Goal: Task Accomplishment & Management: Complete application form

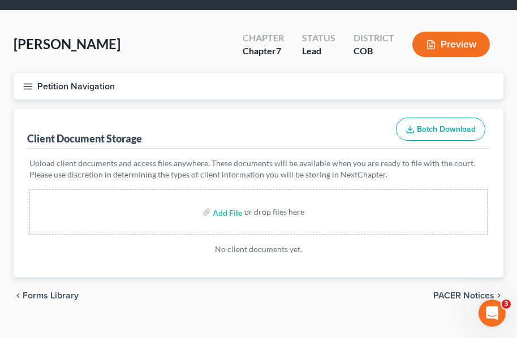
scroll to position [54, 0]
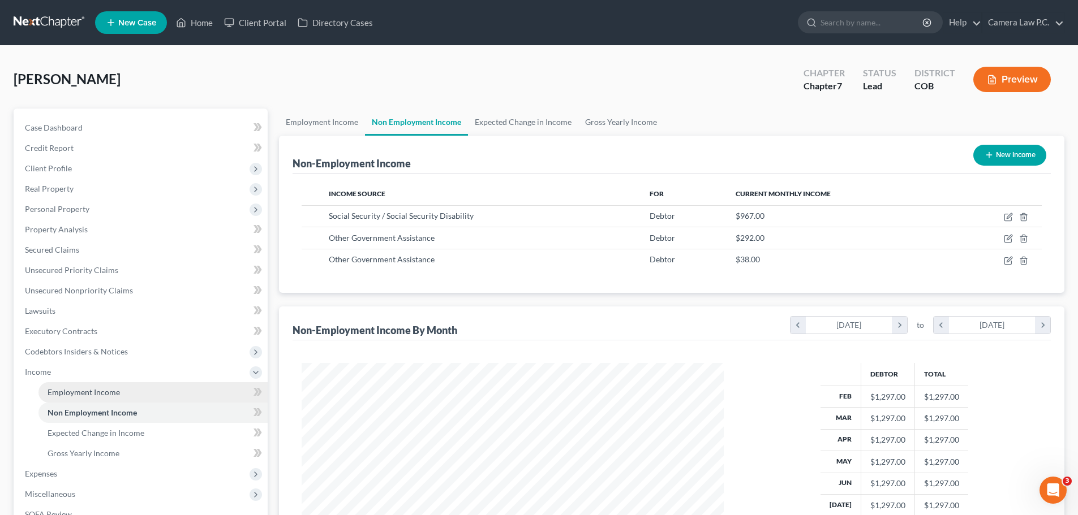
click at [63, 338] on span "Employment Income" at bounding box center [84, 393] width 72 height 10
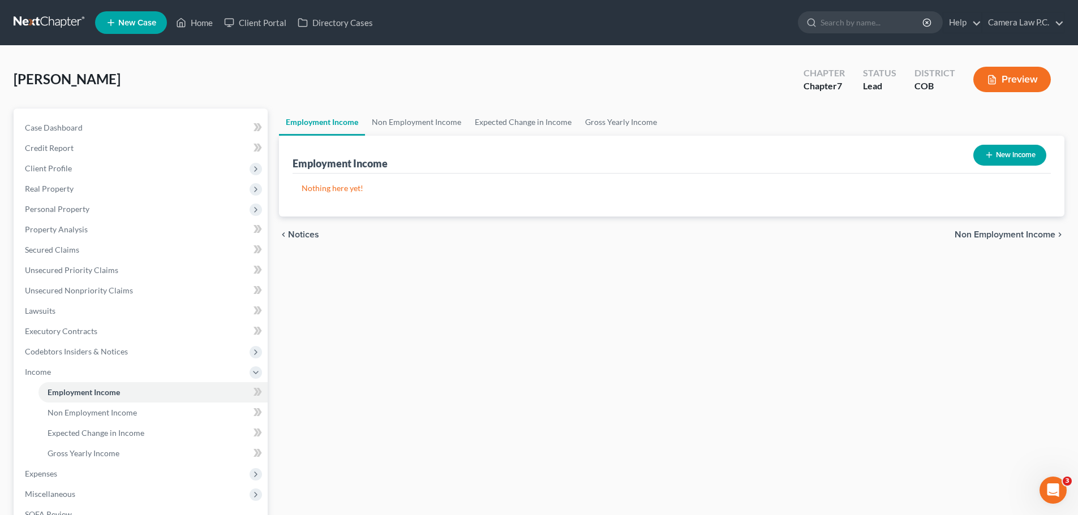
click at [525, 158] on button "New Income" at bounding box center [1009, 155] width 73 height 21
select select "0"
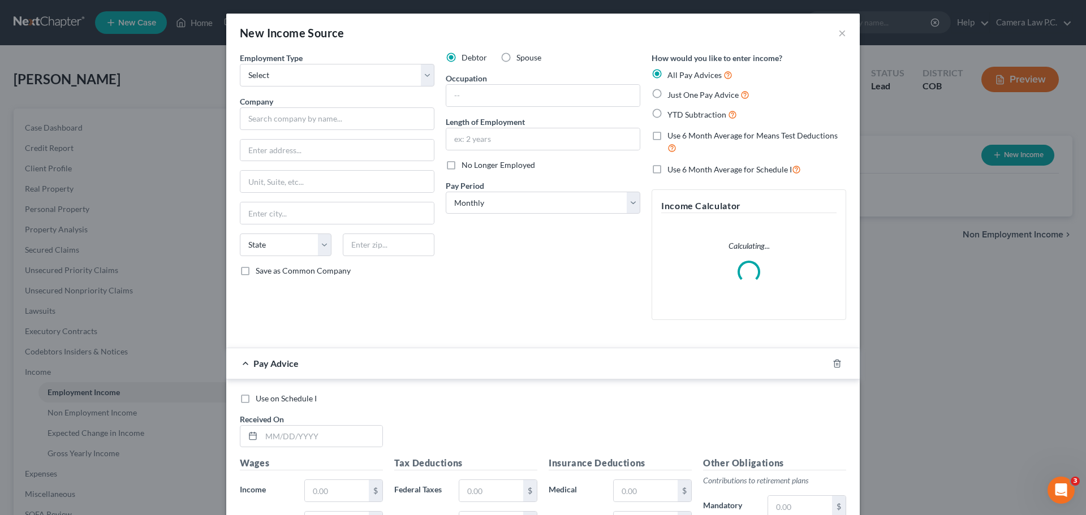
click at [517, 55] on label "Spouse" at bounding box center [529, 57] width 25 height 11
click at [521, 55] on input "Spouse" at bounding box center [524, 55] width 7 height 7
radio input "true"
click at [326, 80] on select "Select Full or [DEMOGRAPHIC_DATA] Employment Self Employment" at bounding box center [337, 75] width 195 height 23
click at [240, 64] on select "Select Full or [DEMOGRAPHIC_DATA] Employment Self Employment" at bounding box center [337, 75] width 195 height 23
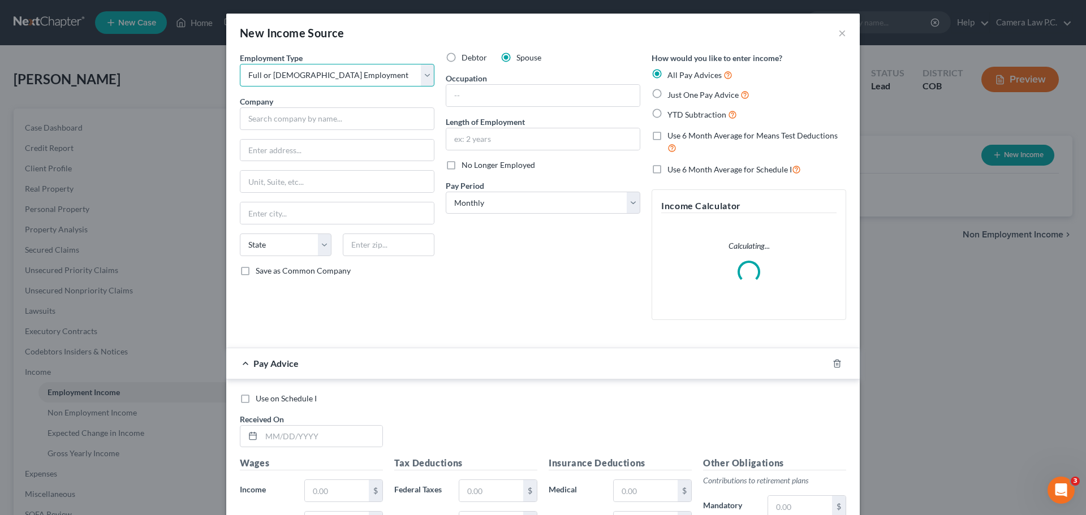
click at [295, 79] on select "Select Full or [DEMOGRAPHIC_DATA] Employment Self Employment" at bounding box center [337, 75] width 195 height 23
select select "1"
click at [240, 64] on select "Select Full or [DEMOGRAPHIC_DATA] Employment Self Employment" at bounding box center [337, 75] width 195 height 23
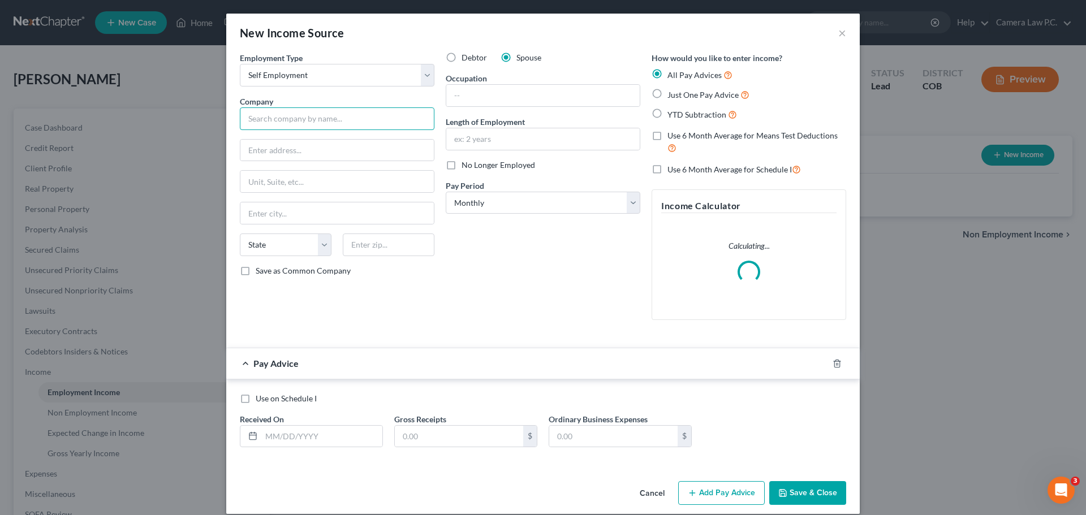
click at [271, 119] on input "text" at bounding box center [337, 118] width 195 height 23
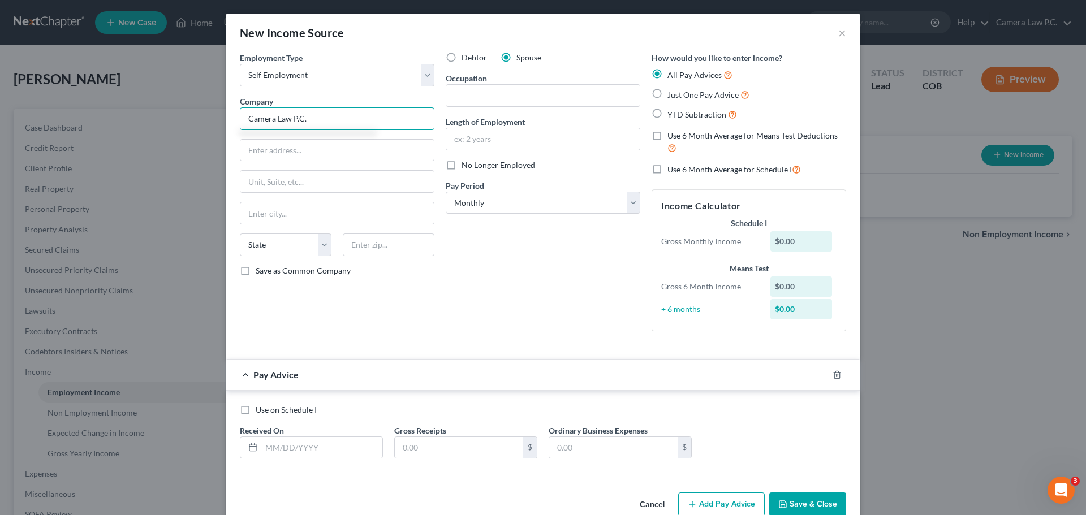
type input "Camera Law P.C."
type input "1560 Broadway"
type input "Ste. 1708"
type input "[GEOGRAPHIC_DATA]"
select select "5"
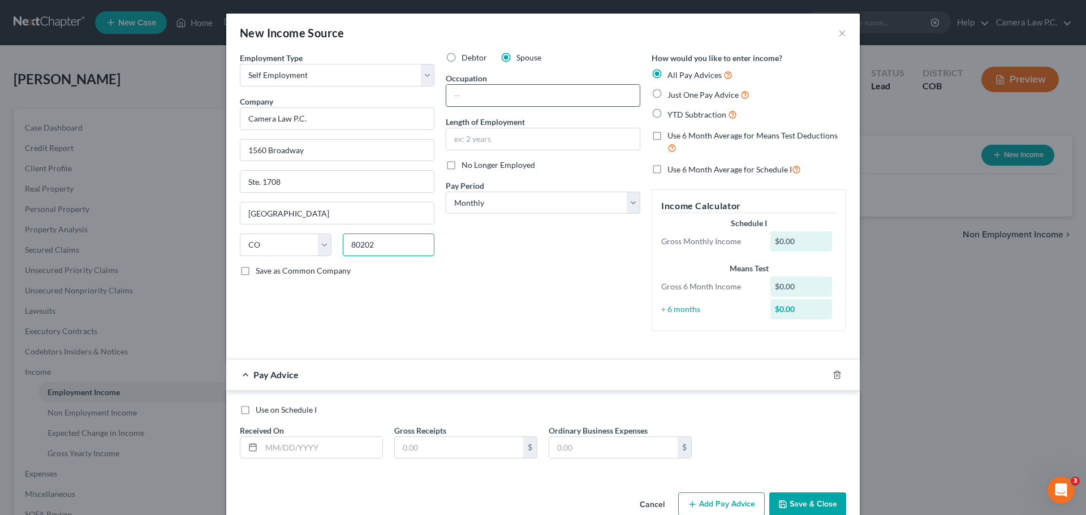
type input "80202"
click at [525, 92] on input "text" at bounding box center [542, 95] width 193 height 21
type input "Attorney"
click at [472, 136] on input "text" at bounding box center [542, 138] width 193 height 21
type input "3 years"
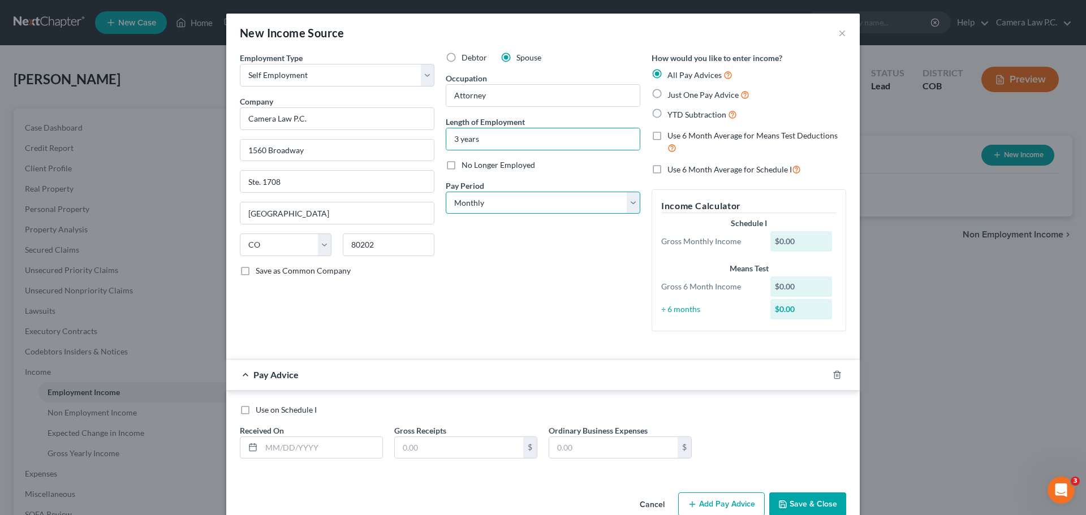
click at [487, 204] on select "Select Monthly Twice Monthly Every Other Week Weekly" at bounding box center [543, 203] width 195 height 23
click at [477, 201] on select "Select Monthly Twice Monthly Every Other Week Weekly" at bounding box center [543, 203] width 195 height 23
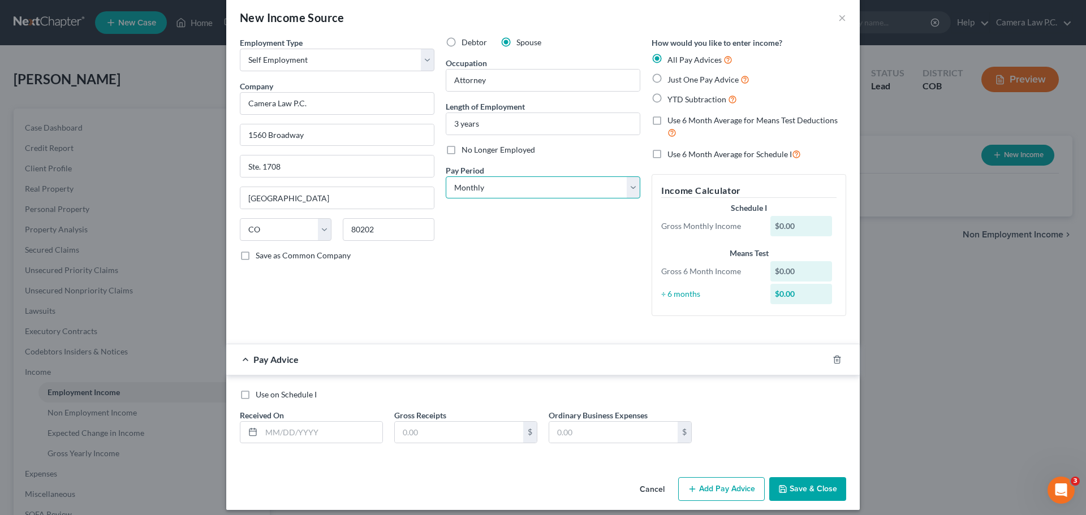
scroll to position [24, 0]
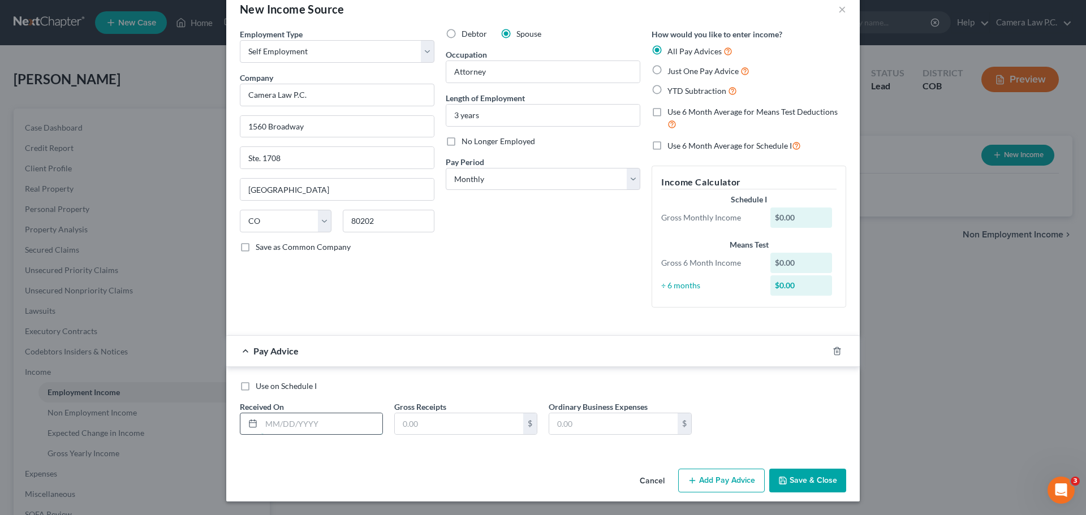
click at [280, 338] on input "text" at bounding box center [321, 424] width 121 height 21
type input "[DATE]"
click at [427, 338] on input "text" at bounding box center [459, 424] width 128 height 21
click at [465, 338] on input "text" at bounding box center [459, 424] width 128 height 21
type input "2,919.63"
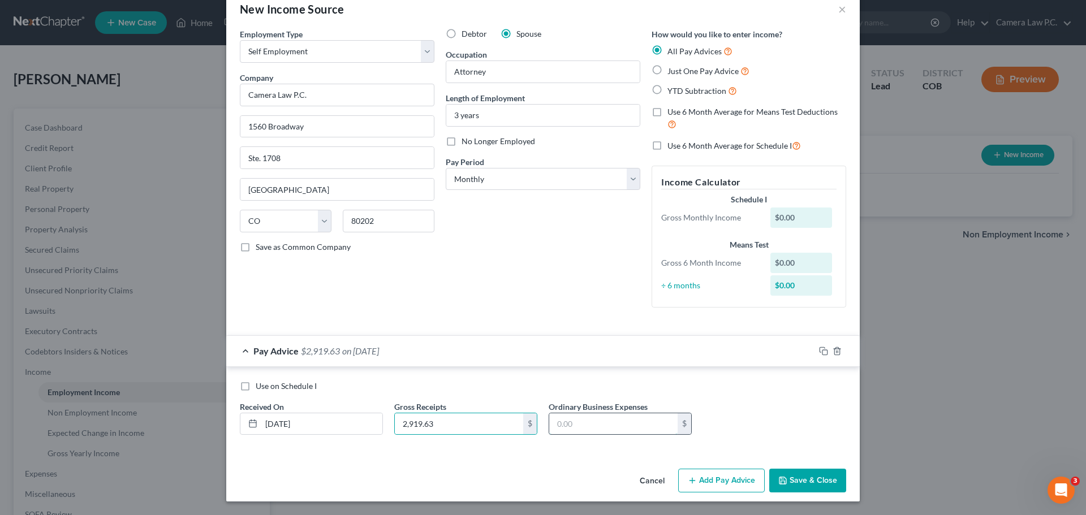
click at [525, 338] on input "text" at bounding box center [613, 424] width 128 height 21
type input "1,245.31"
click at [525, 338] on div "Use on Schedule I Received On * 07/31/2025 Gross Receipts 2,919.63 $ Ordinary B…" at bounding box center [543, 413] width 618 height 64
click at [525, 338] on button "Add Pay Advice" at bounding box center [721, 481] width 87 height 24
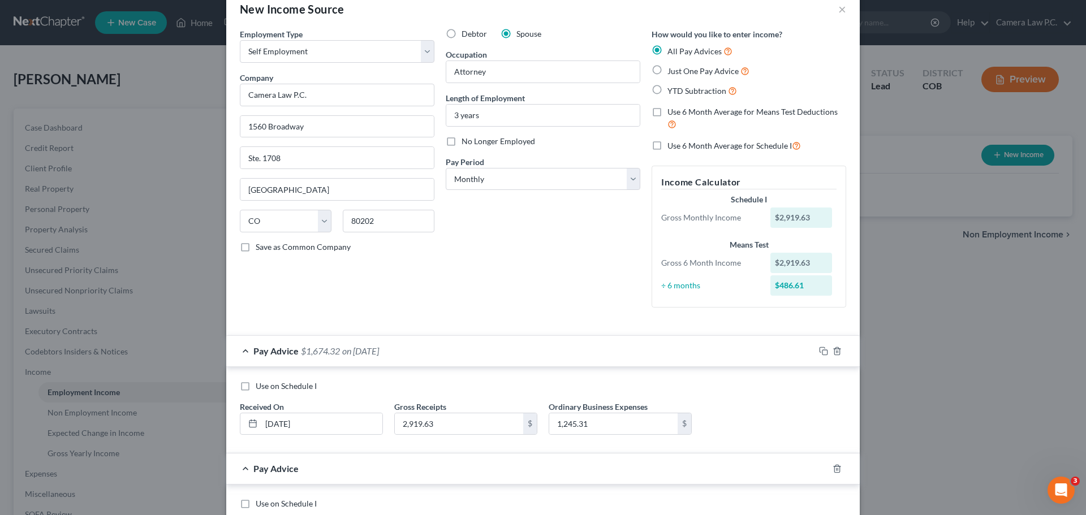
scroll to position [141, 0]
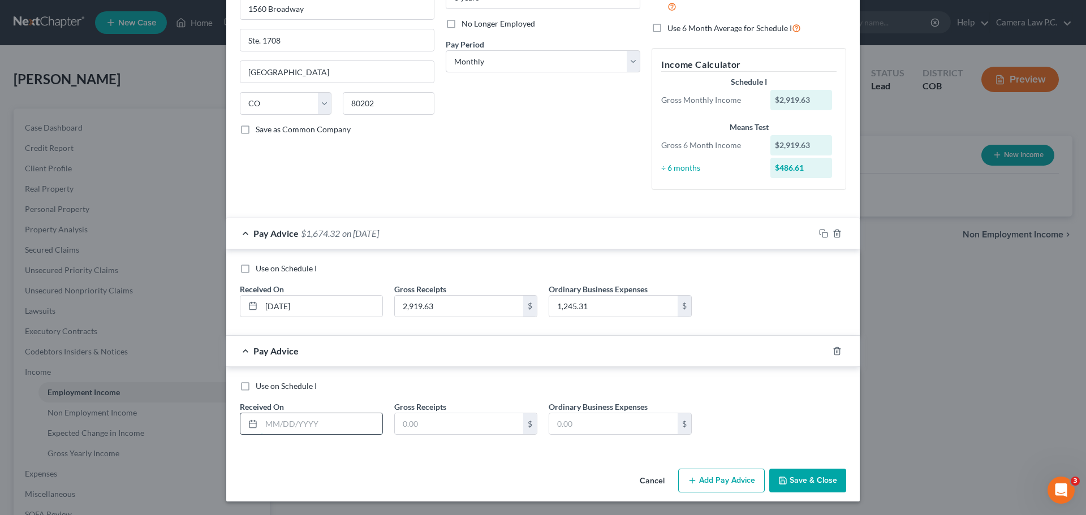
click at [279, 338] on input "text" at bounding box center [321, 424] width 121 height 21
type input "[DATE]"
click at [421, 338] on input "text" at bounding box center [459, 424] width 128 height 21
click at [461, 338] on input "4,185.75" at bounding box center [459, 424] width 128 height 21
type input "4,185.72"
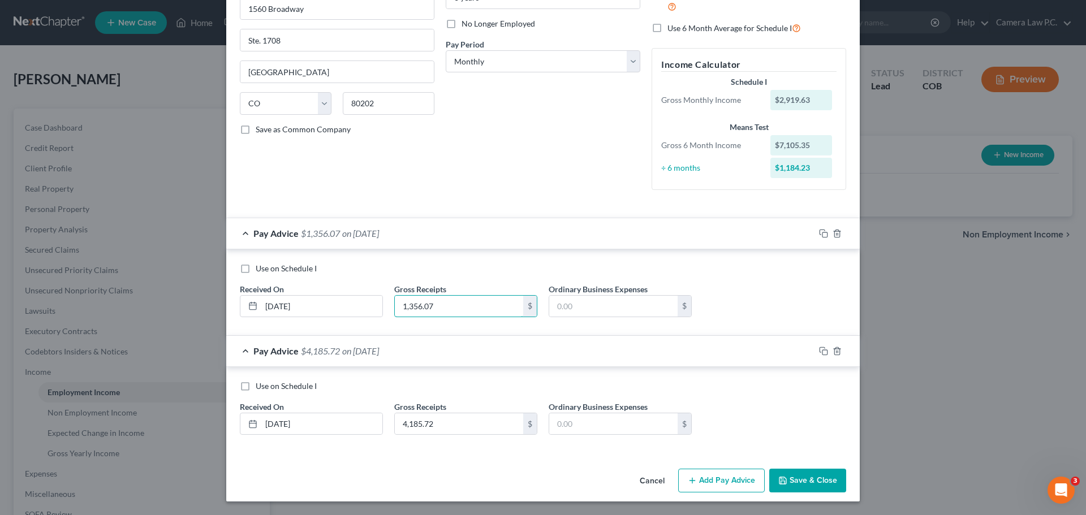
type input "1,356"
drag, startPoint x: 453, startPoint y: 308, endPoint x: 354, endPoint y: 308, distance: 99.0
click at [354, 308] on div "Use on Schedule I Received On * 07/31/2025 Gross Receipts 1,356 $ Ordinary Busi…" at bounding box center [543, 295] width 618 height 64
click at [525, 308] on input "text" at bounding box center [613, 306] width 128 height 21
type input "1,356.07"
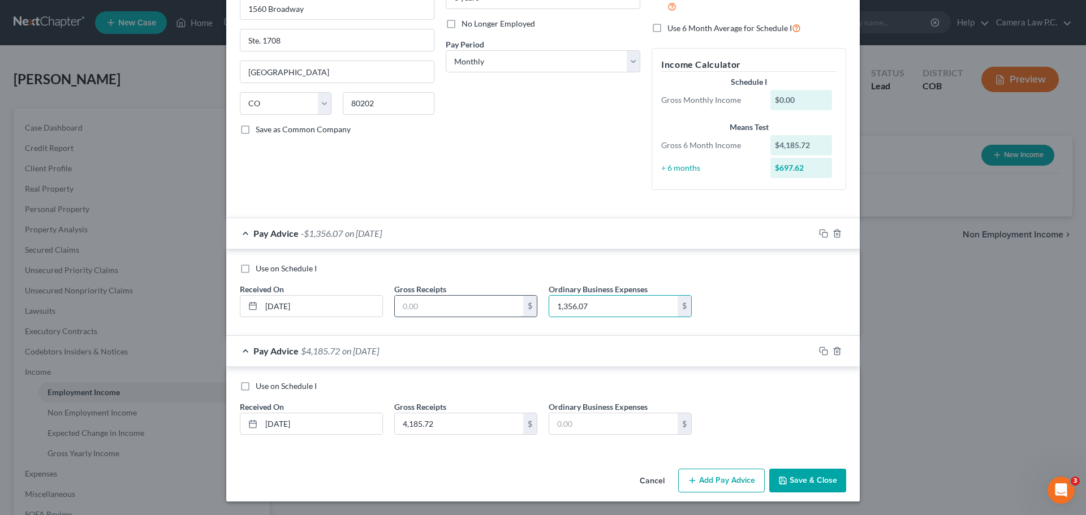
click at [413, 302] on input "text" at bounding box center [459, 306] width 128 height 21
type input "2,919.63"
click at [525, 295] on div "Use on Schedule I Received On * 07/31/2025 Gross Receipts 2,919.63 $ Ordinary B…" at bounding box center [543, 295] width 618 height 64
click at [525, 338] on input "text" at bounding box center [613, 424] width 128 height 21
type input "1,231.04"
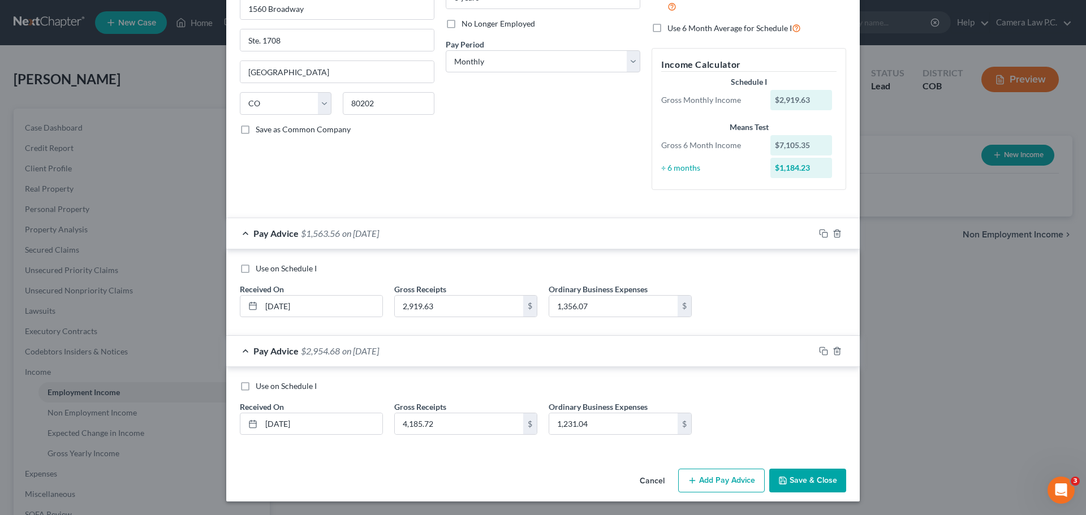
click at [525, 338] on button "Add Pay Advice" at bounding box center [721, 481] width 87 height 24
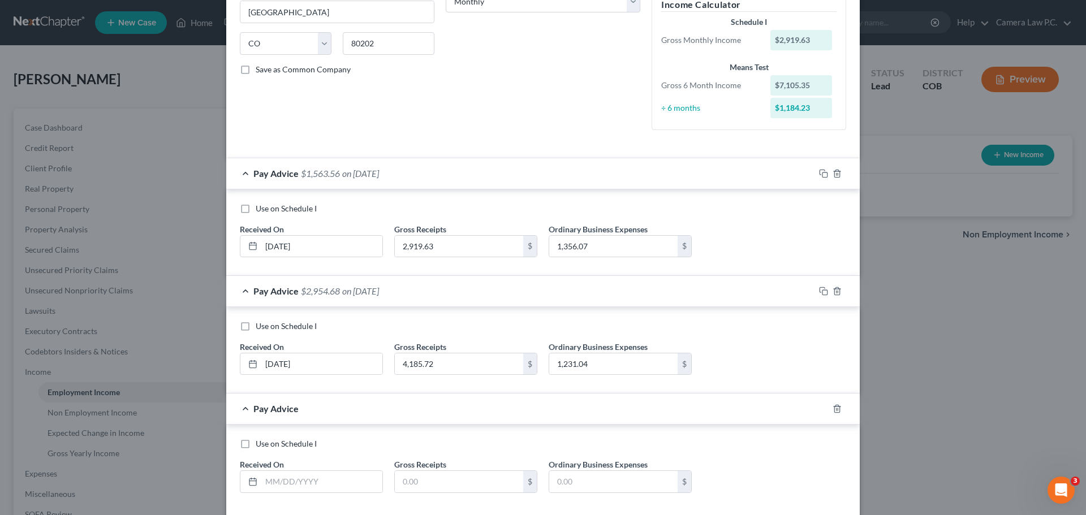
scroll to position [259, 0]
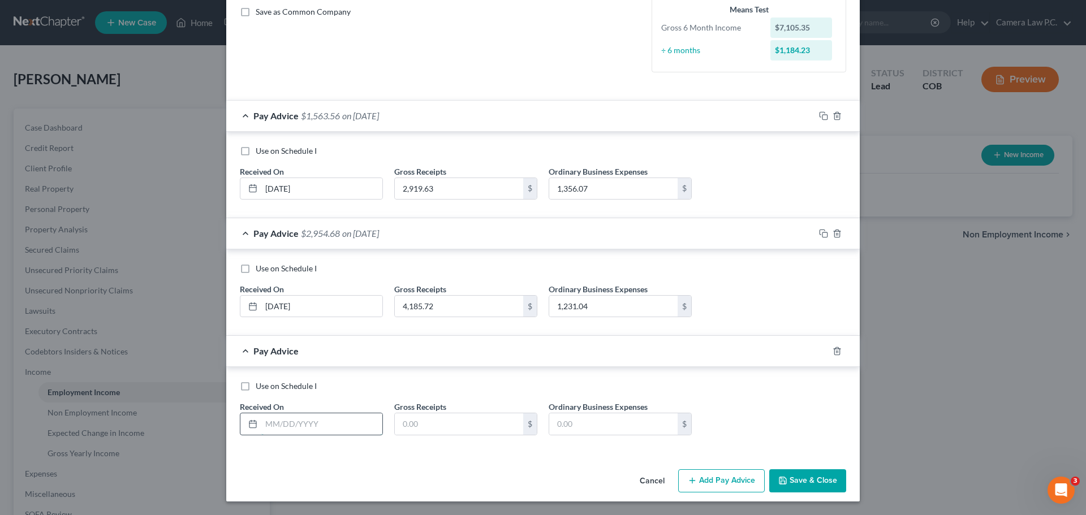
click at [294, 338] on input "text" at bounding box center [321, 424] width 121 height 21
type input "[DATE]"
click at [431, 338] on input "text" at bounding box center [459, 424] width 128 height 21
type input "1,921.85"
click at [525, 338] on input "text" at bounding box center [613, 424] width 128 height 21
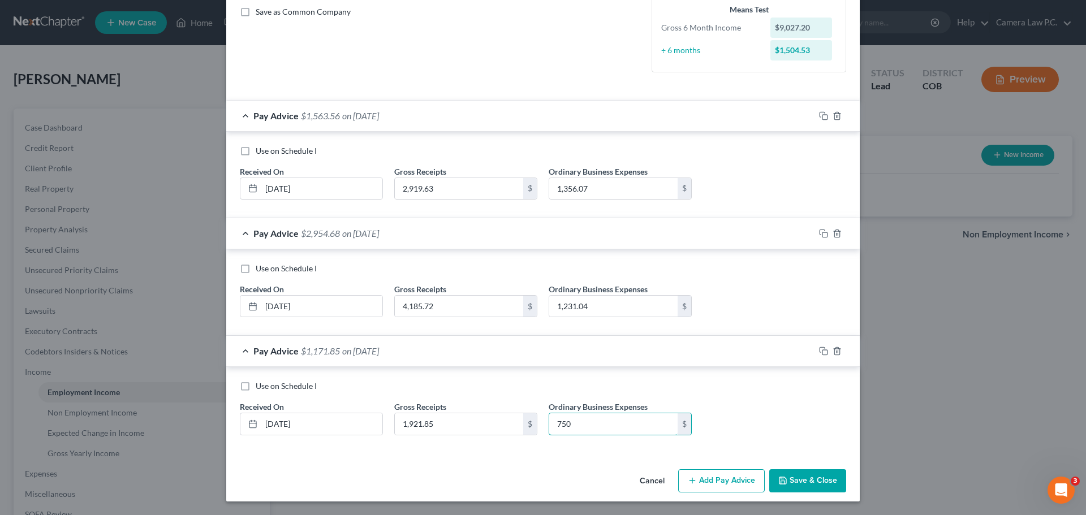
type input "750"
click at [525, 338] on div "Cancel Add Pay Advice Save & Close" at bounding box center [543, 483] width 634 height 37
click at [525, 338] on button "Add Pay Advice" at bounding box center [721, 482] width 87 height 24
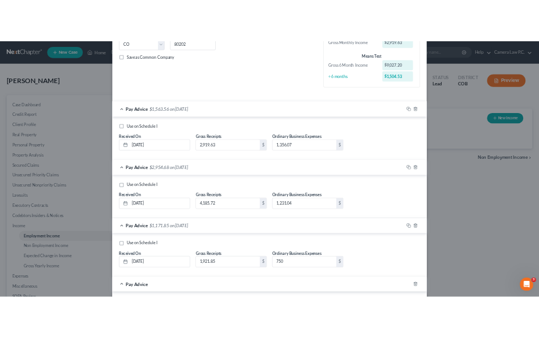
scroll to position [377, 0]
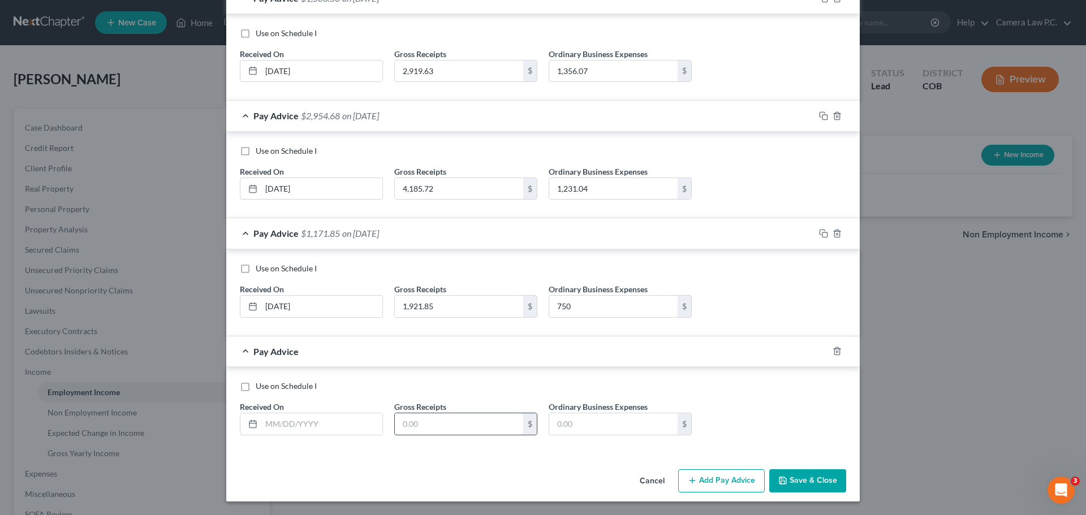
click at [437, 338] on input "text" at bounding box center [459, 424] width 128 height 21
click at [303, 338] on input "text" at bounding box center [321, 424] width 121 height 21
type input "04/31/2025"
click at [425, 338] on input "text" at bounding box center [459, 424] width 128 height 21
click at [445, 338] on input "text" at bounding box center [459, 424] width 128 height 21
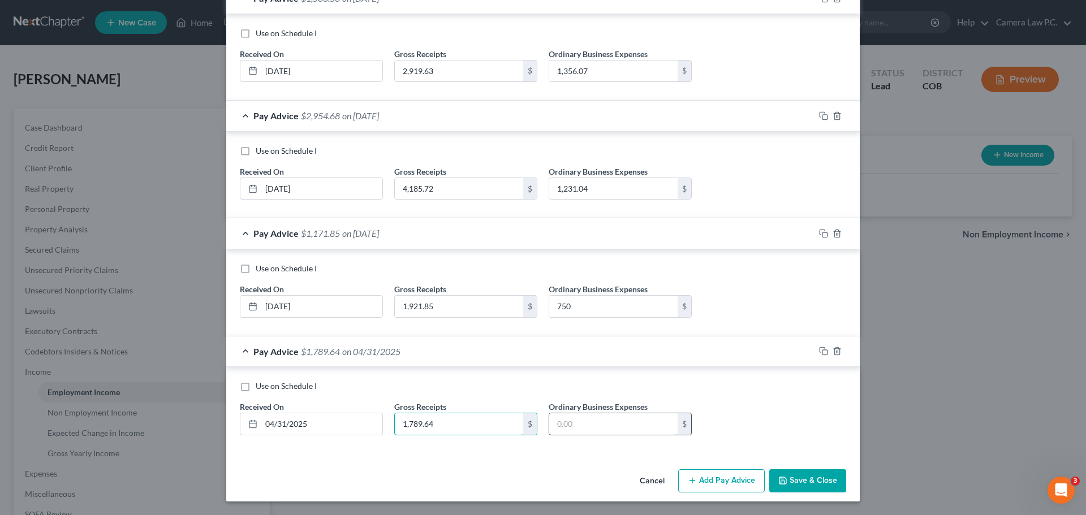
type input "1,789.64"
click at [525, 338] on input "text" at bounding box center [613, 424] width 128 height 21
type input "750"
click at [525, 338] on div "Use on Schedule I Received On * 04/31/2025 Gross Receipts 1,789.64 $ Ordinary B…" at bounding box center [543, 413] width 618 height 64
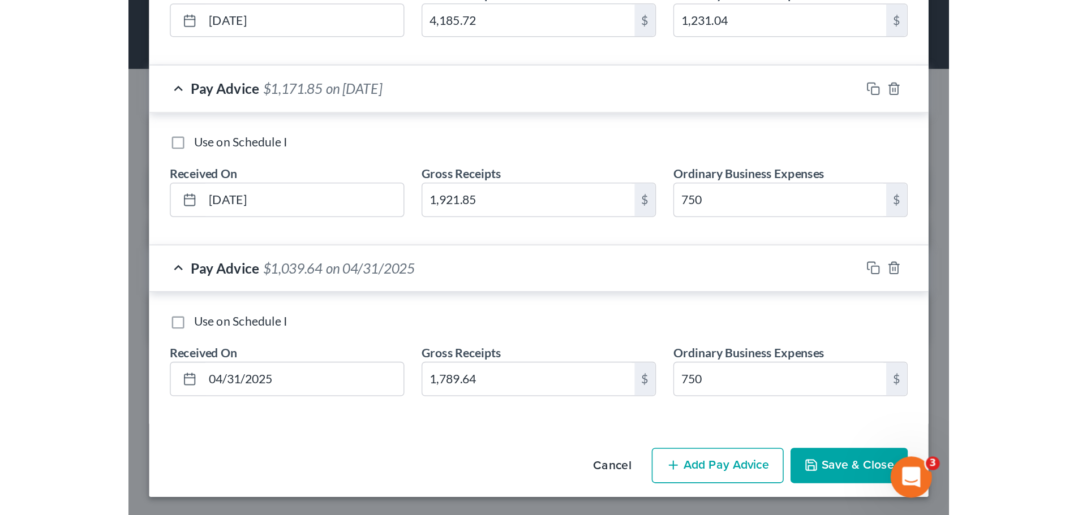
scroll to position [558, 0]
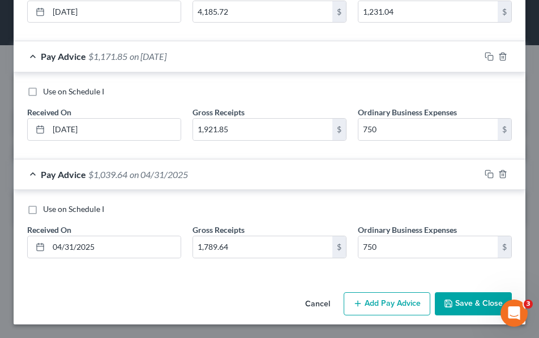
click at [308, 304] on button "Cancel" at bounding box center [317, 305] width 43 height 23
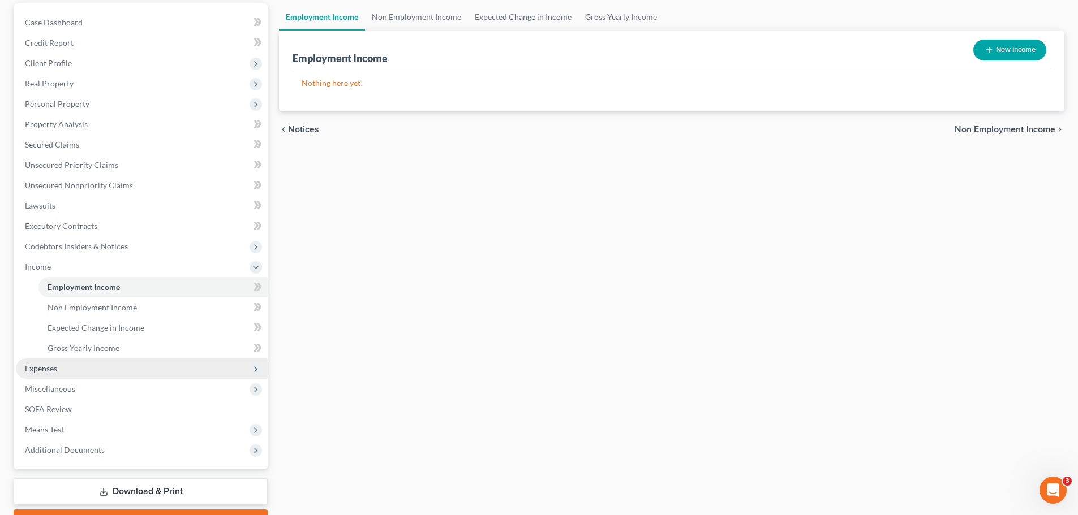
scroll to position [167, 0]
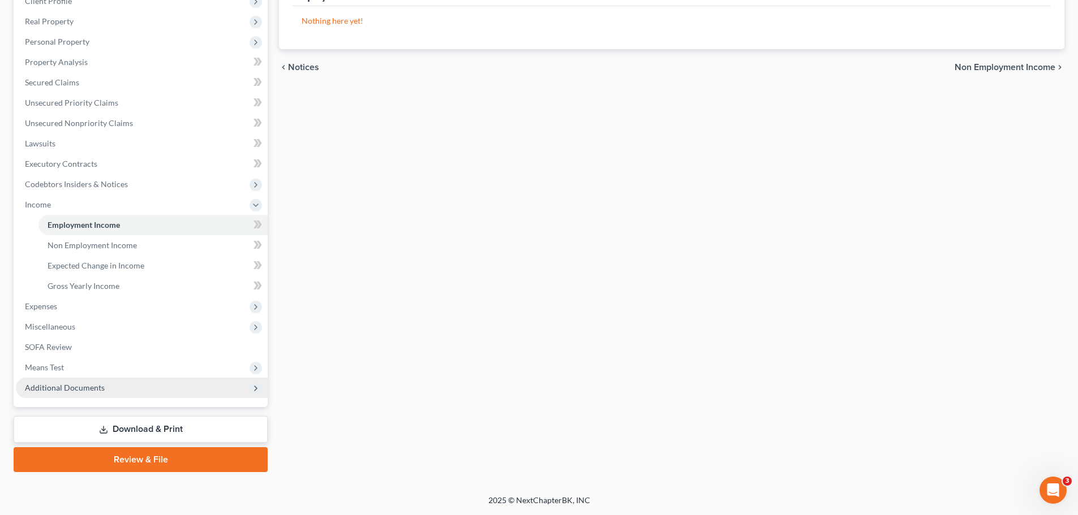
click at [87, 338] on span "Additional Documents" at bounding box center [65, 388] width 80 height 10
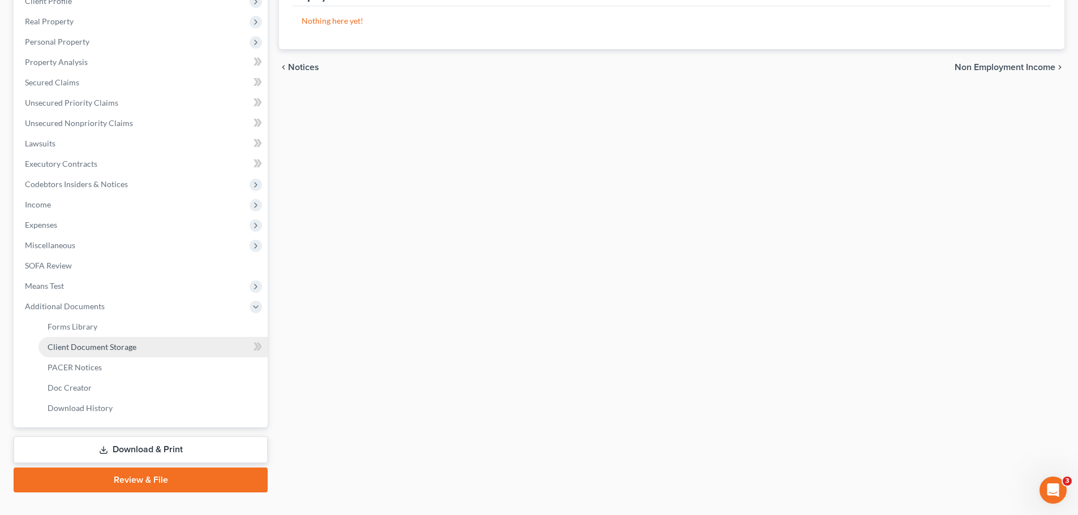
click at [84, 338] on link "Client Document Storage" at bounding box center [152, 347] width 229 height 20
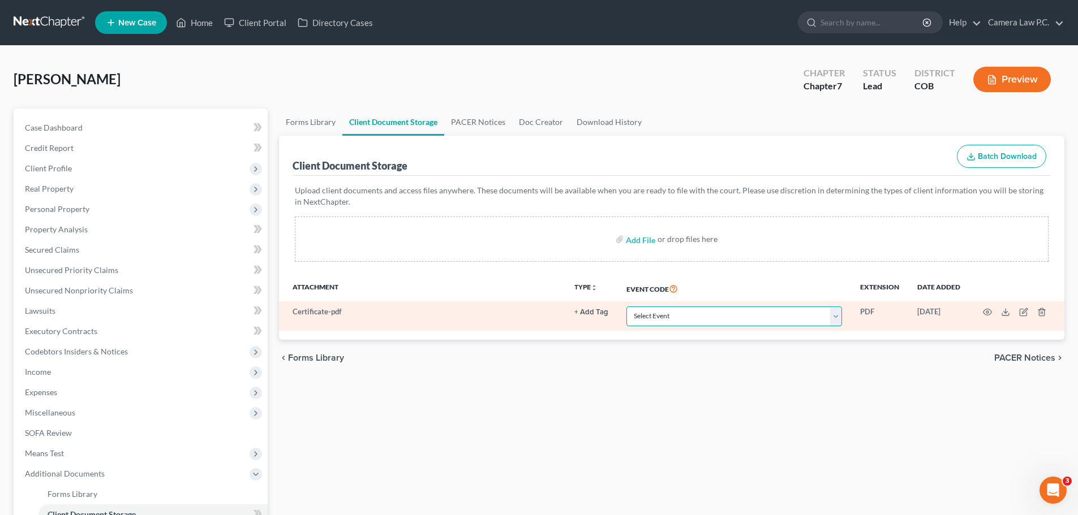
click at [525, 321] on select "Select Event 1009-1.1 Notice of Amendments 20 Largest Unsecured Creditors Amend…" at bounding box center [734, 317] width 216 height 20
select select "5"
click at [525, 307] on select "Select Event 1009-1.1 Notice of Amendments 20 Largest Unsecured Creditors Amend…" at bounding box center [734, 317] width 216 height 20
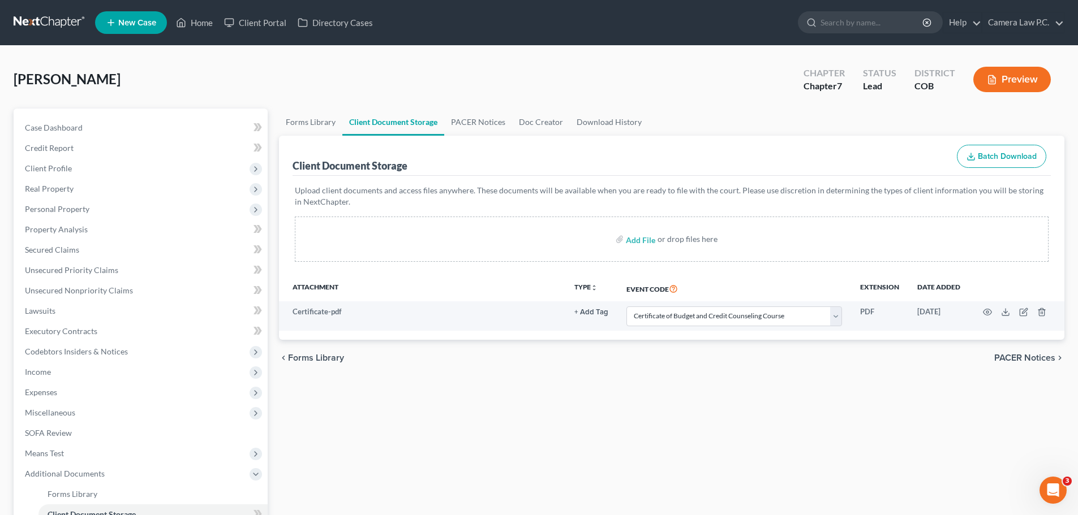
click at [525, 338] on div "Forms Library Client Document Storage PACER Notices Doc Creator Download Histor…" at bounding box center [671, 385] width 797 height 552
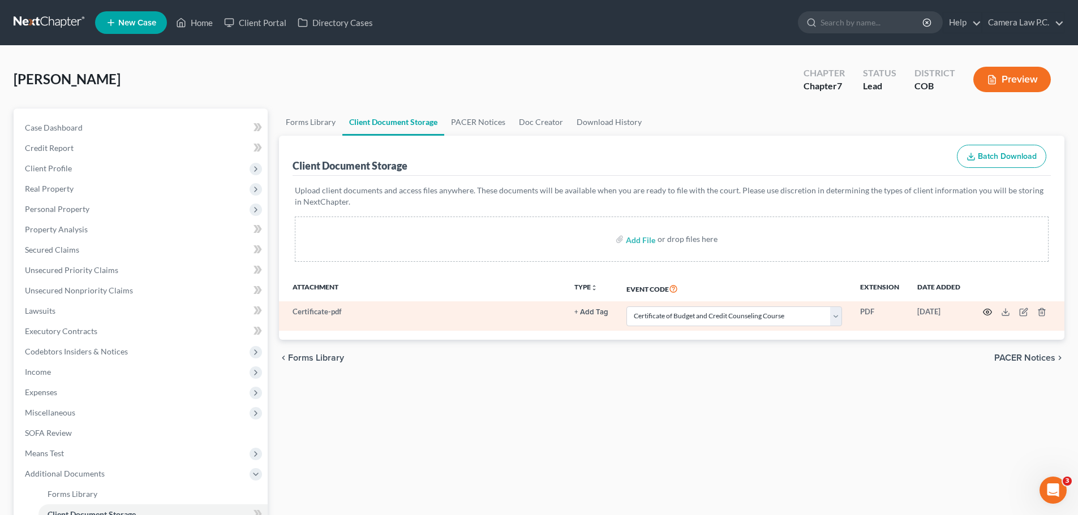
click at [525, 313] on icon "button" at bounding box center [987, 312] width 9 height 9
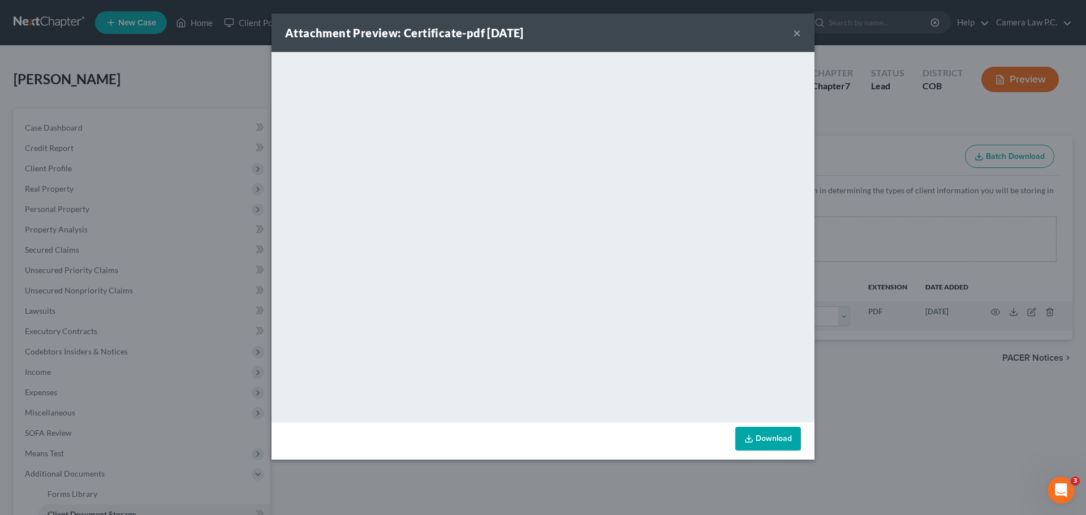
click at [525, 338] on link "Download" at bounding box center [768, 439] width 66 height 24
click at [525, 36] on button "×" at bounding box center [797, 33] width 8 height 14
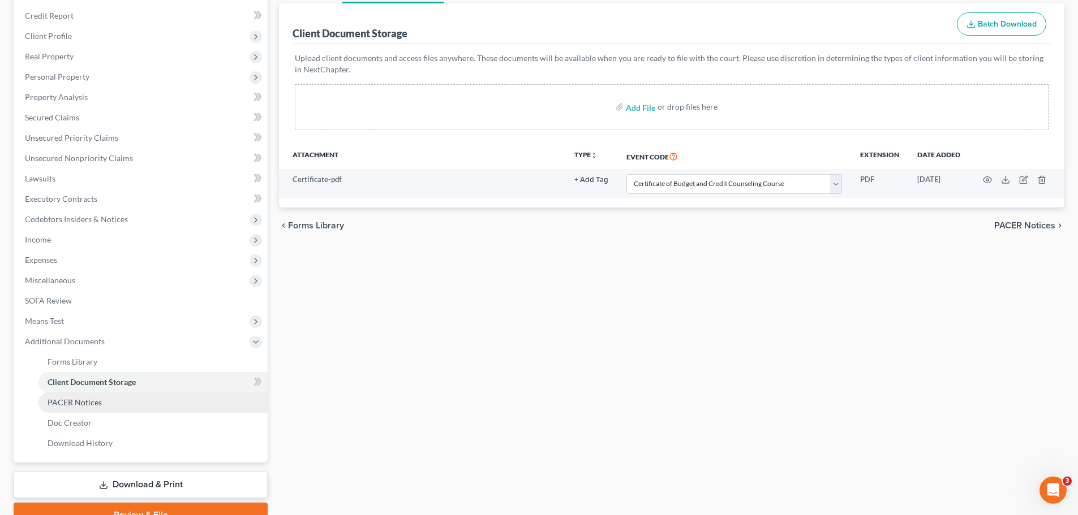
scroll to position [188, 0]
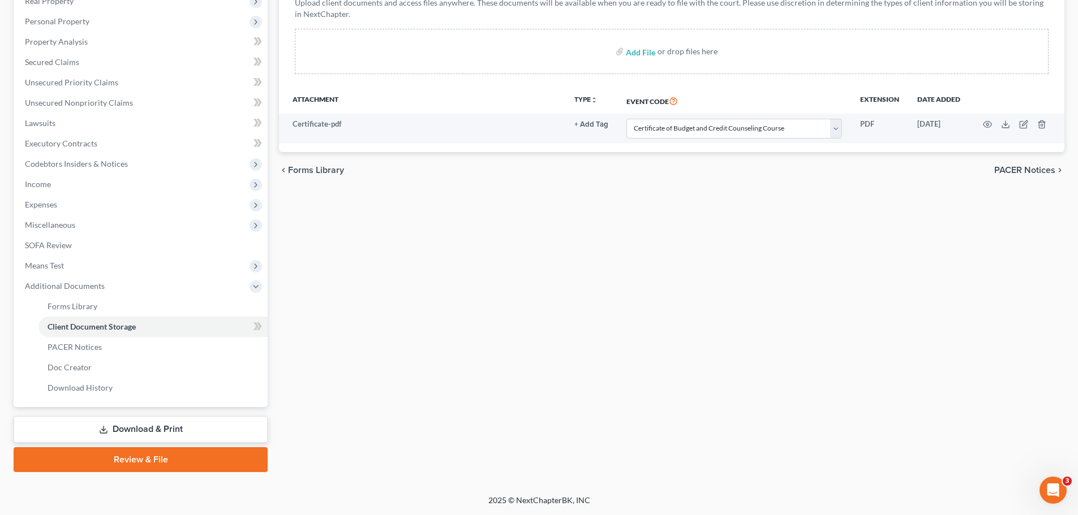
click at [150, 338] on link "Review & File" at bounding box center [141, 460] width 254 height 25
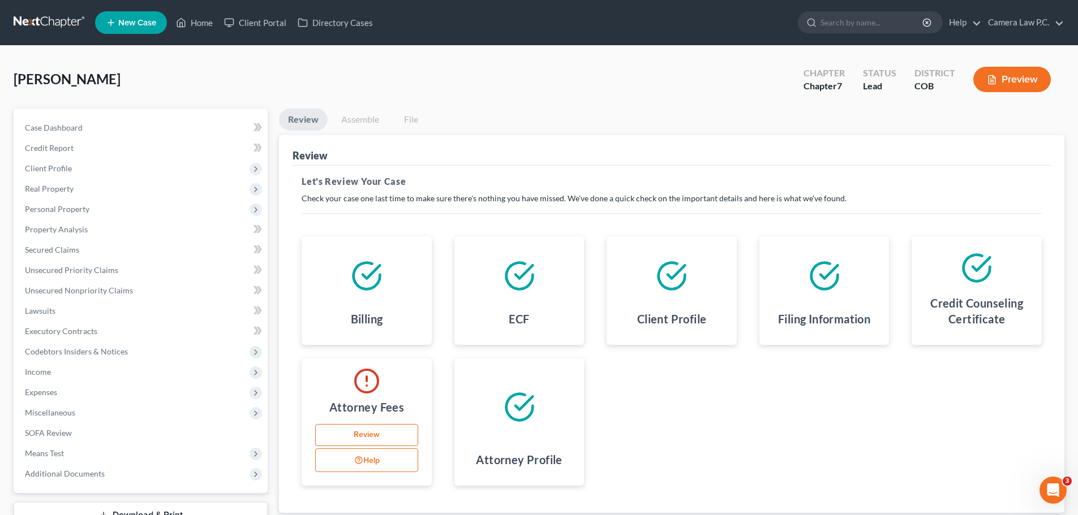
click at [365, 338] on link "Review" at bounding box center [366, 435] width 103 height 23
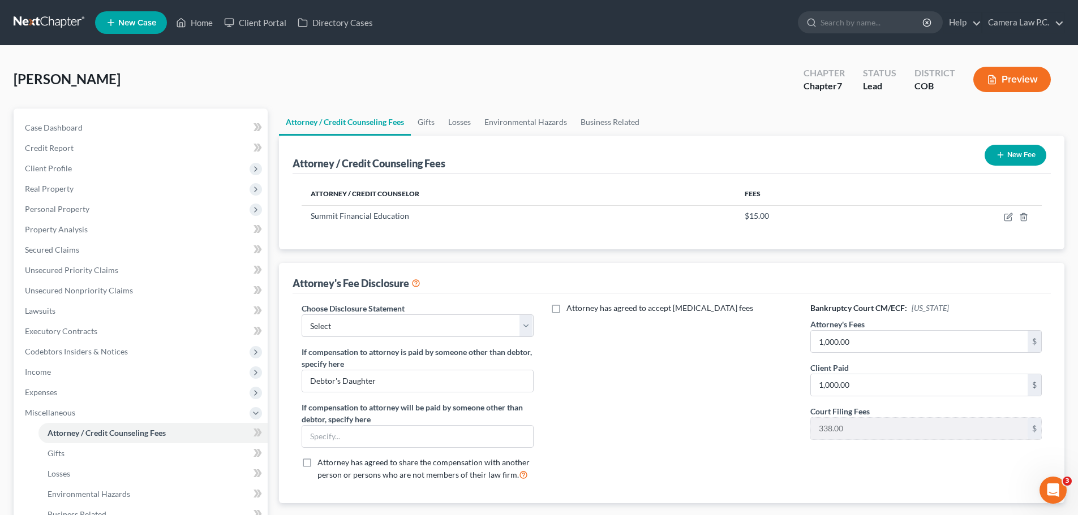
click at [525, 308] on label "Attorney has agreed to accept [MEDICAL_DATA] fees" at bounding box center [659, 308] width 187 height 11
click at [525, 308] on input "Attorney has agreed to accept [MEDICAL_DATA] fees" at bounding box center [574, 306] width 7 height 7
click at [525, 311] on label "Attorney has agreed to accept [MEDICAL_DATA] fees" at bounding box center [659, 308] width 187 height 11
click at [525, 310] on input "Attorney has agreed to accept [MEDICAL_DATA] fees" at bounding box center [574, 306] width 7 height 7
checkbox input "false"
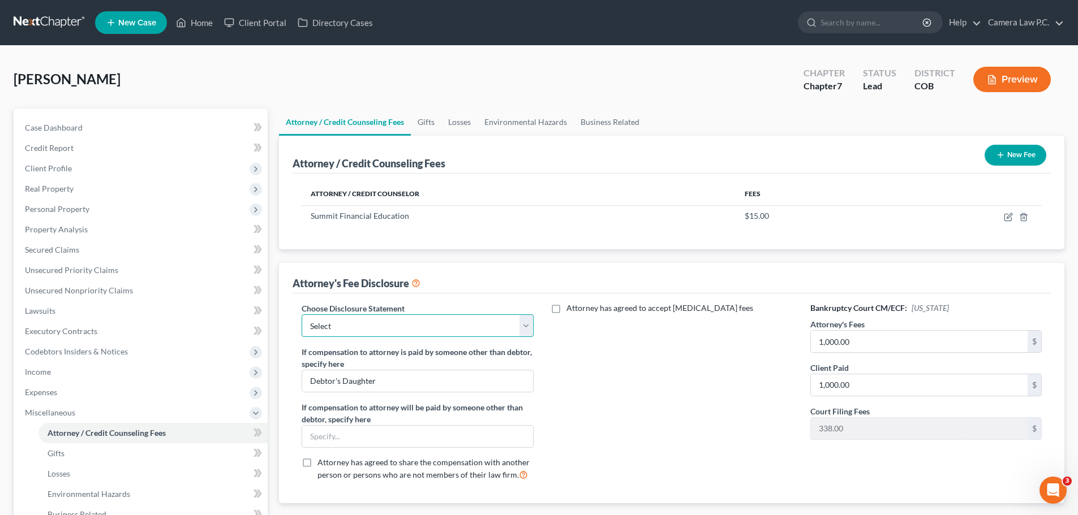
click at [489, 321] on select "Select Fee Disclosure" at bounding box center [417, 326] width 231 height 23
select select "0"
click at [302, 315] on select "Select Fee Disclosure" at bounding box center [417, 326] width 231 height 23
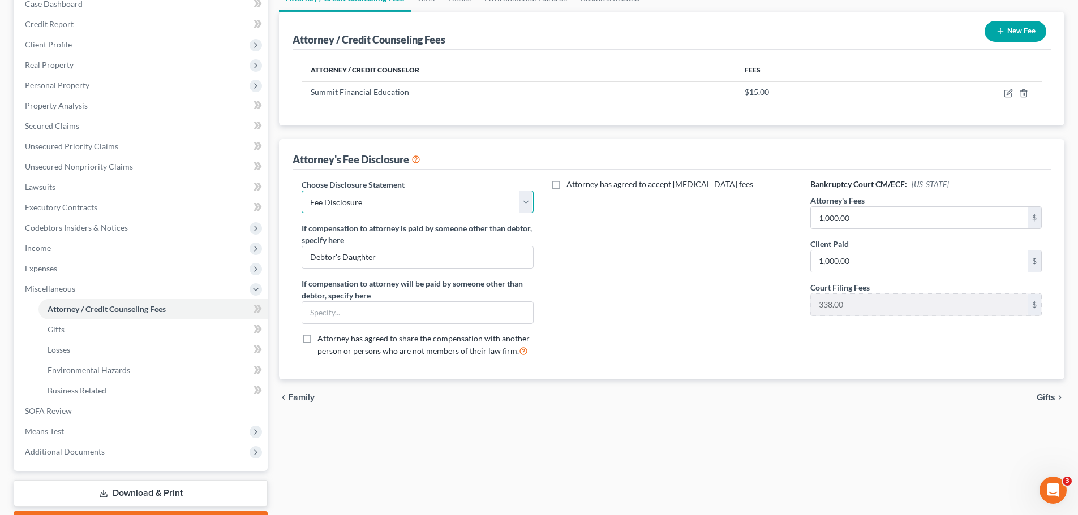
scroll to position [75, 0]
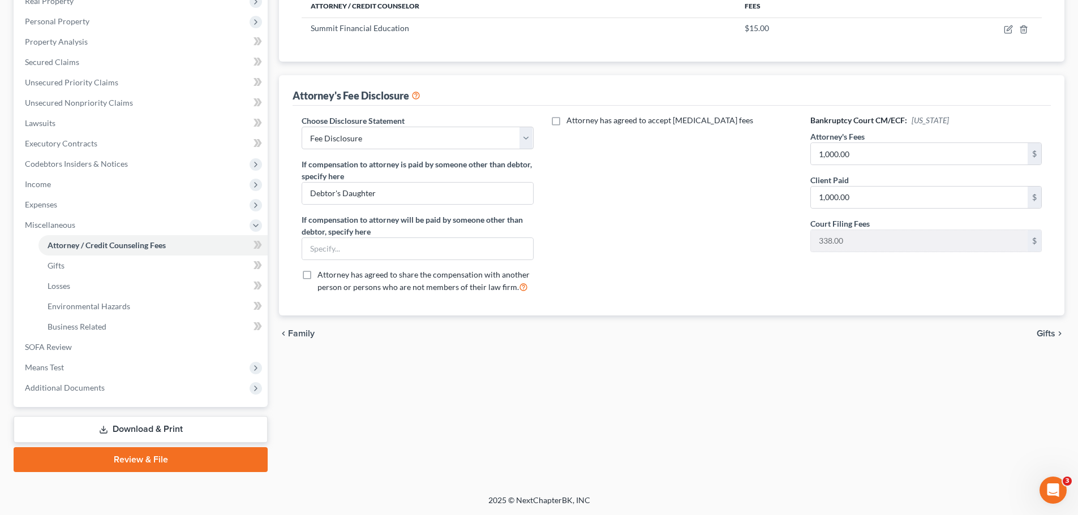
click at [93, 338] on link "Review & File" at bounding box center [141, 460] width 254 height 25
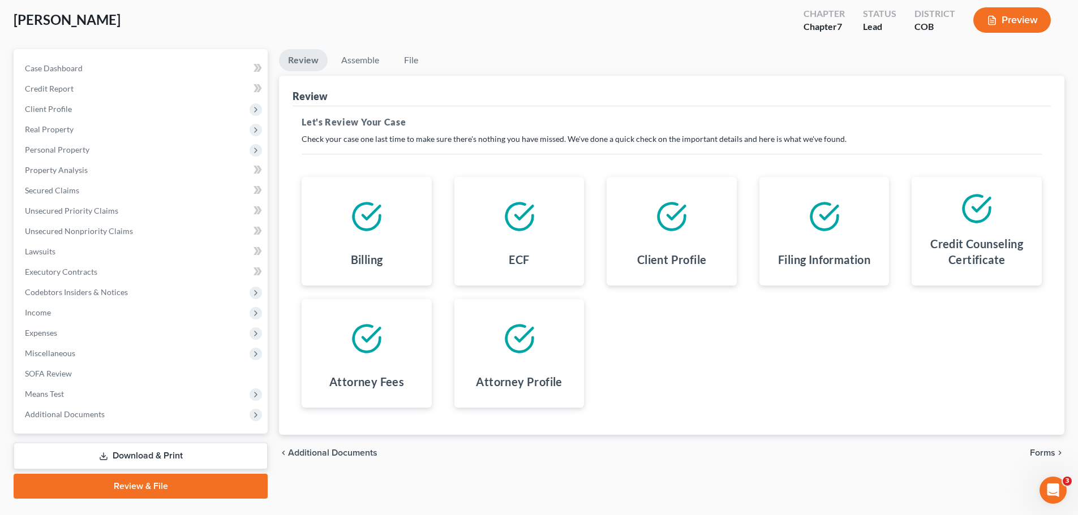
scroll to position [86, 0]
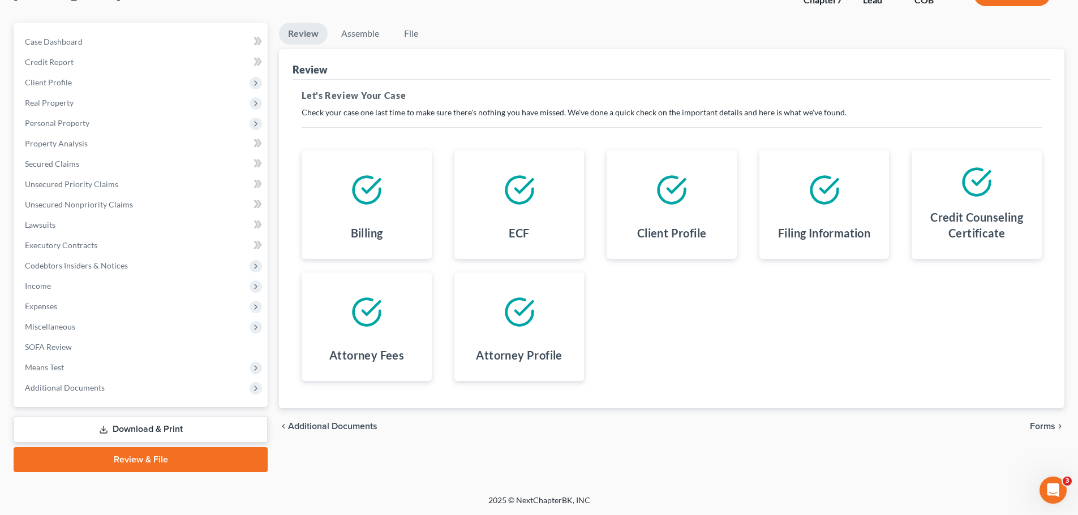
click at [525, 338] on span "Forms" at bounding box center [1042, 426] width 25 height 9
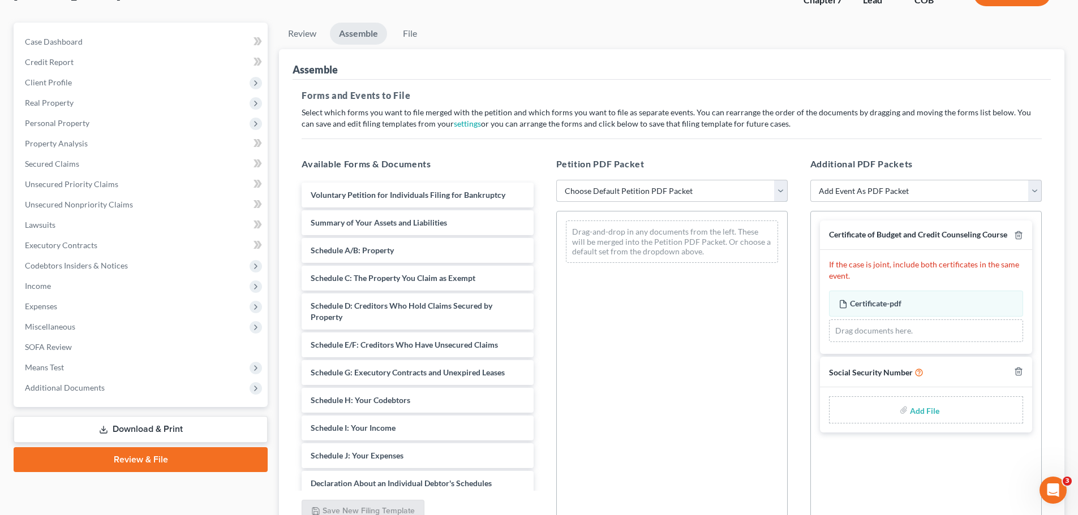
click at [525, 191] on select "Choose Default Petition PDF Packet Emergency Filing (Voluntary Petition and Cre…" at bounding box center [671, 191] width 231 height 23
select select "1"
click at [525, 180] on select "Choose Default Petition PDF Packet Emergency Filing (Voluntary Petition and Cre…" at bounding box center [671, 191] width 231 height 23
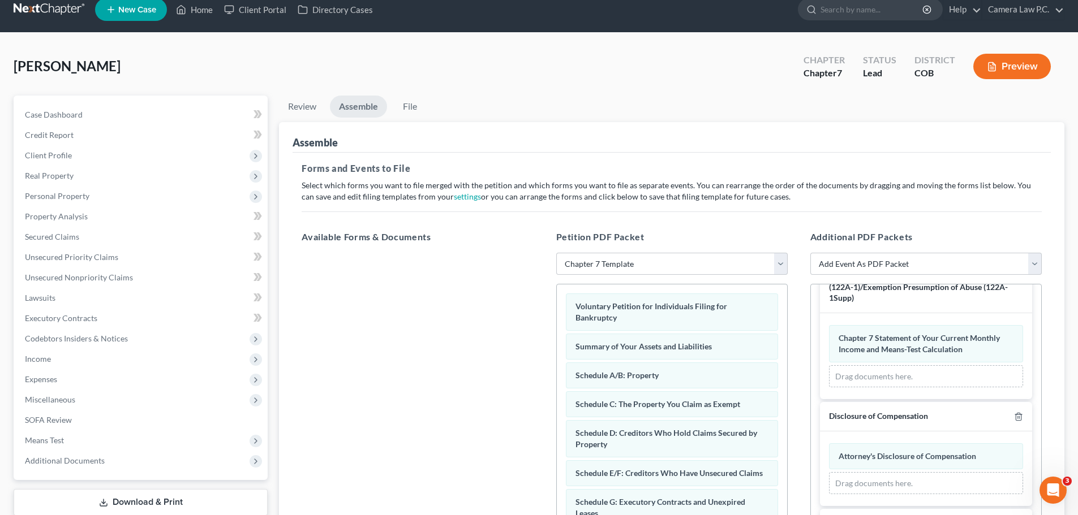
scroll to position [195, 0]
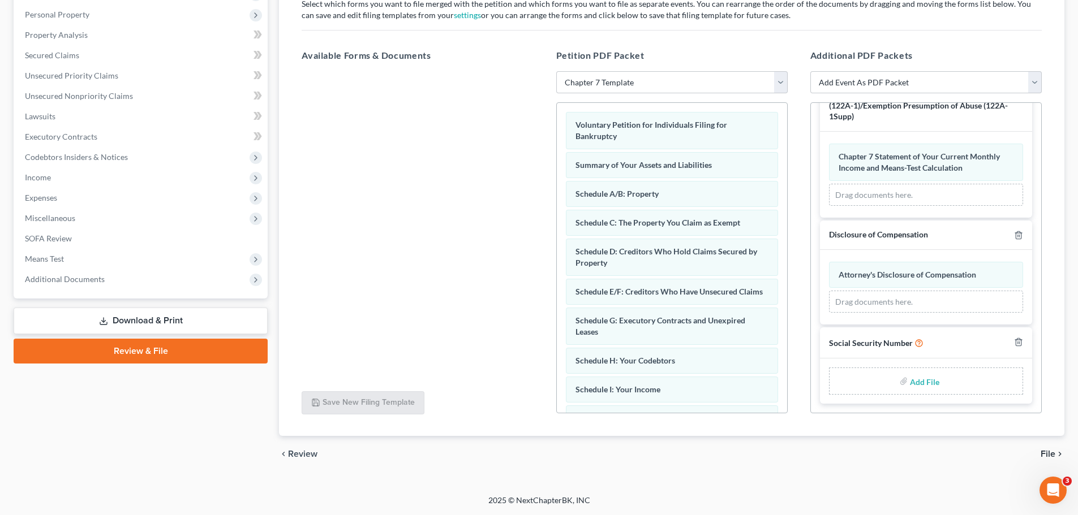
click at [121, 320] on link "Download & Print" at bounding box center [141, 321] width 254 height 27
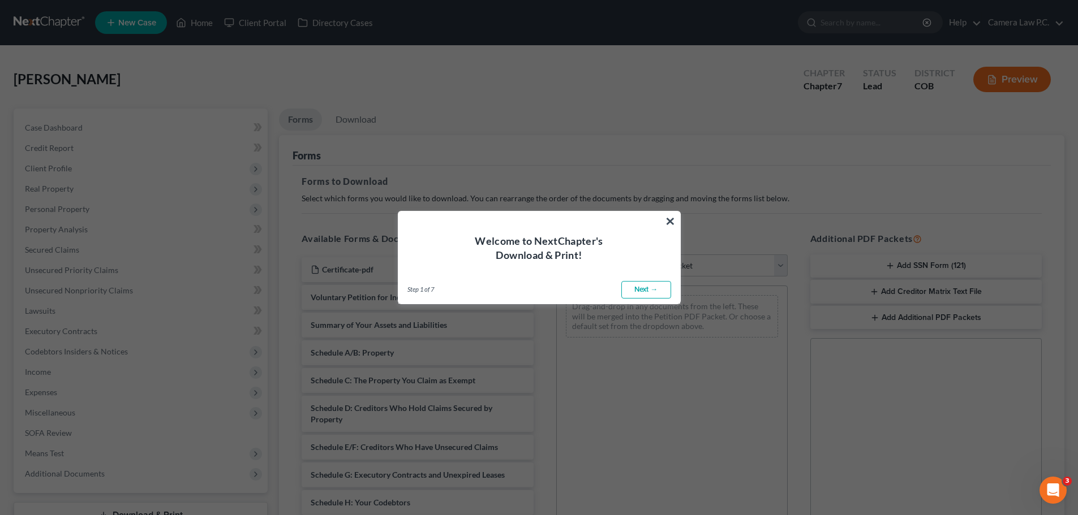
click at [525, 288] on link "Next →" at bounding box center [646, 290] width 50 height 18
select select "0"
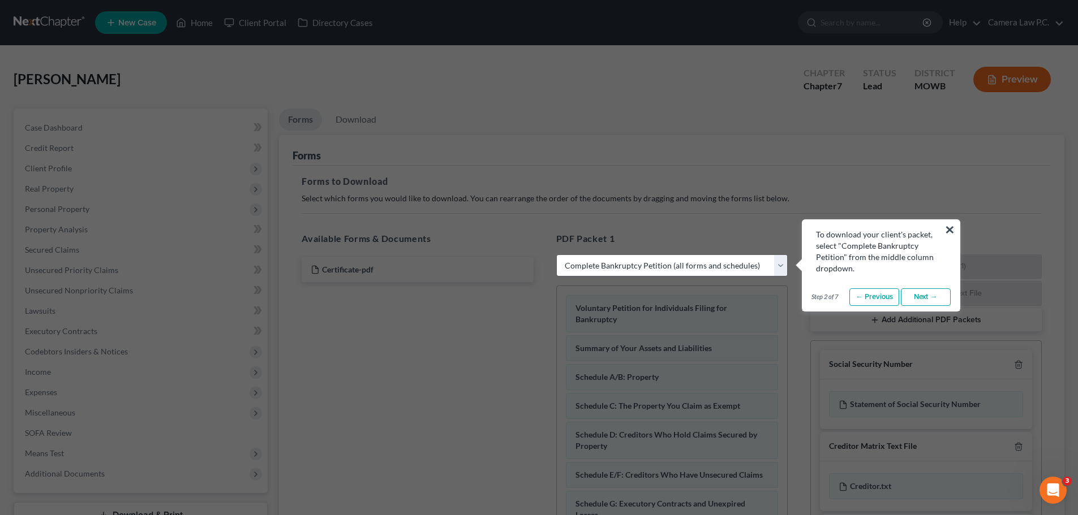
click at [525, 296] on link "Next →" at bounding box center [926, 298] width 50 height 18
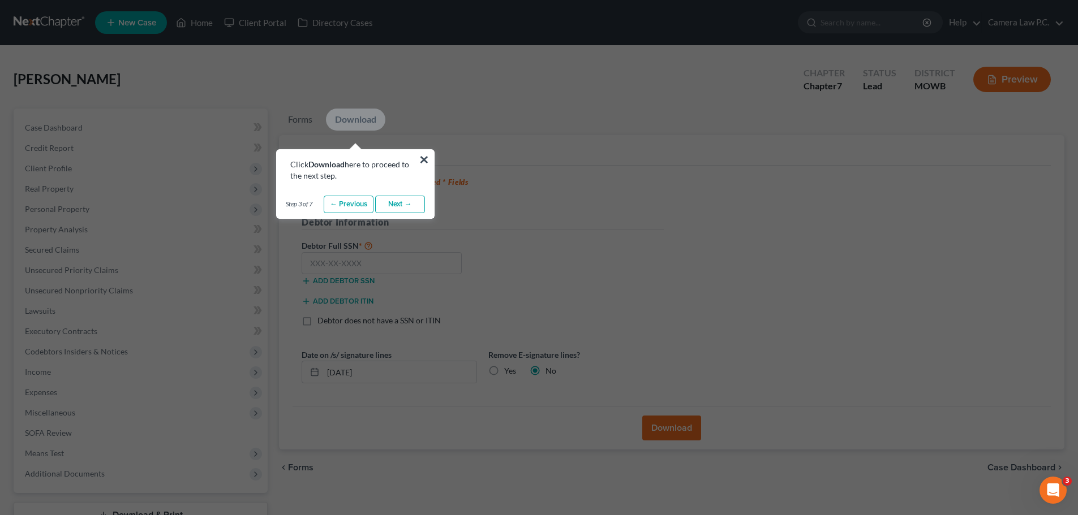
click at [431, 161] on div "Click Download here to proceed to the next step." at bounding box center [355, 166] width 157 height 32
click at [427, 156] on button "×" at bounding box center [424, 159] width 11 height 18
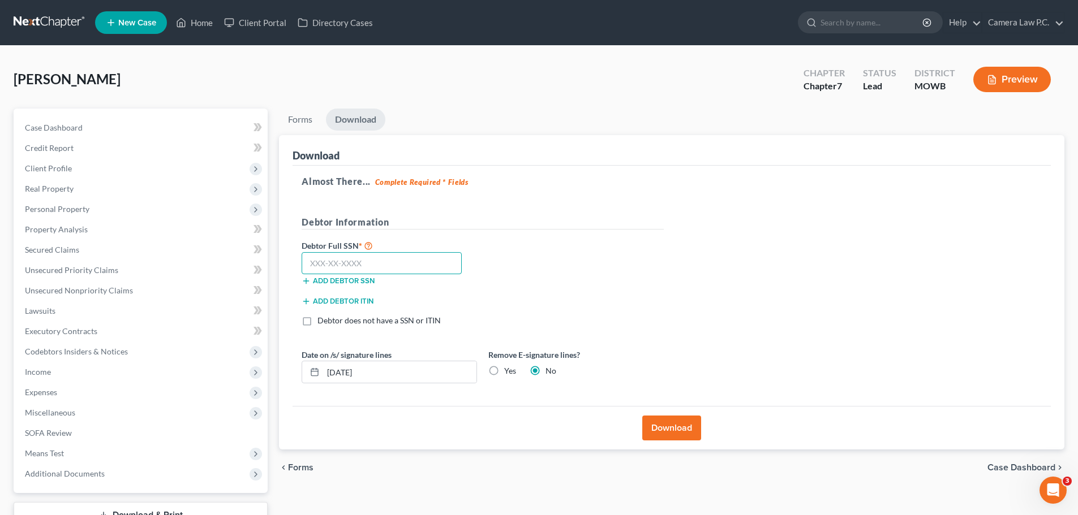
click at [363, 261] on input "text" at bounding box center [382, 263] width 160 height 23
type input "653-44-6158"
click at [525, 338] on button "Download" at bounding box center [671, 428] width 59 height 25
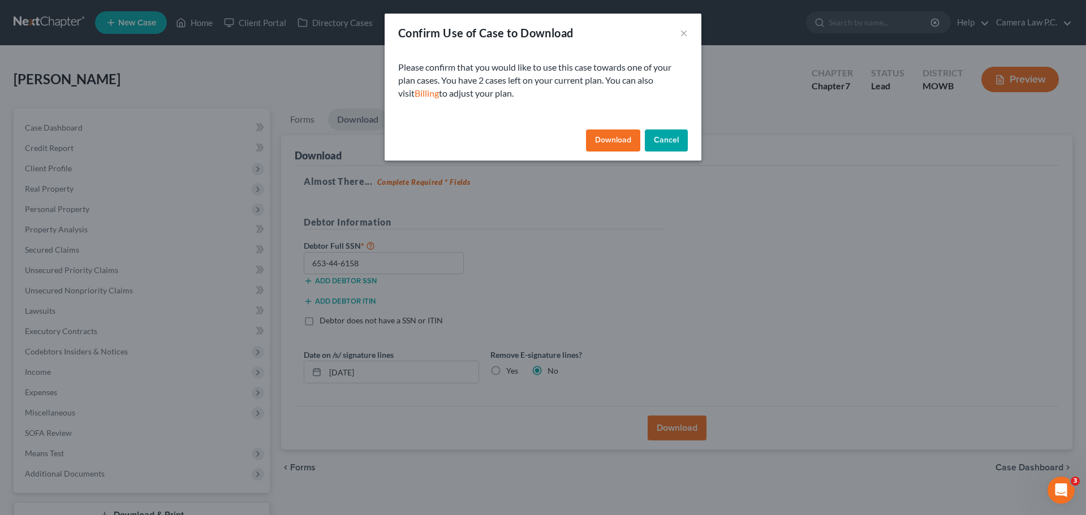
click at [525, 141] on button "Download" at bounding box center [613, 141] width 54 height 23
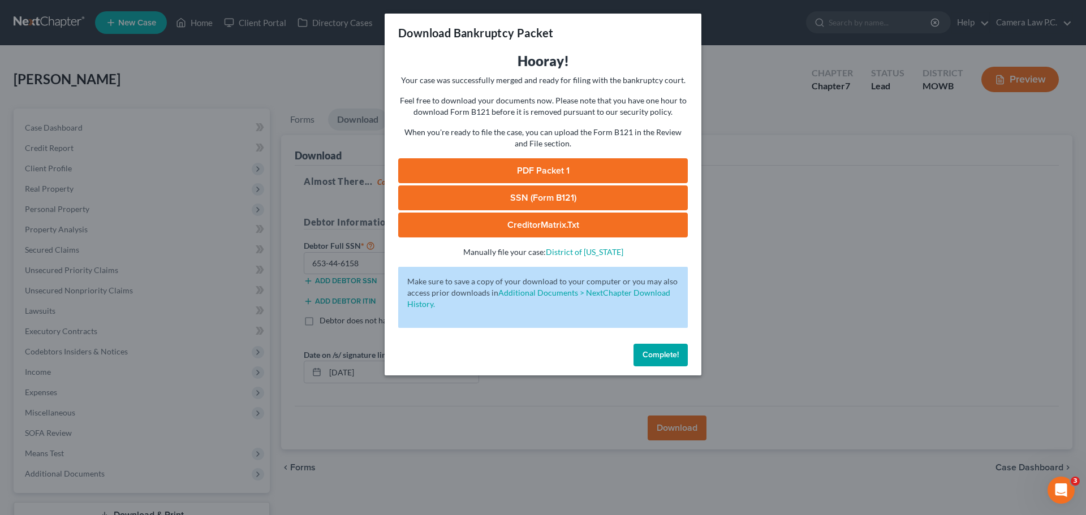
click at [525, 166] on link "PDF Packet 1" at bounding box center [543, 170] width 290 height 25
click at [525, 200] on link "SSN (Form B121)" at bounding box center [543, 198] width 290 height 25
click at [525, 338] on span "Complete!" at bounding box center [661, 355] width 36 height 10
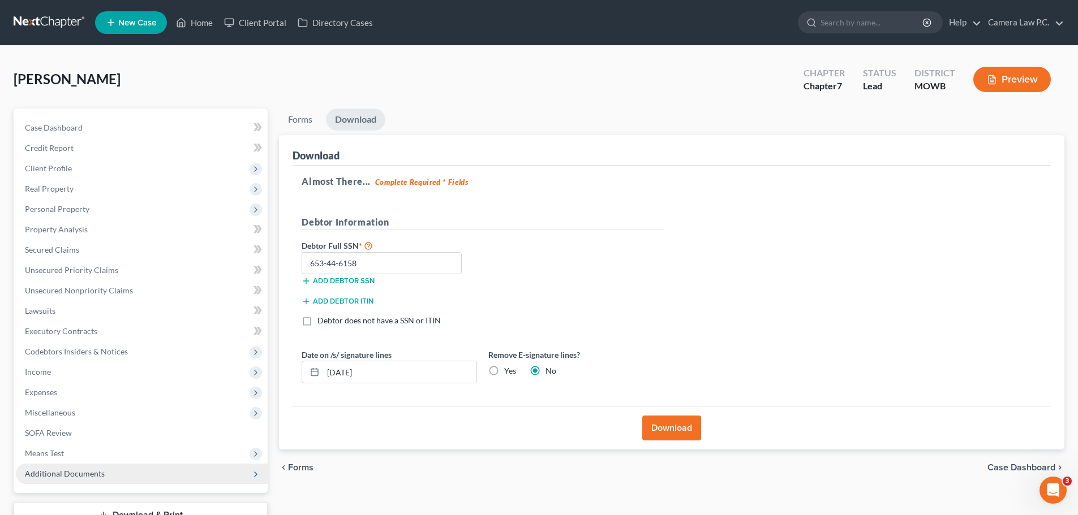
scroll to position [86, 0]
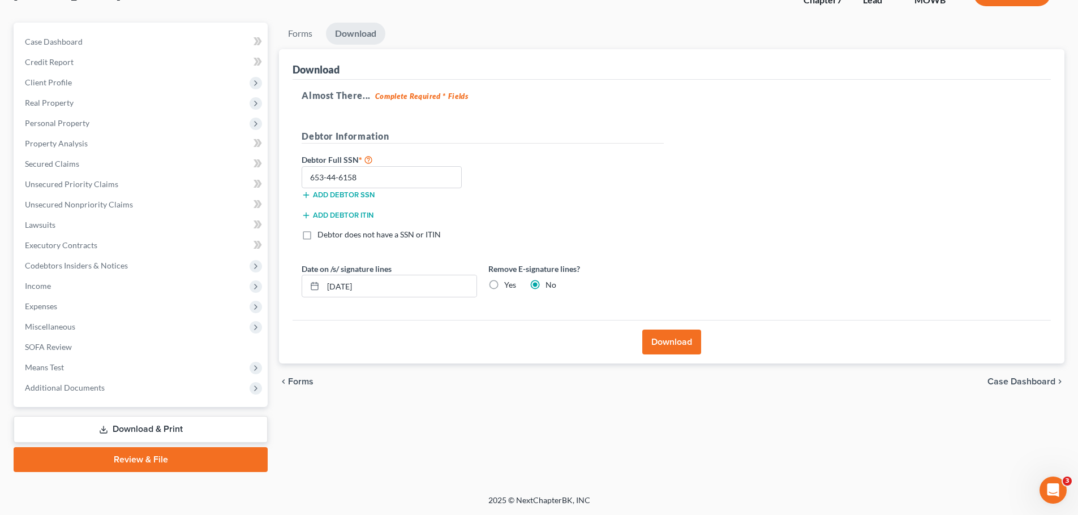
click at [132, 338] on link "Review & File" at bounding box center [141, 460] width 254 height 25
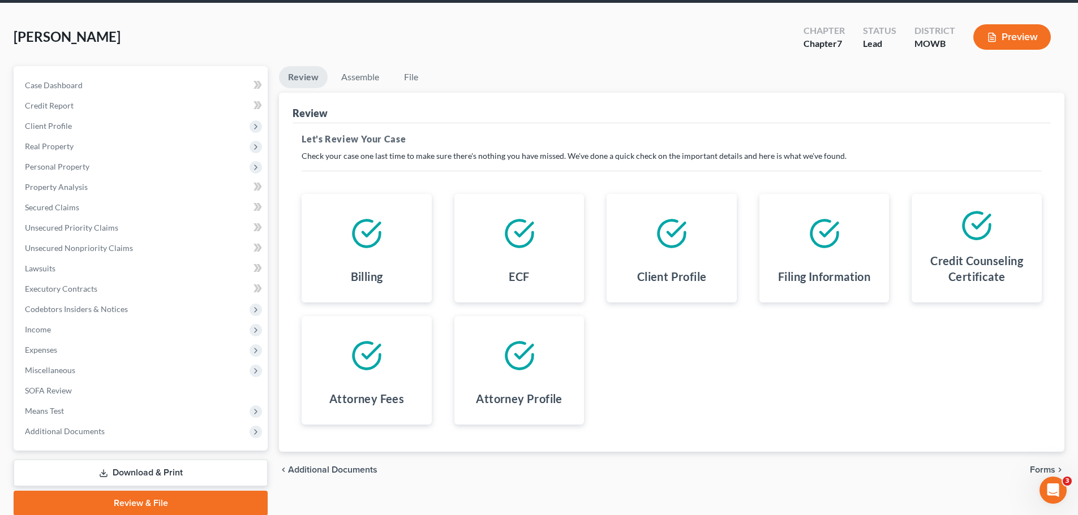
scroll to position [86, 0]
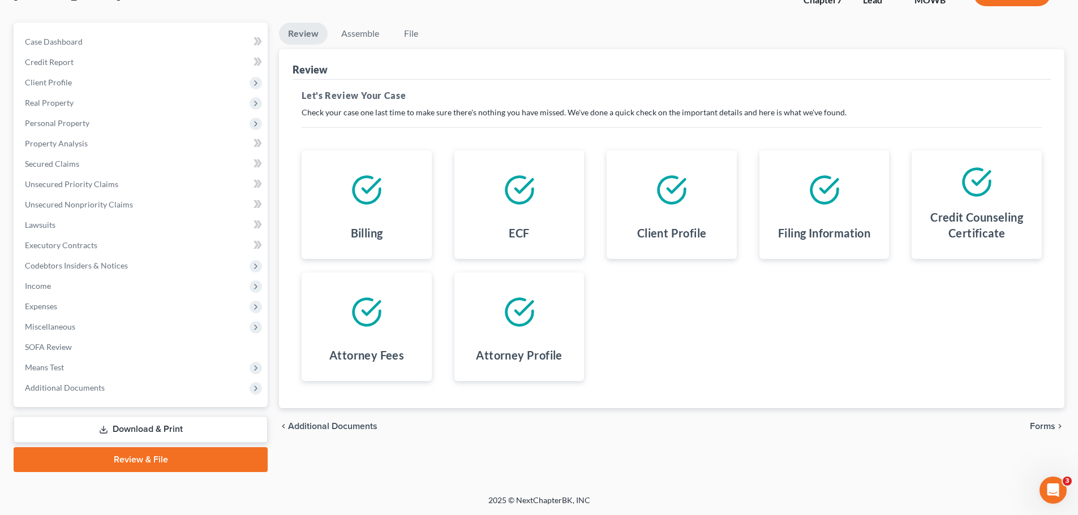
click at [525, 338] on span "Forms" at bounding box center [1042, 426] width 25 height 9
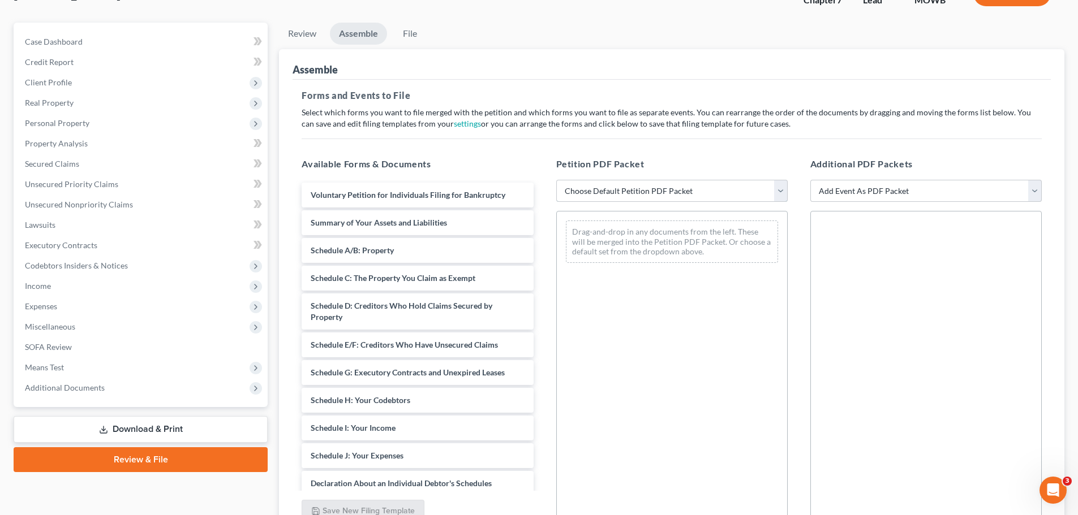
click at [525, 195] on select "Choose Default Petition PDF Packet Emergency Filing (Voluntary Petition and Cre…" at bounding box center [671, 191] width 231 height 23
select select "1"
click at [525, 180] on select "Choose Default Petition PDF Packet Emergency Filing (Voluntary Petition and Cre…" at bounding box center [671, 191] width 231 height 23
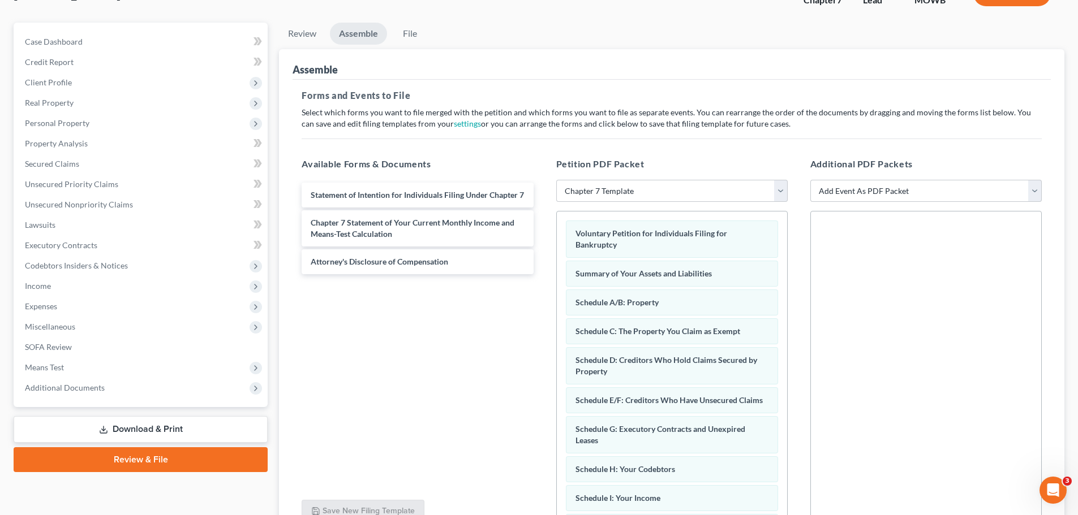
click at [430, 338] on div "Statement of Intention for Individuals Filing Under Chapter 7 Chapter 7 Stateme…" at bounding box center [418, 335] width 250 height 311
click at [525, 188] on select "Add Event As PDF Packet Affidavit re: NO Tax Returns Amended Matrix Adding Cred…" at bounding box center [925, 191] width 231 height 23
click at [525, 187] on select "Add Event As PDF Packet Affidavit re: NO Tax Returns Amended Matrix Adding Cred…" at bounding box center [925, 191] width 231 height 23
click at [525, 95] on h5 "Forms and Events to File" at bounding box center [672, 96] width 740 height 14
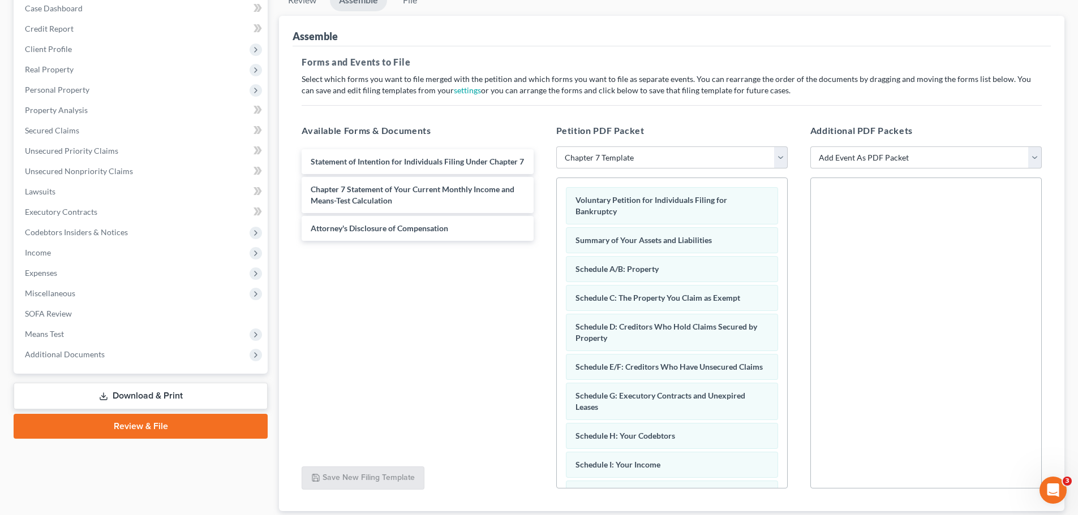
scroll to position [195, 0]
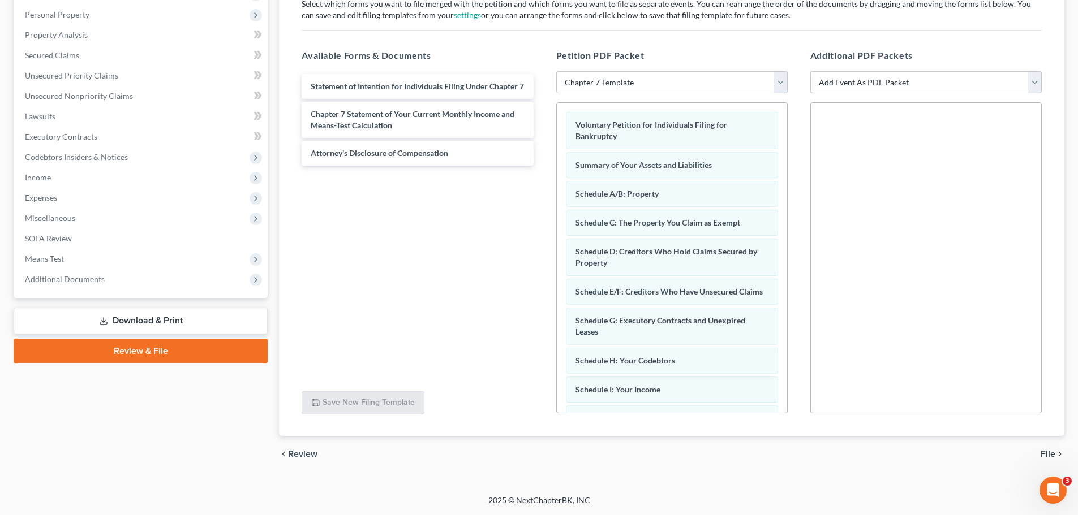
click at [525, 81] on select "Add Event As PDF Packet Affidavit re: NO Tax Returns Amended Matrix Adding Cred…" at bounding box center [925, 82] width 231 height 23
select select "17"
click at [525, 71] on select "Add Event As PDF Packet Affidavit re: NO Tax Returns Amended Matrix Adding Cred…" at bounding box center [925, 82] width 231 height 23
select select
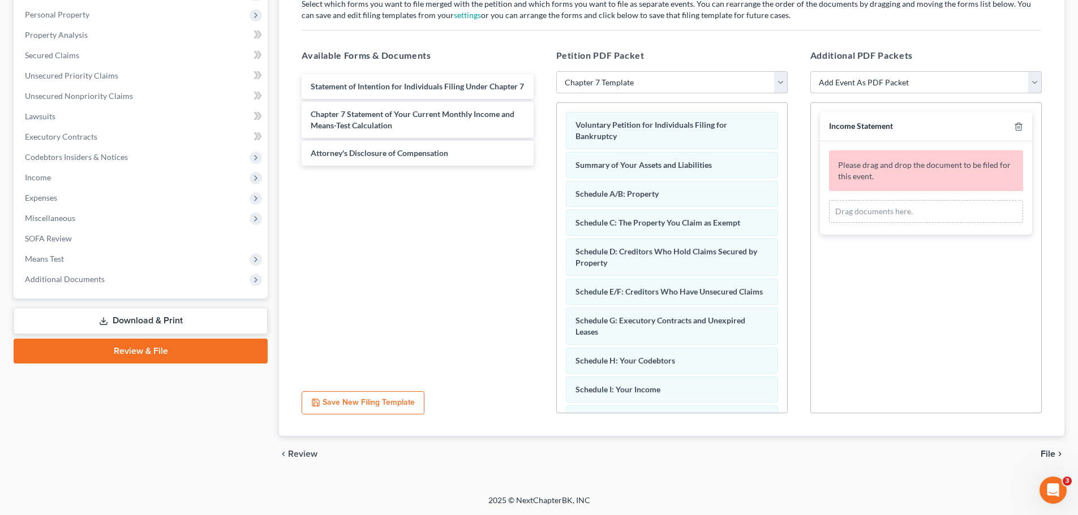
click at [525, 83] on select "Add Event As PDF Packet Affidavit re: NO Tax Returns Amended Matrix Adding Cred…" at bounding box center [925, 82] width 231 height 23
click at [210, 311] on link "Download & Print" at bounding box center [141, 321] width 254 height 27
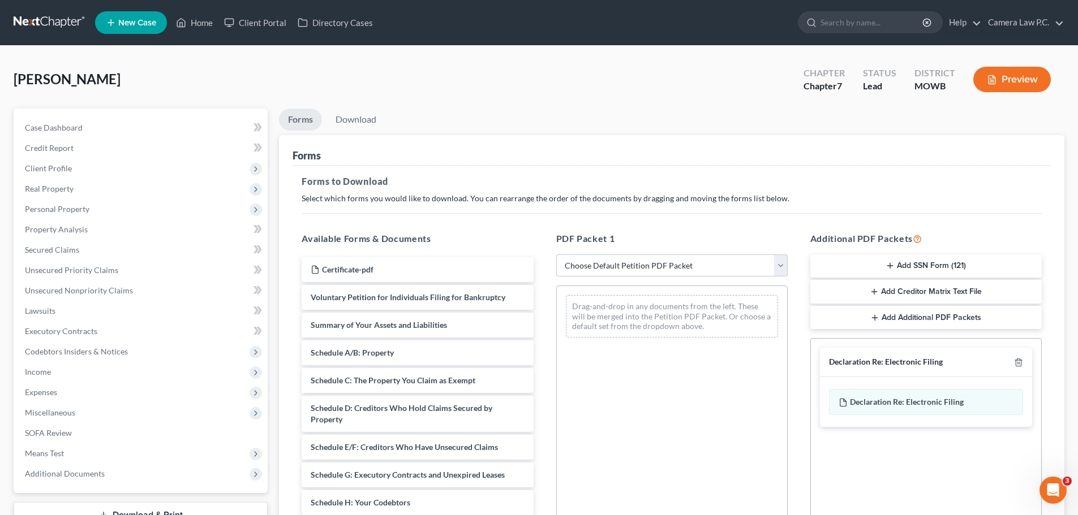
scroll to position [183, 0]
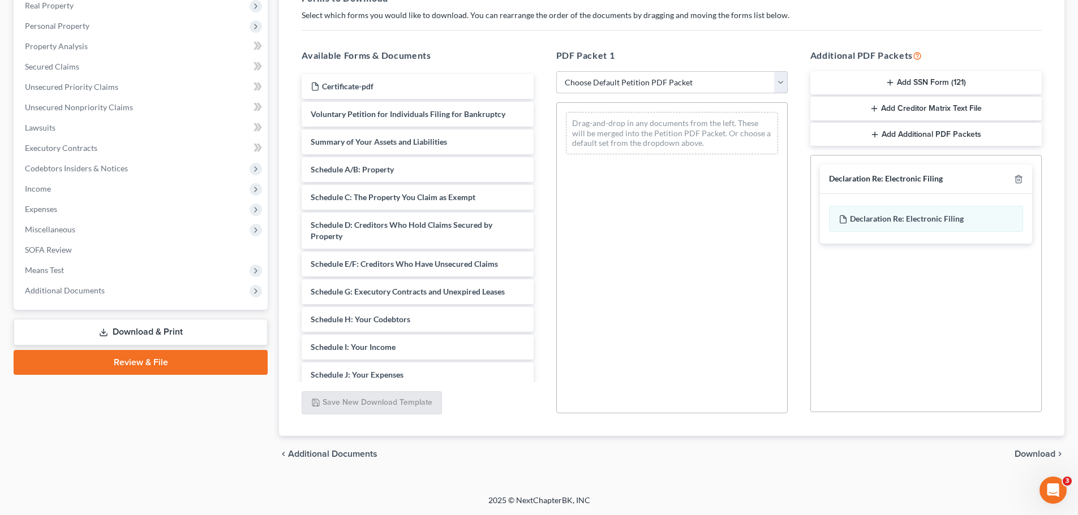
click at [178, 338] on link "Review & File" at bounding box center [141, 362] width 254 height 25
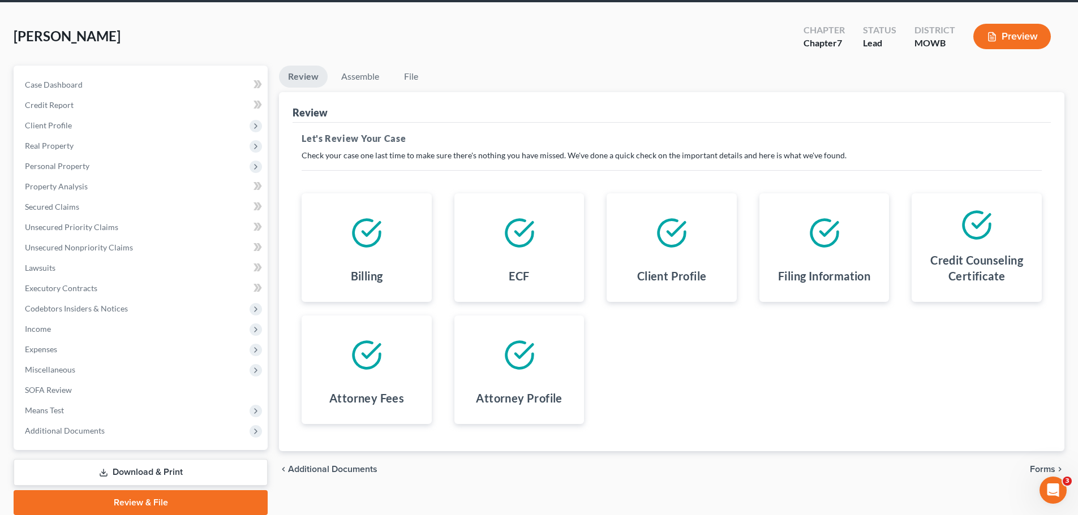
scroll to position [86, 0]
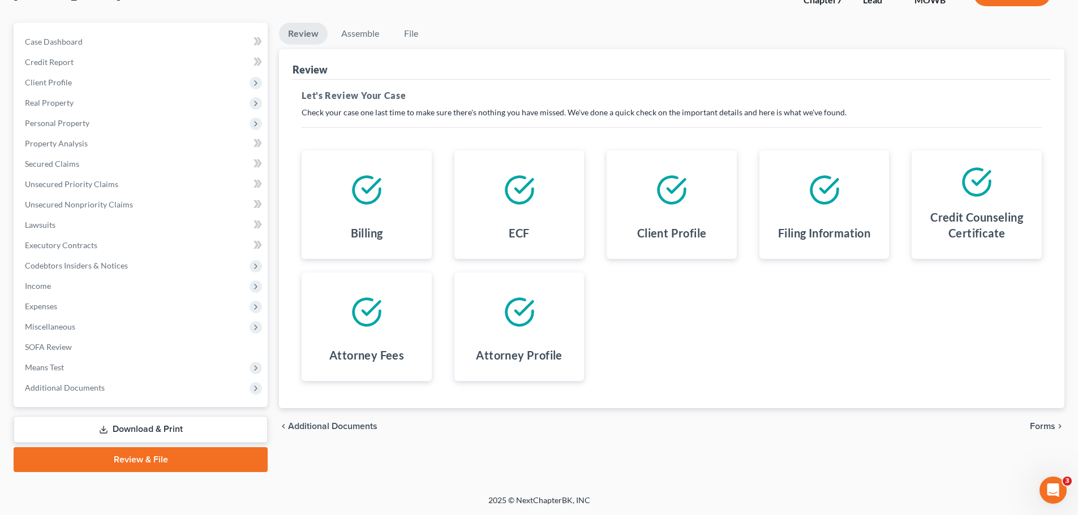
click at [525, 338] on span "Forms" at bounding box center [1042, 426] width 25 height 9
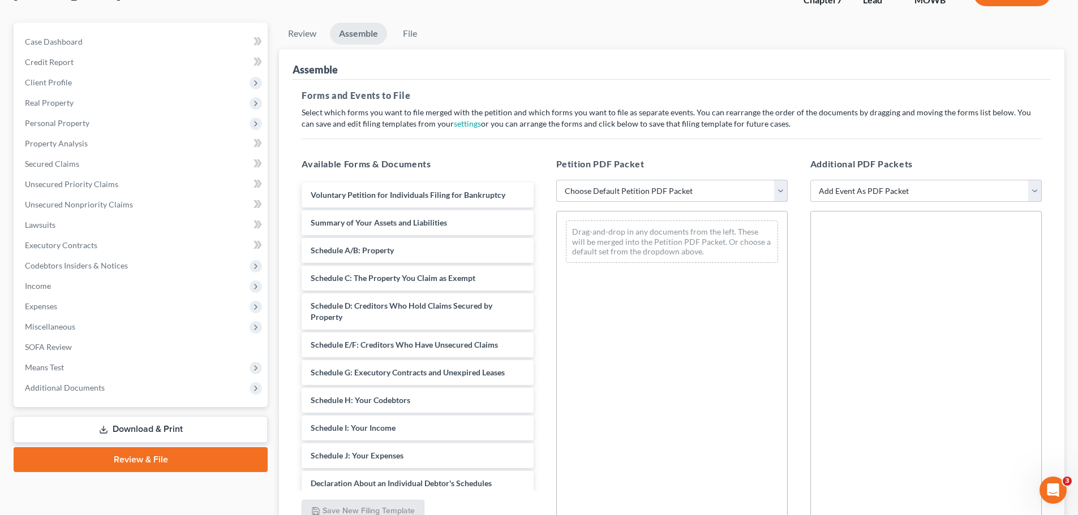
click at [525, 192] on select "Choose Default Petition PDF Packet Emergency Filing (Voluntary Petition and Cre…" at bounding box center [671, 191] width 231 height 23
select select "1"
click at [525, 180] on select "Choose Default Petition PDF Packet Emergency Filing (Voluntary Petition and Cre…" at bounding box center [671, 191] width 231 height 23
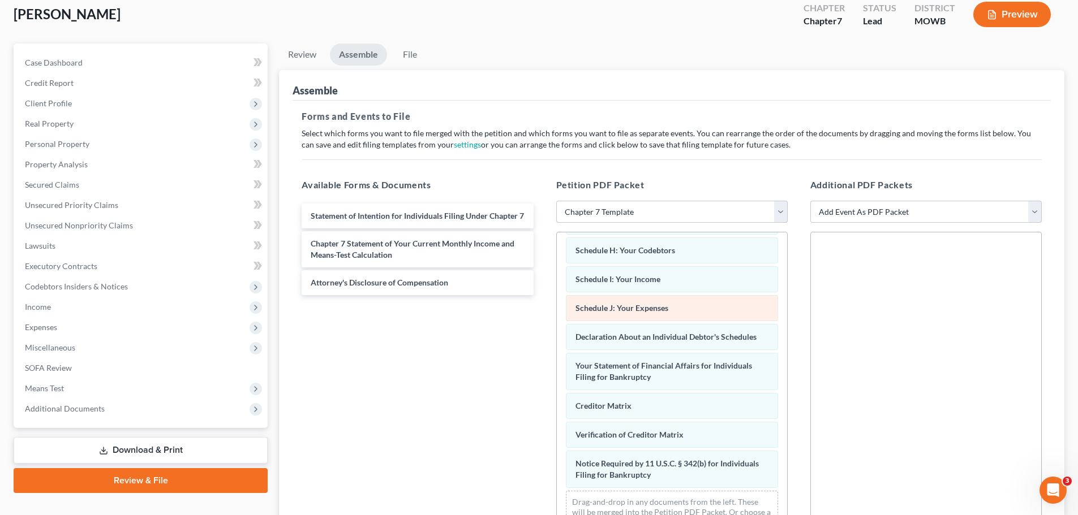
scroll to position [170, 0]
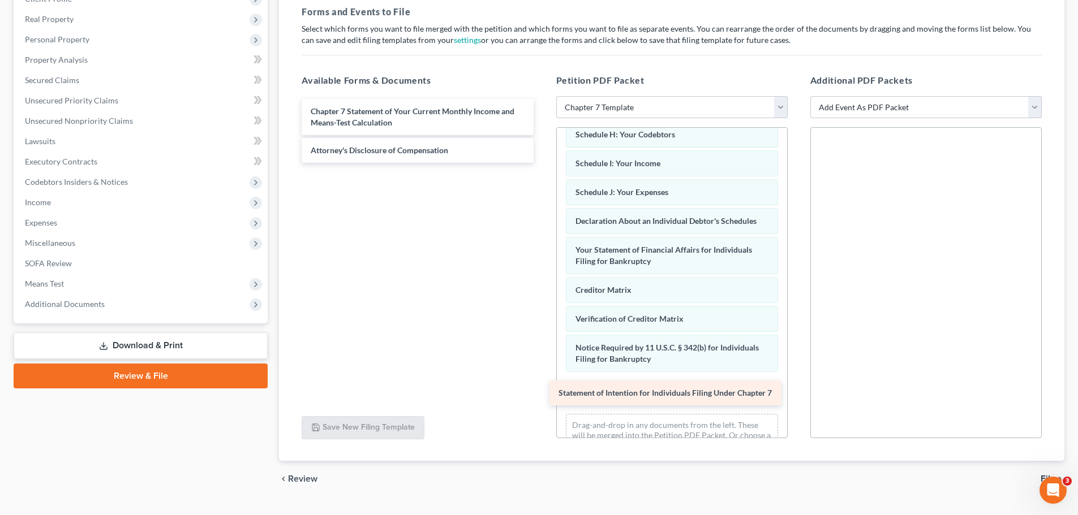
drag, startPoint x: 424, startPoint y: 114, endPoint x: 675, endPoint y: 396, distance: 377.5
click at [525, 163] on div "Statement of Intention for Individuals Filing Under Chapter 7 Statement of Inte…" at bounding box center [418, 131] width 250 height 64
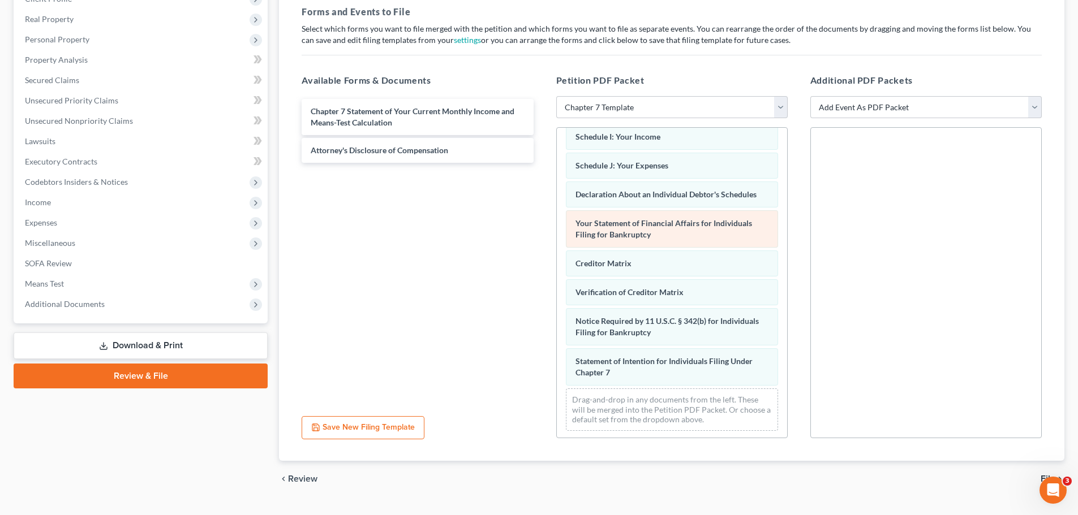
scroll to position [291, 0]
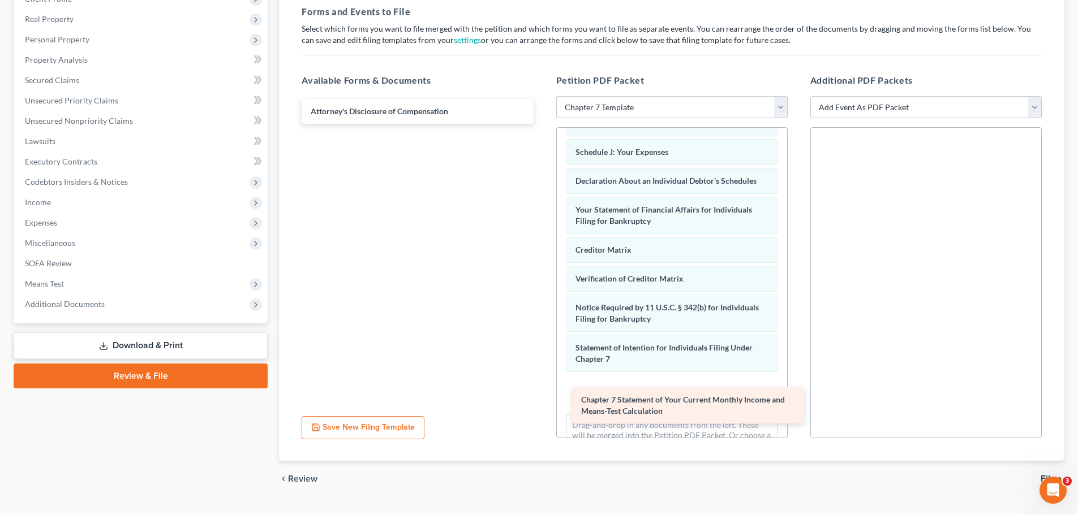
drag, startPoint x: 360, startPoint y: 117, endPoint x: 631, endPoint y: 405, distance: 395.5
click at [525, 124] on div "Chapter 7 Statement of Your Current Monthly Income and Means-Test Calculation C…" at bounding box center [418, 111] width 250 height 25
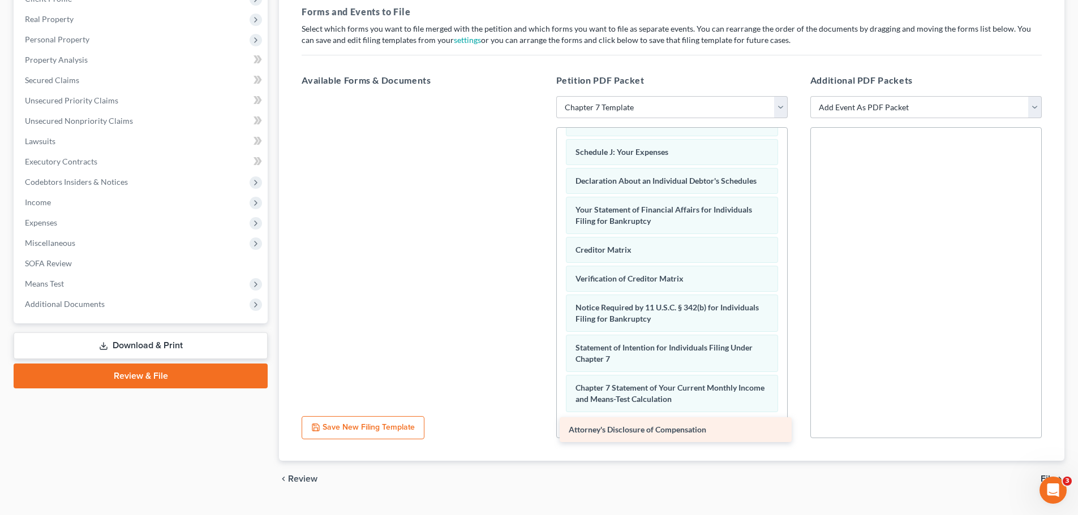
drag, startPoint x: 403, startPoint y: 109, endPoint x: 660, endPoint y: 427, distance: 409.1
click at [525, 96] on div "Attorney's Disclosure of Compensation Attorney's Disclosure of Compensation" at bounding box center [418, 96] width 250 height 0
click at [525, 108] on select "Add Event As PDF Packet Affidavit re: NO Tax Returns Amended Matrix Adding Cred…" at bounding box center [925, 107] width 231 height 23
select select "3"
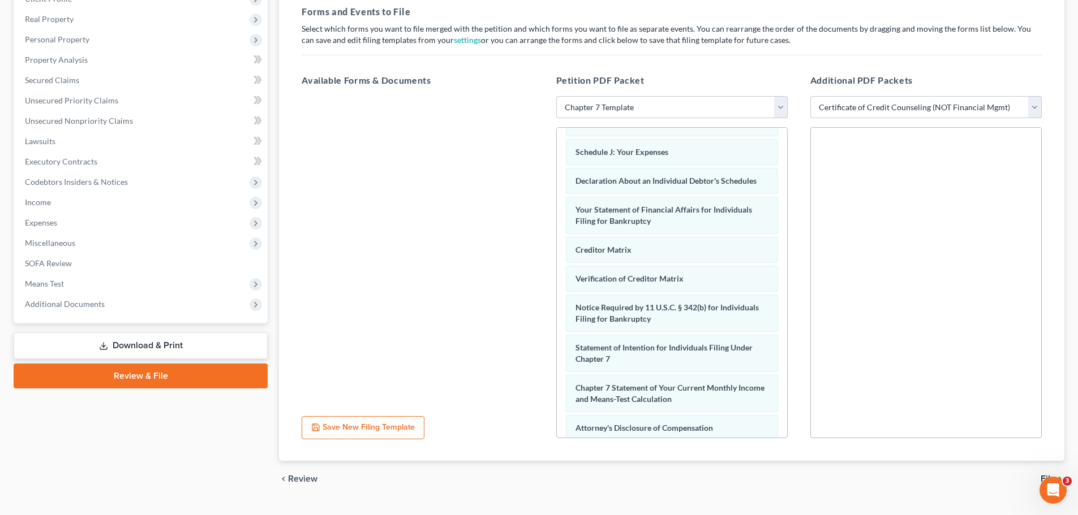
click at [525, 96] on select "Add Event As PDF Packet Affidavit re: NO Tax Returns Amended Matrix Adding Cred…" at bounding box center [925, 107] width 231 height 23
select select
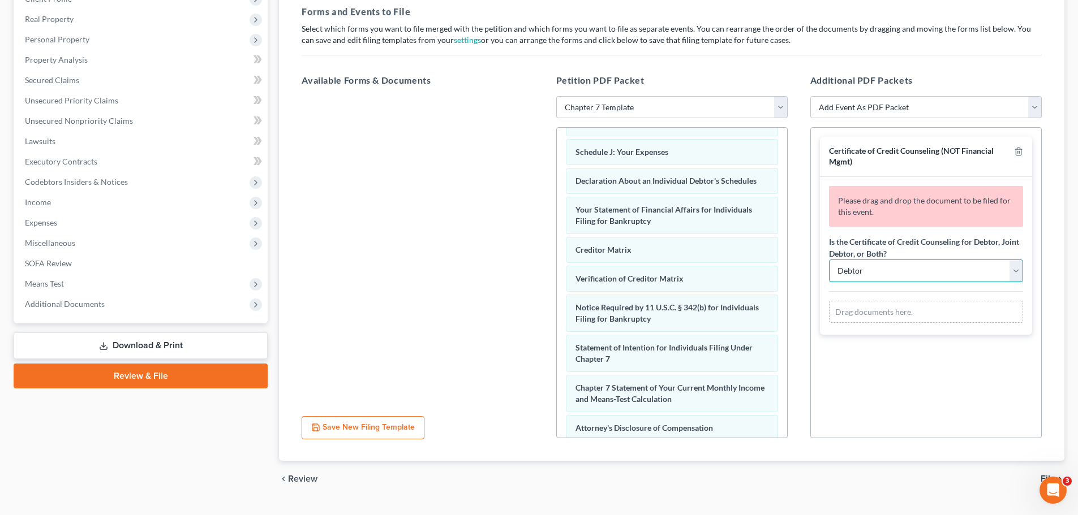
click at [525, 279] on select "Debtor Joint Debtor Debtor and Joint Debtor" at bounding box center [926, 271] width 194 height 23
click at [525, 260] on select "Debtor Joint Debtor Debtor and Joint Debtor" at bounding box center [926, 271] width 194 height 23
click at [525, 312] on div "Drag documents here." at bounding box center [926, 312] width 194 height 23
click at [525, 152] on icon "button" at bounding box center [1018, 151] width 9 height 9
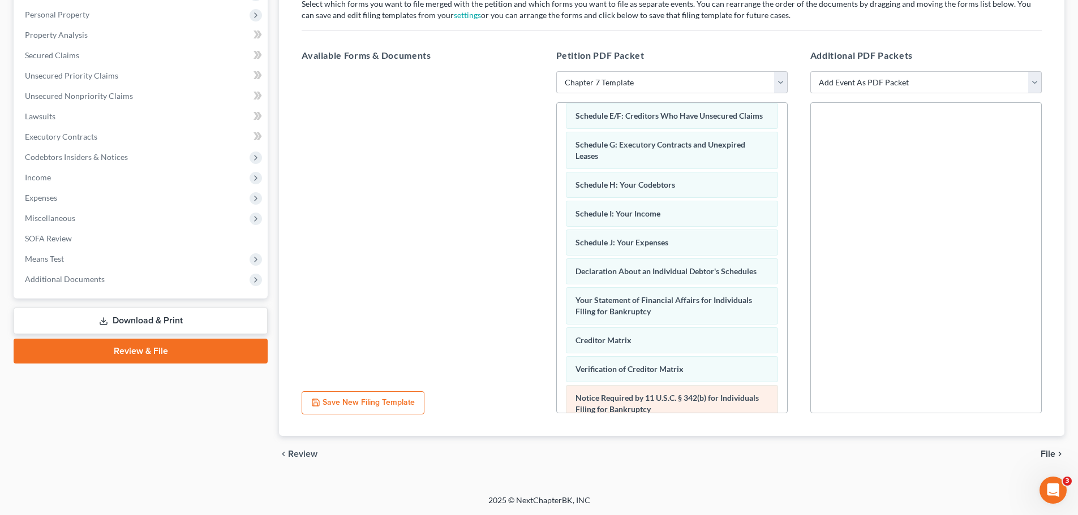
scroll to position [0, 0]
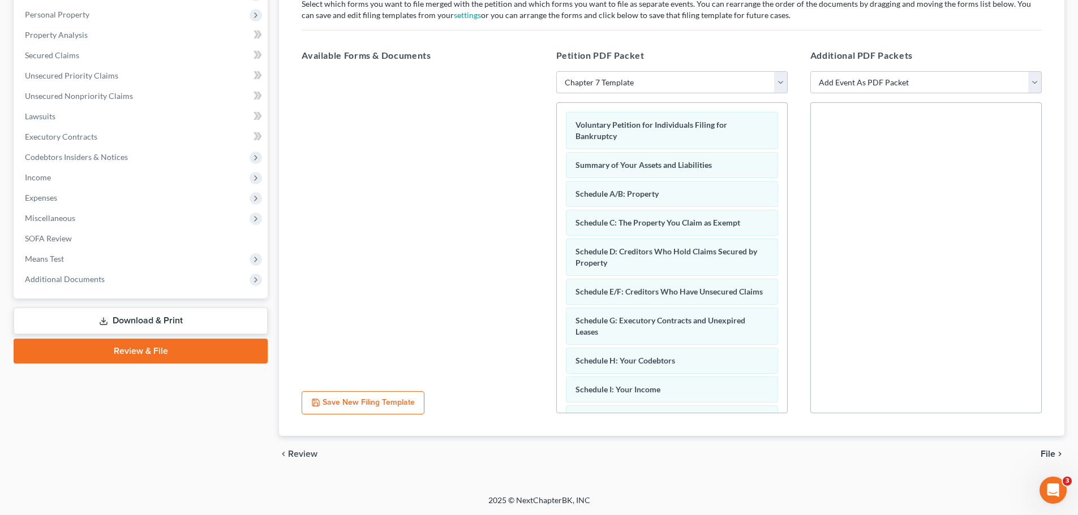
click at [525, 338] on span "File" at bounding box center [1047, 454] width 15 height 9
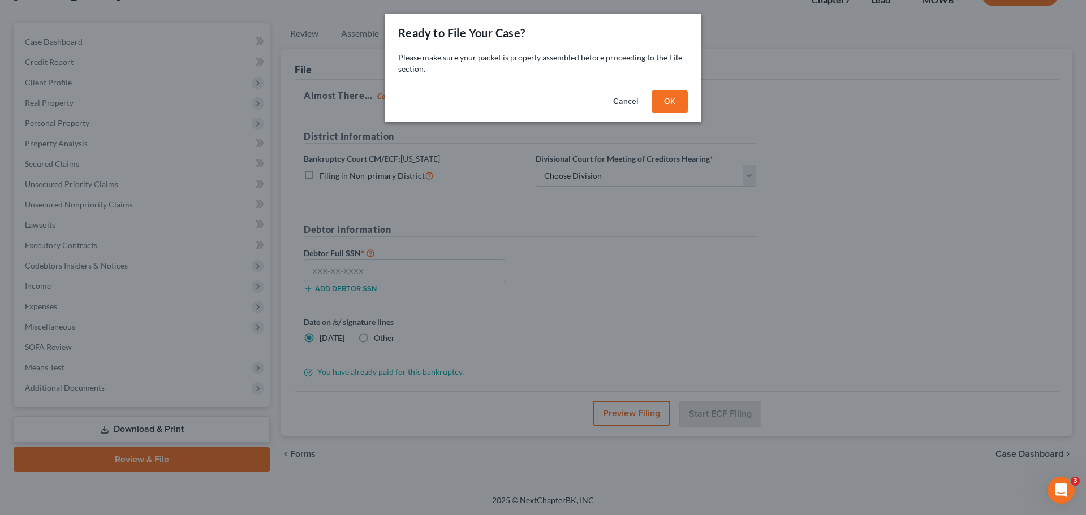
click at [525, 100] on button "OK" at bounding box center [670, 102] width 36 height 23
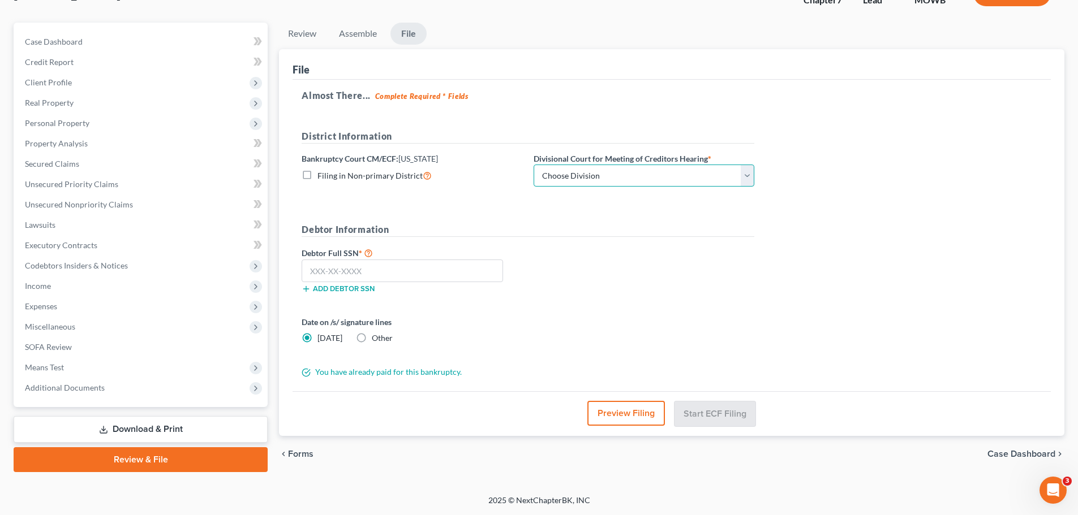
click at [525, 180] on select "Choose Division Central Southern Southwestern St. Joseph Western" at bounding box center [644, 176] width 221 height 23
click at [525, 176] on select "Choose Division Central Southern Southwestern St. Joseph Western" at bounding box center [644, 176] width 221 height 23
click at [525, 179] on select "Choose Division Central Southern Southwestern St. Joseph Western" at bounding box center [644, 176] width 221 height 23
click at [525, 166] on select "Choose Division Central Southern Southwestern St. Joseph Western" at bounding box center [644, 176] width 221 height 23
click at [325, 274] on input "text" at bounding box center [402, 271] width 201 height 23
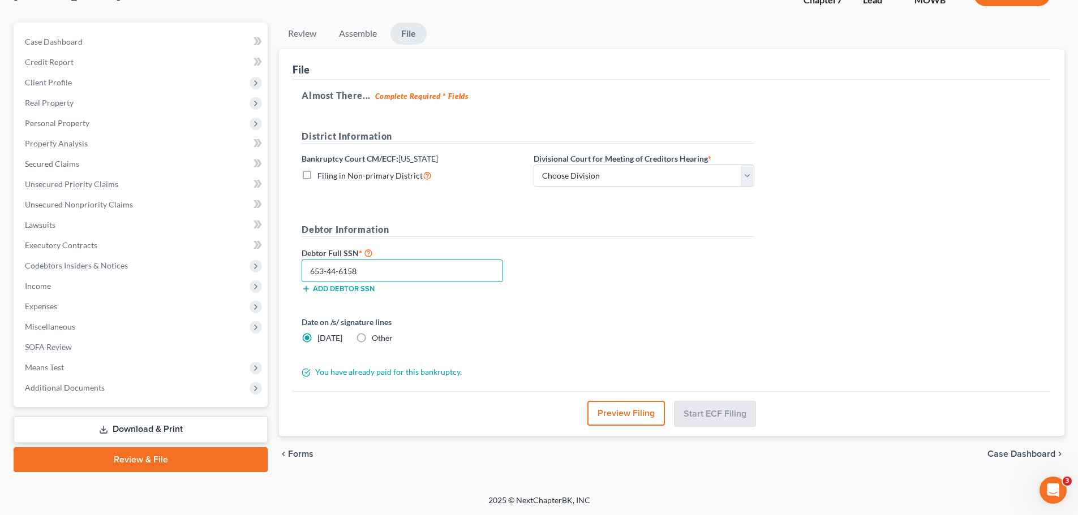
type input "653-44-6158"
click at [525, 320] on div "Date on /s/ signature lines Today Other" at bounding box center [528, 334] width 464 height 37
click at [525, 174] on select "Choose Division Central Southern Southwestern St. Joseph Western" at bounding box center [644, 176] width 221 height 23
select select "0"
click at [525, 165] on select "Choose Division Central Southern Southwestern St. Joseph Western" at bounding box center [644, 176] width 221 height 23
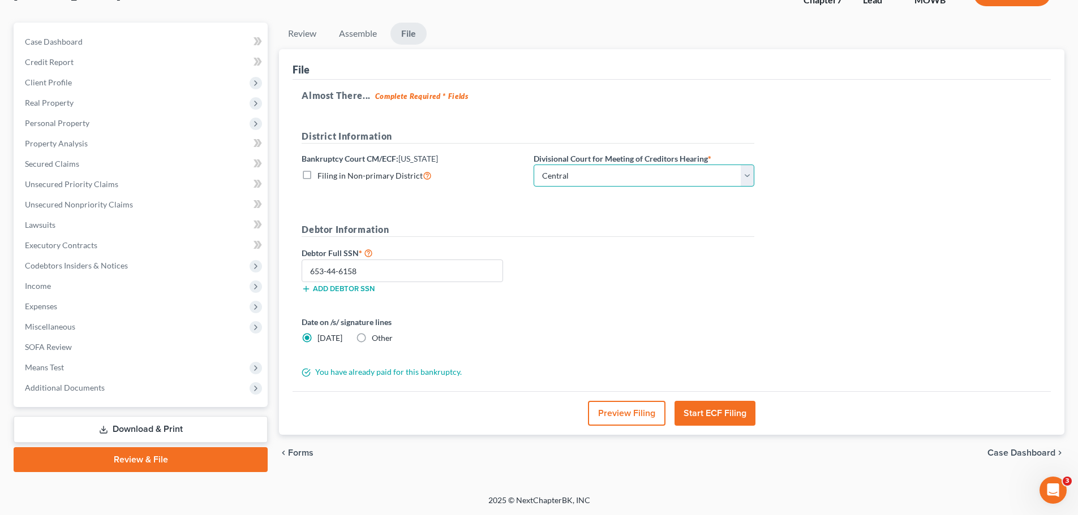
click at [525, 174] on select "Choose Division Central Southern Southwestern St. Joseph Western" at bounding box center [644, 176] width 221 height 23
select select
click at [525, 165] on select "Choose Division Central Southern Southwestern St. Joseph Western" at bounding box center [644, 176] width 221 height 23
click at [525, 151] on div "Almost There... Complete Required * Fields District Information Bankruptcy Cour…" at bounding box center [672, 236] width 758 height 312
click at [525, 338] on button "Start ECF Filing" at bounding box center [714, 413] width 81 height 25
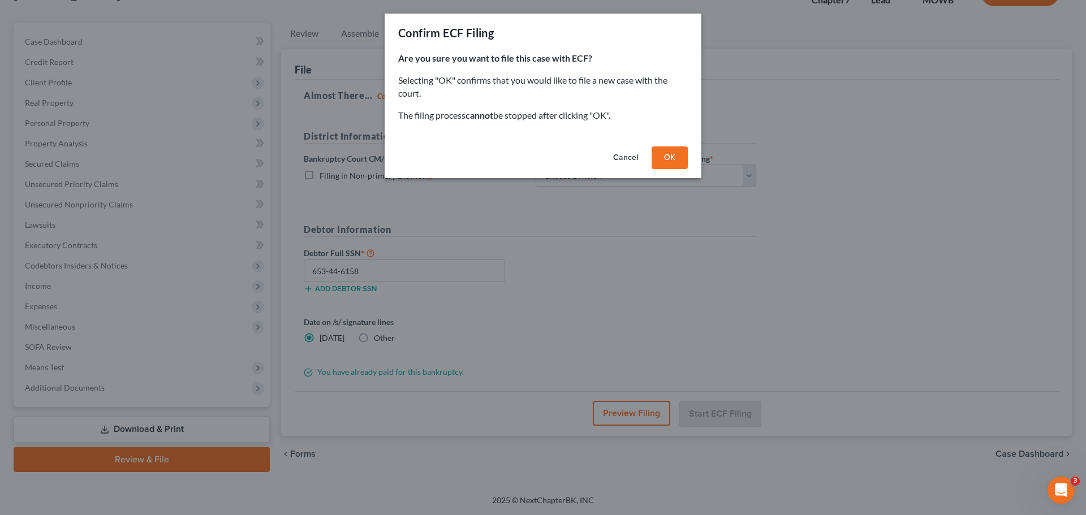
click at [525, 156] on button "OK" at bounding box center [670, 158] width 36 height 23
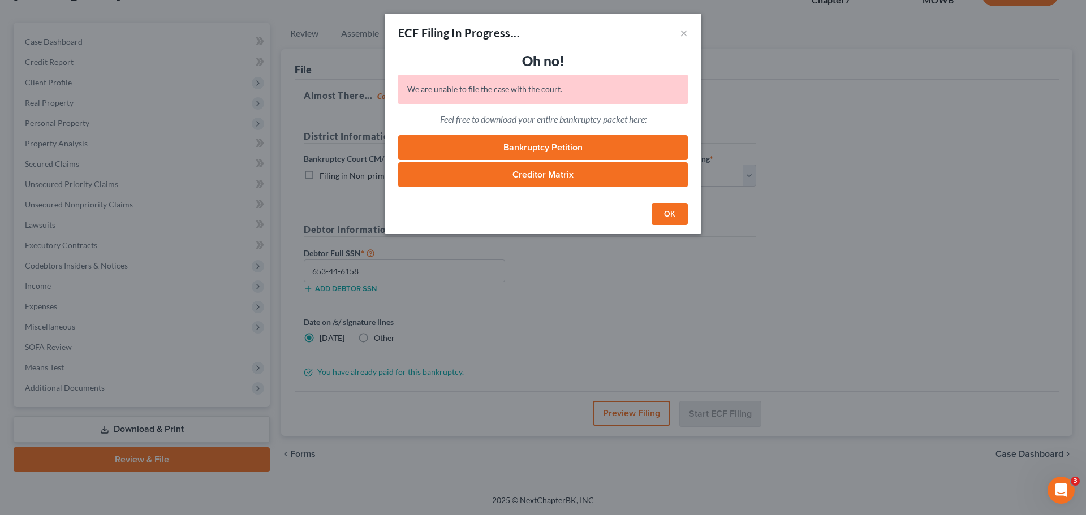
click at [522, 148] on link "Bankruptcy Petition" at bounding box center [543, 147] width 290 height 25
click at [525, 175] on link "Creditor Matrix" at bounding box center [543, 174] width 290 height 25
click at [525, 35] on button "×" at bounding box center [684, 33] width 8 height 14
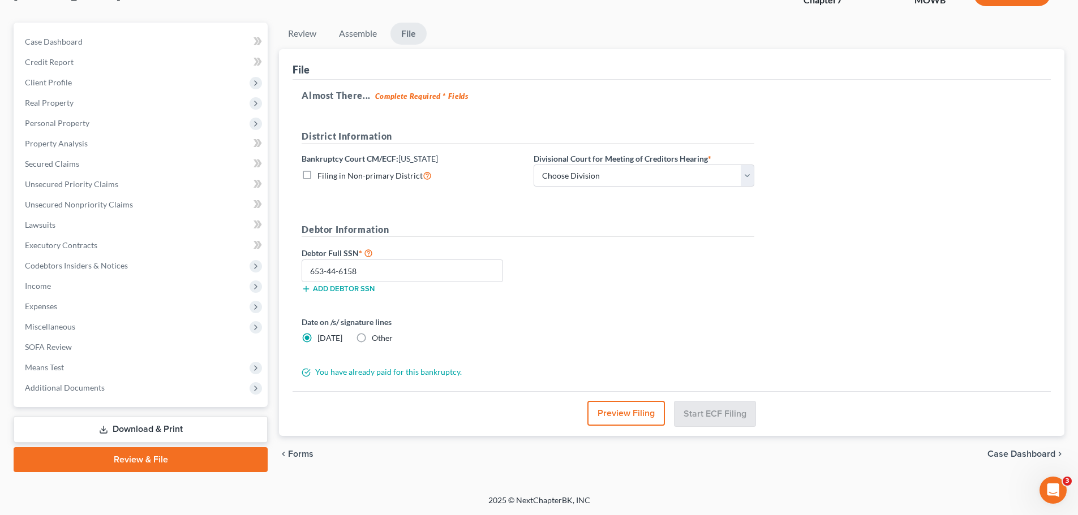
click at [124, 338] on link "Download & Print" at bounding box center [141, 429] width 254 height 27
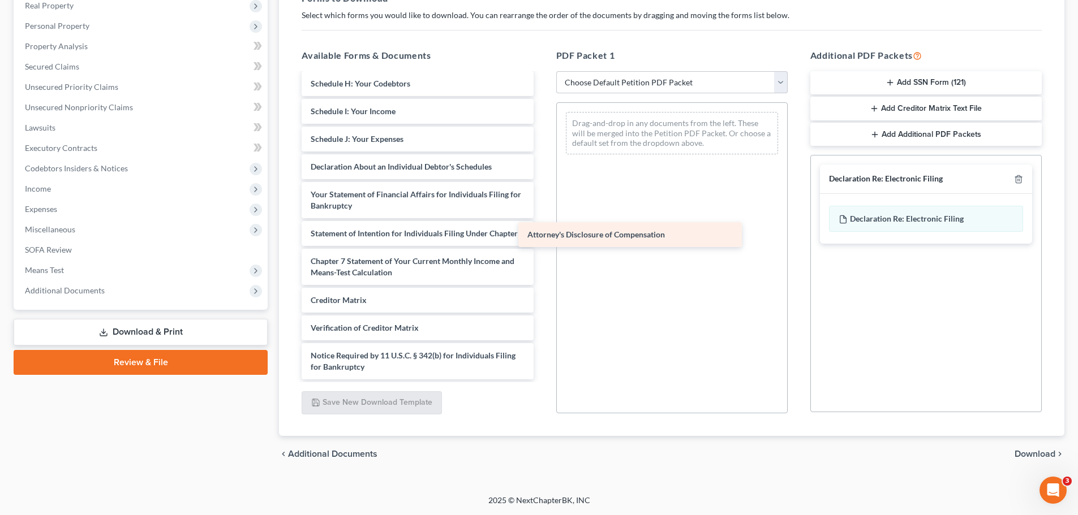
scroll to position [247, 0]
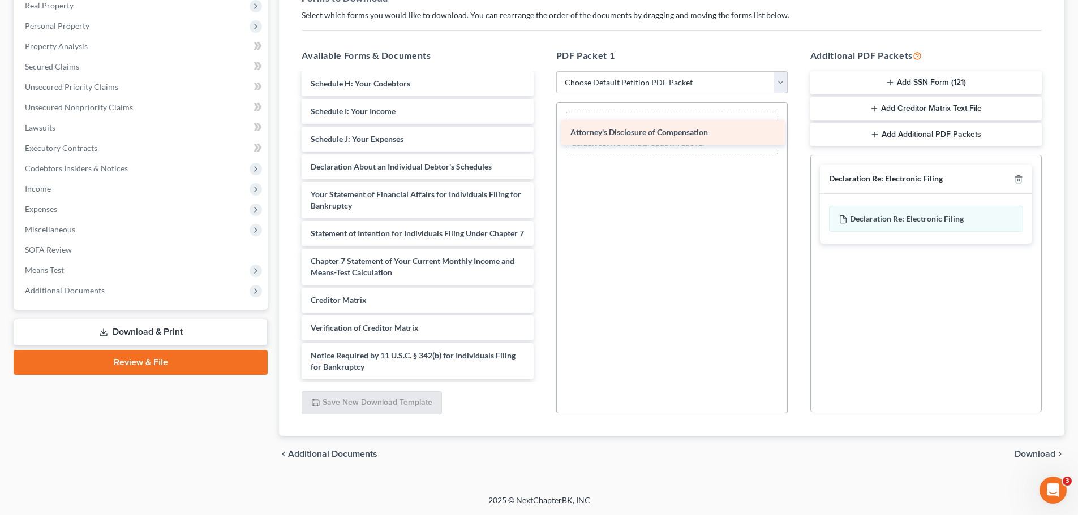
drag, startPoint x: 405, startPoint y: 370, endPoint x: 665, endPoint y: 135, distance: 350.1
click at [525, 135] on div "Attorney's Disclosure of Compensation Certificate-pdf Voluntary Petition for In…" at bounding box center [418, 108] width 250 height 541
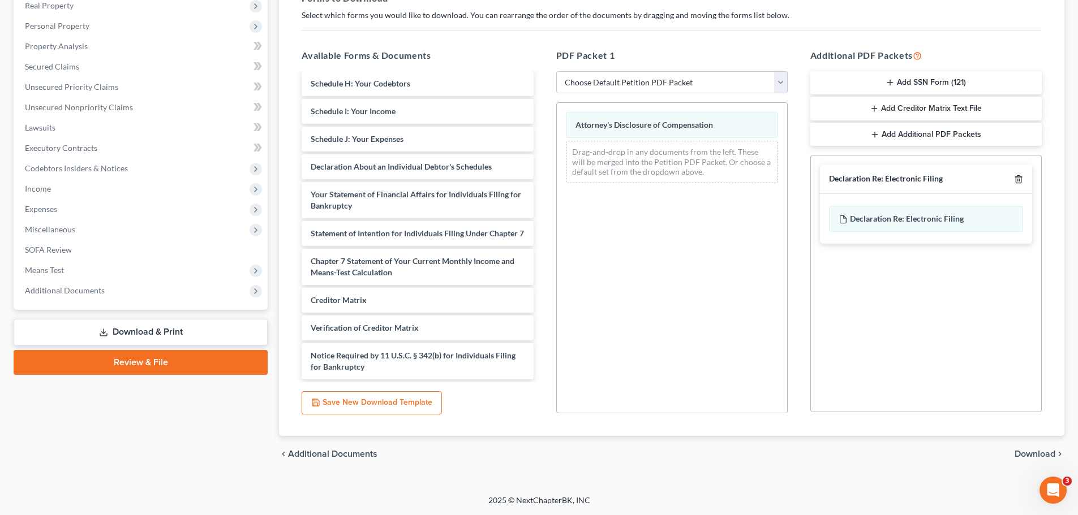
click at [525, 180] on icon "button" at bounding box center [1018, 179] width 5 height 7
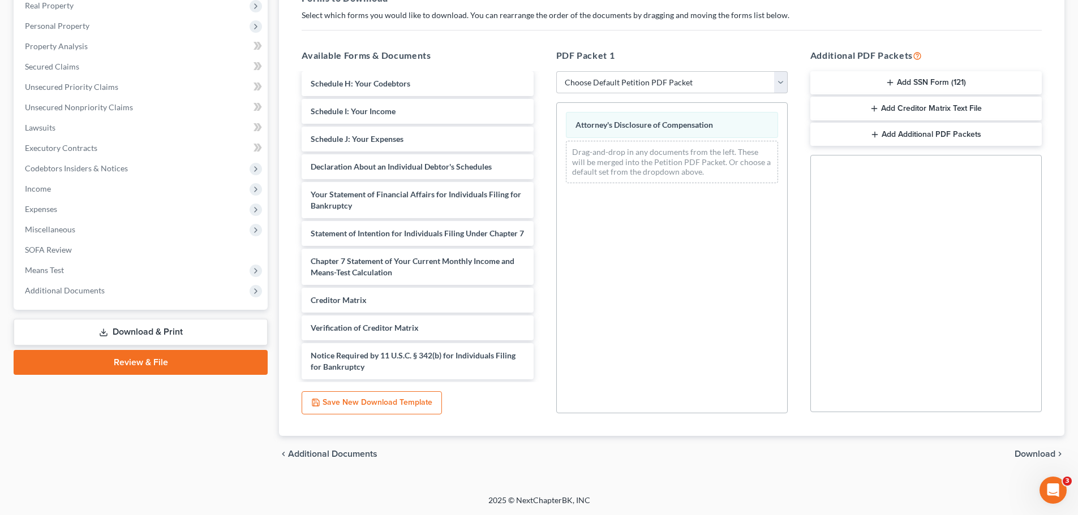
click at [525, 338] on span "Download" at bounding box center [1034, 454] width 41 height 9
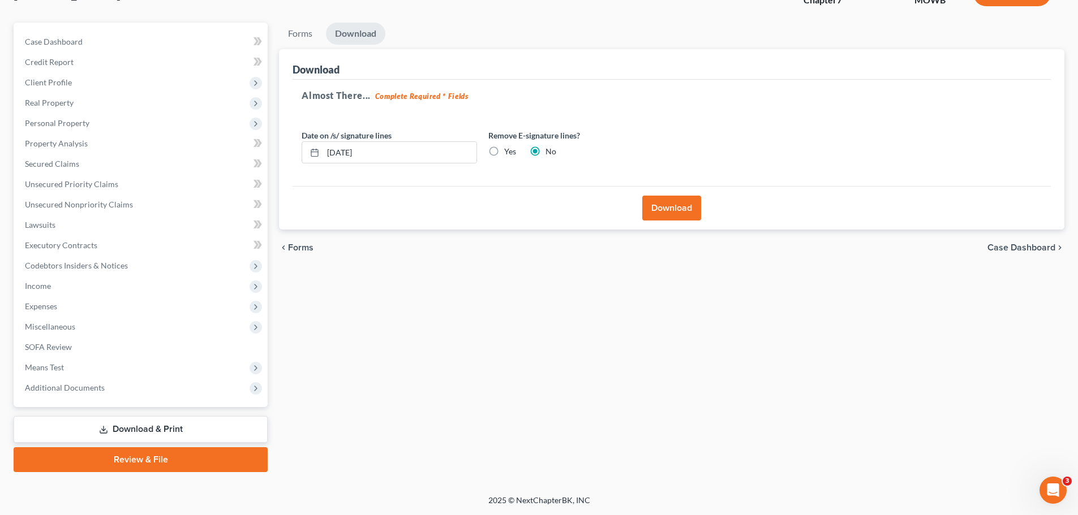
scroll to position [86, 0]
click at [525, 211] on button "Download" at bounding box center [671, 208] width 59 height 25
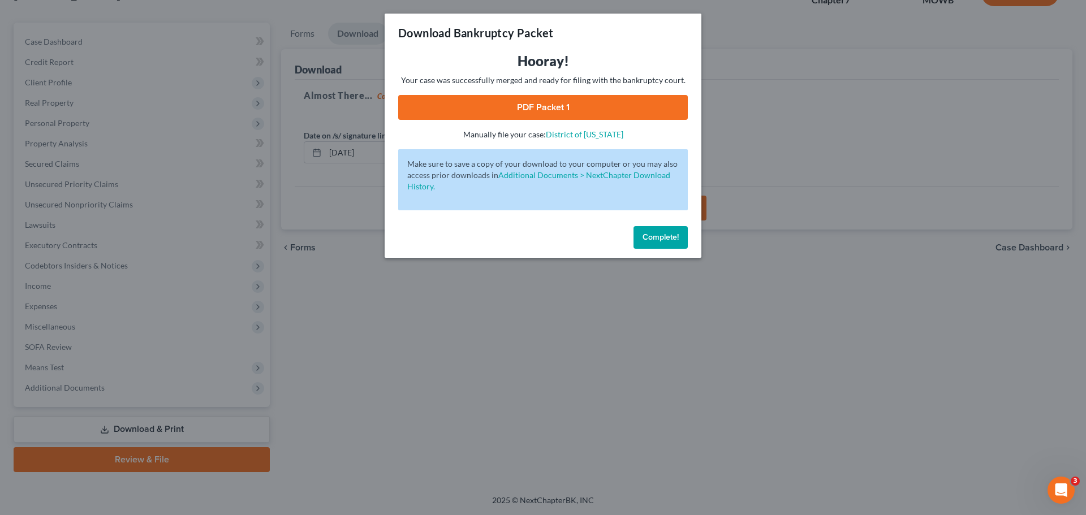
click at [514, 110] on link "PDF Packet 1" at bounding box center [543, 107] width 290 height 25
click at [525, 236] on span "Complete!" at bounding box center [661, 238] width 36 height 10
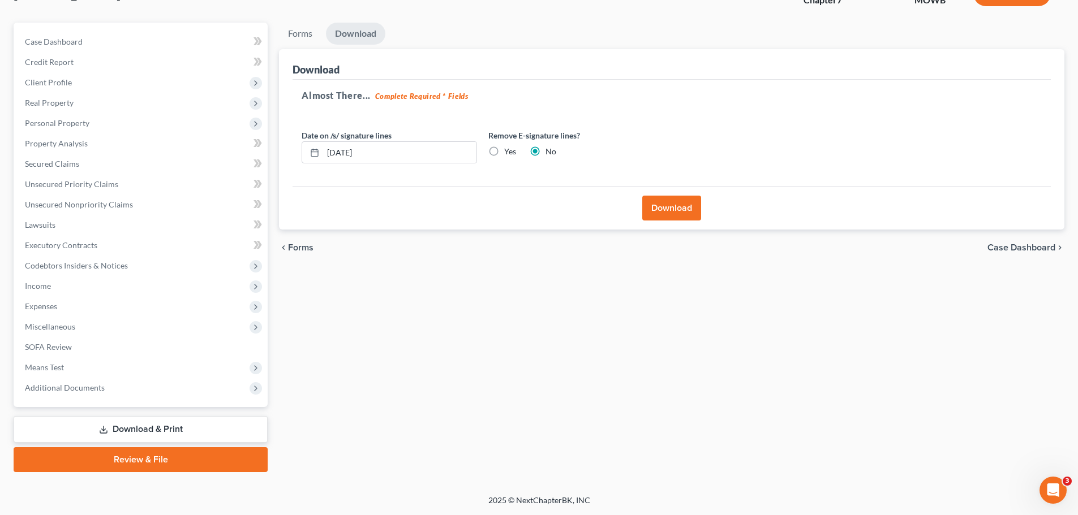
click at [121, 338] on link "Download & Print" at bounding box center [141, 429] width 254 height 27
click at [306, 38] on link "Forms" at bounding box center [300, 34] width 42 height 22
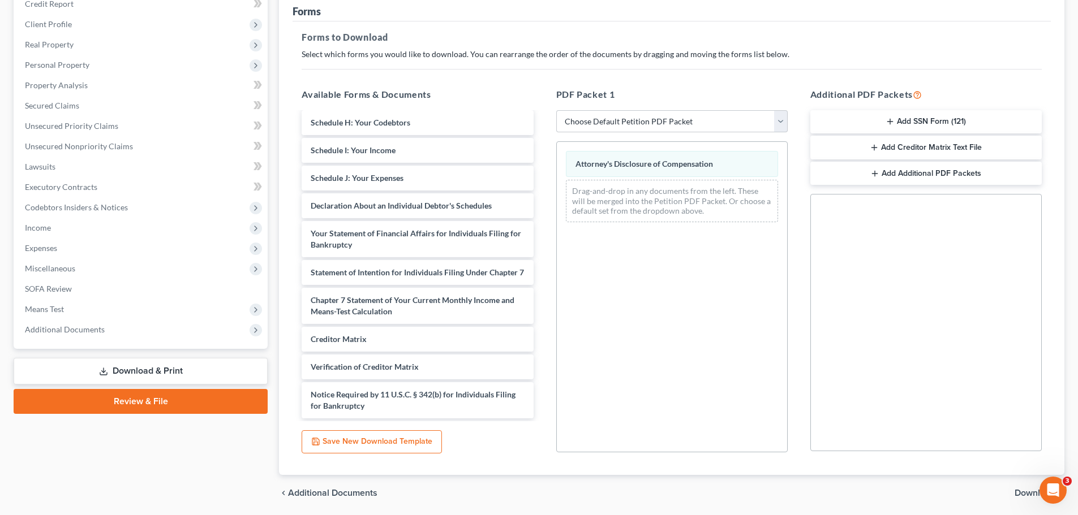
scroll to position [183, 0]
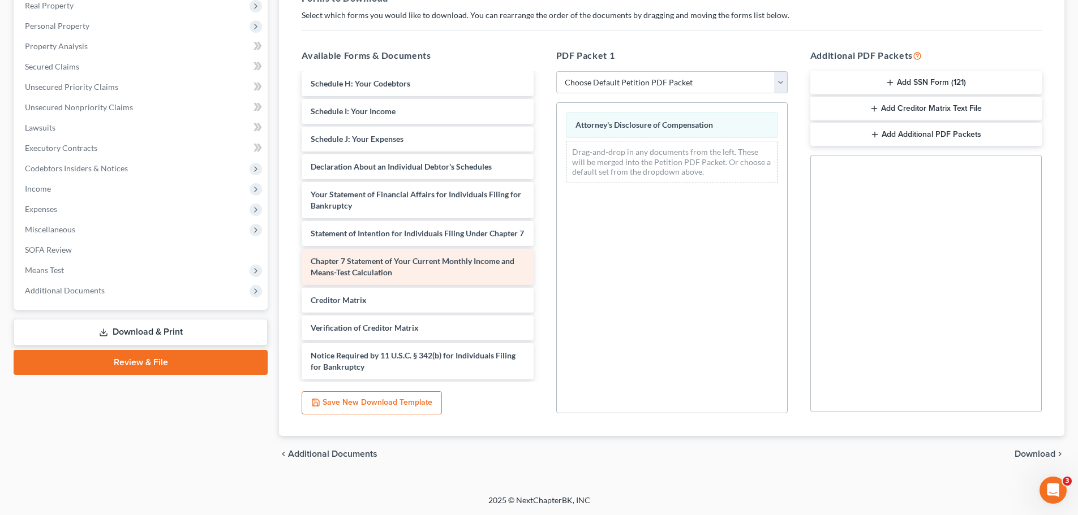
click at [387, 270] on span "Chapter 7 Statement of Your Current Monthly Income and Means-Test Calculation" at bounding box center [413, 266] width 204 height 21
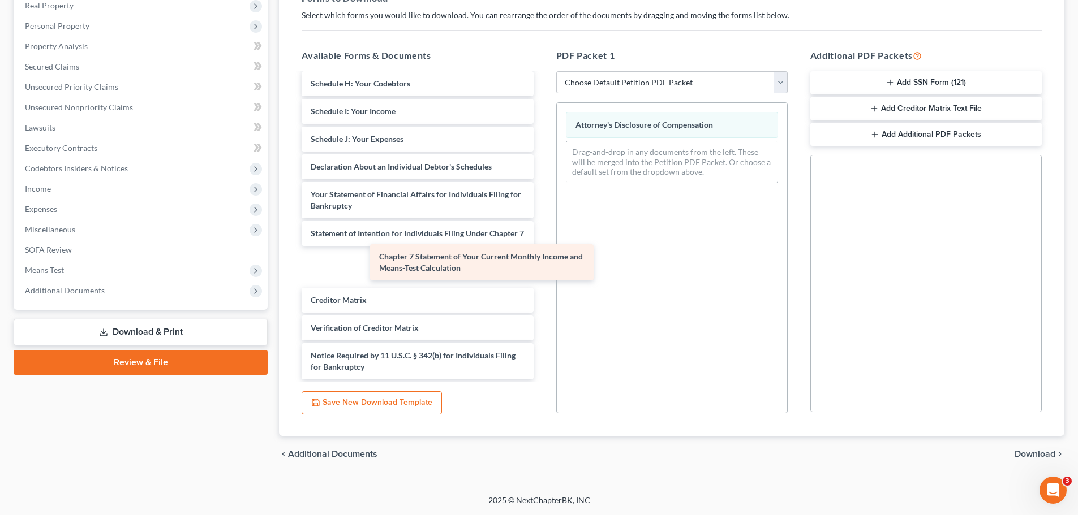
scroll to position [208, 0]
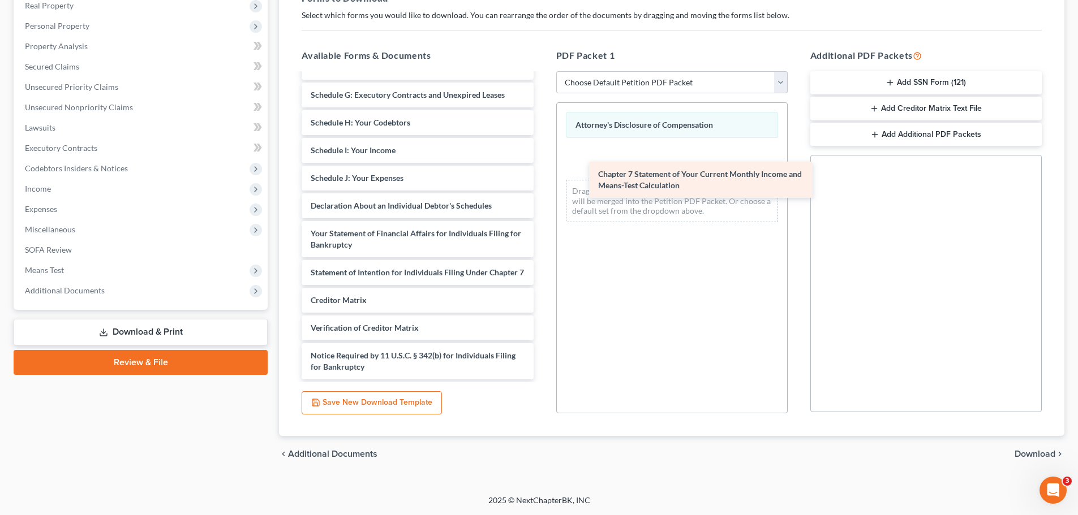
drag, startPoint x: 346, startPoint y: 259, endPoint x: 634, endPoint y: 172, distance: 300.3
click at [525, 172] on div "Chapter 7 Statement of Your Current Monthly Income and Means-Test Calculation C…" at bounding box center [418, 128] width 250 height 502
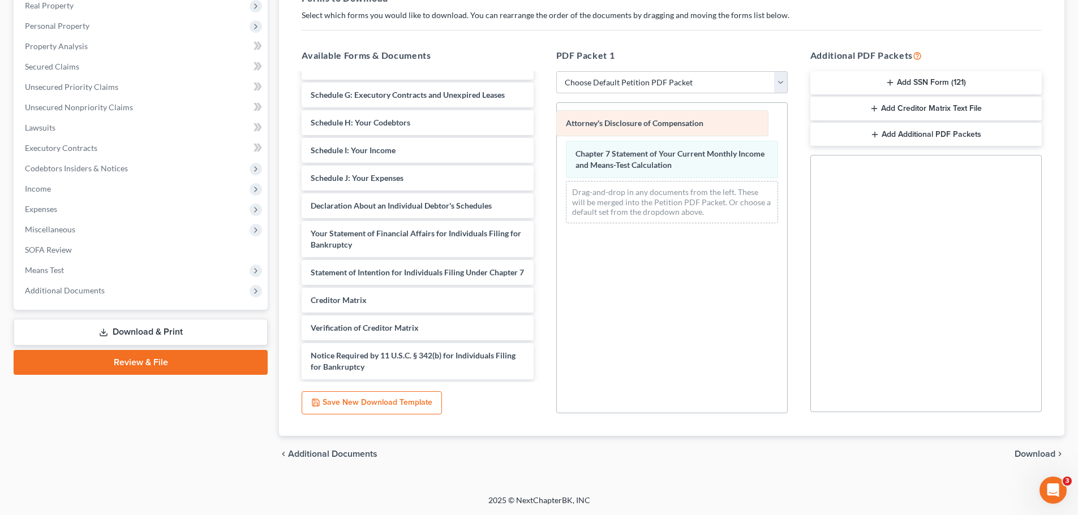
scroll to position [237, 0]
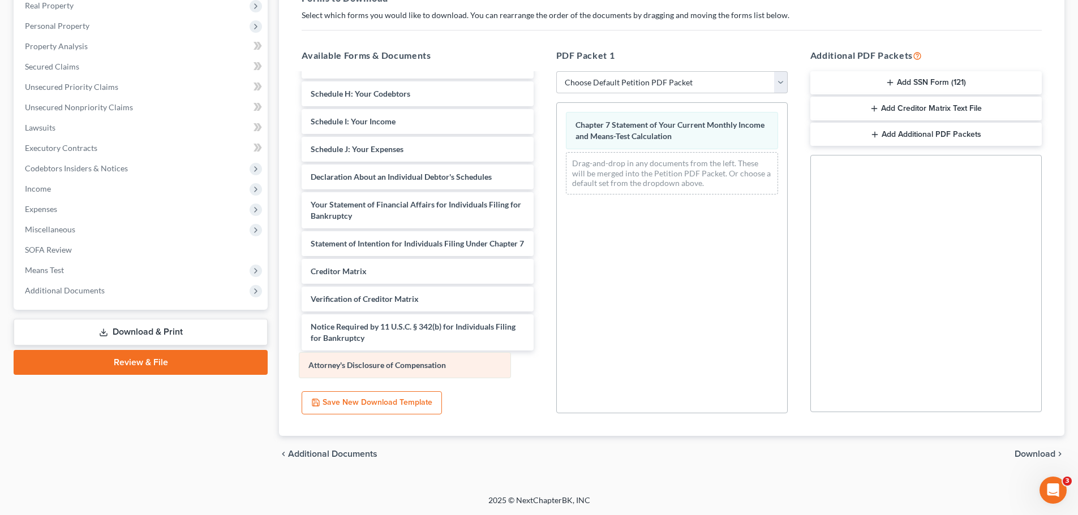
drag, startPoint x: 668, startPoint y: 123, endPoint x: 402, endPoint y: 364, distance: 358.9
click at [525, 204] on div "Attorney's Disclosure of Compensation Attorney's Disclosure of Compensation Cha…" at bounding box center [672, 153] width 230 height 101
click at [525, 338] on span "Download" at bounding box center [1034, 454] width 41 height 9
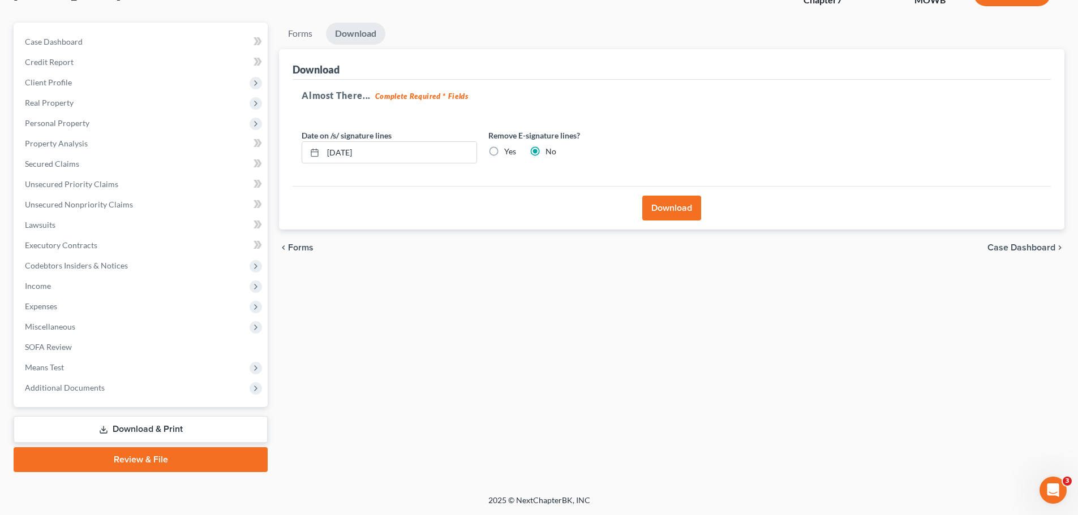
click at [525, 212] on button "Download" at bounding box center [671, 208] width 59 height 25
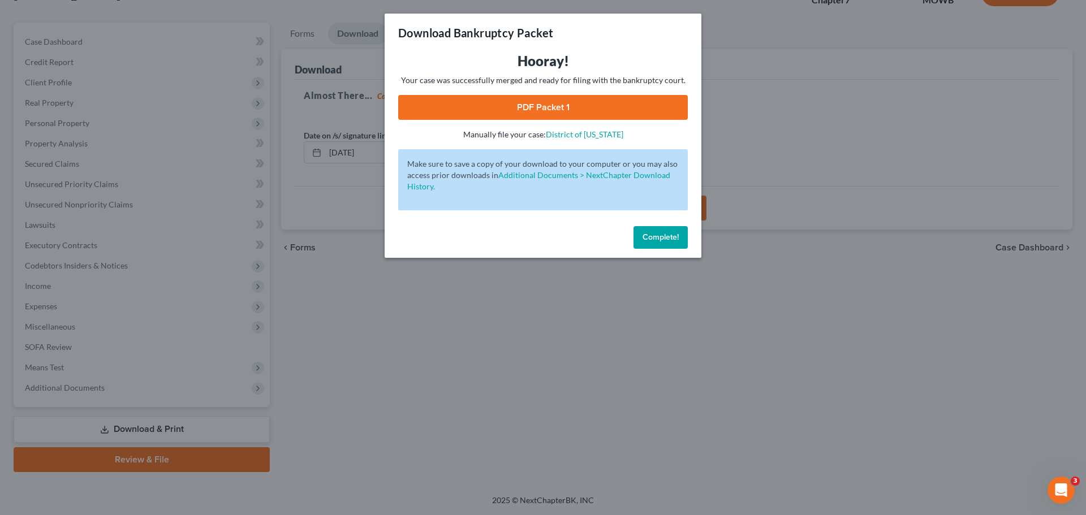
click at [521, 108] on link "PDF Packet 1" at bounding box center [543, 107] width 290 height 25
drag, startPoint x: 653, startPoint y: 242, endPoint x: 634, endPoint y: 235, distance: 20.6
click at [525, 242] on button "Complete!" at bounding box center [661, 237] width 54 height 23
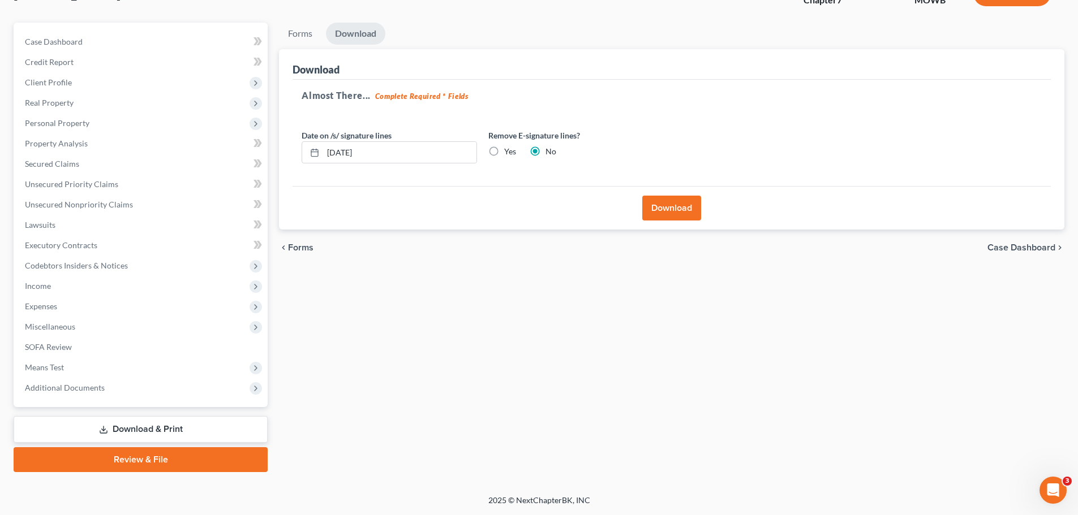
click at [324, 29] on ul "Forms Download" at bounding box center [671, 36] width 785 height 27
click at [307, 31] on link "Forms" at bounding box center [300, 34] width 42 height 22
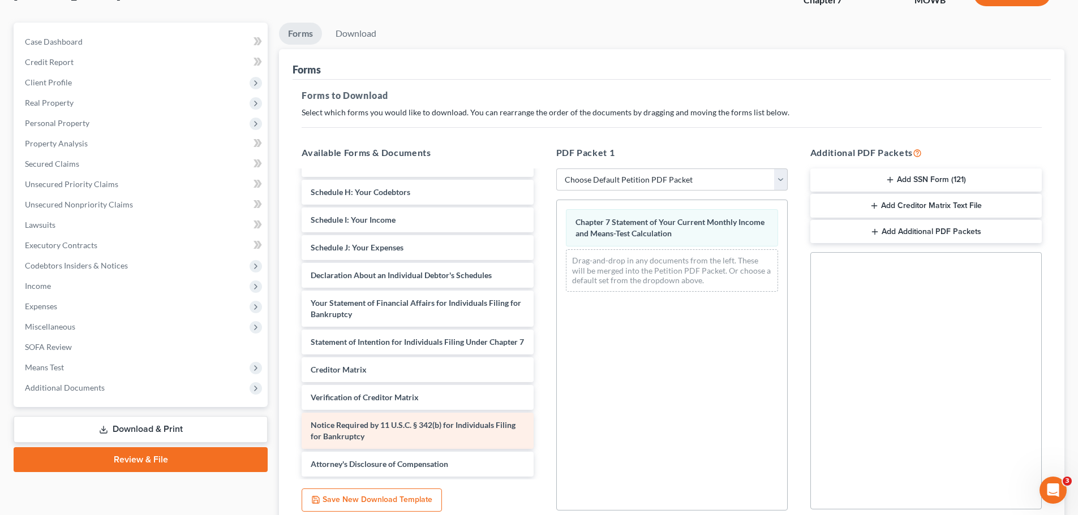
scroll to position [183, 0]
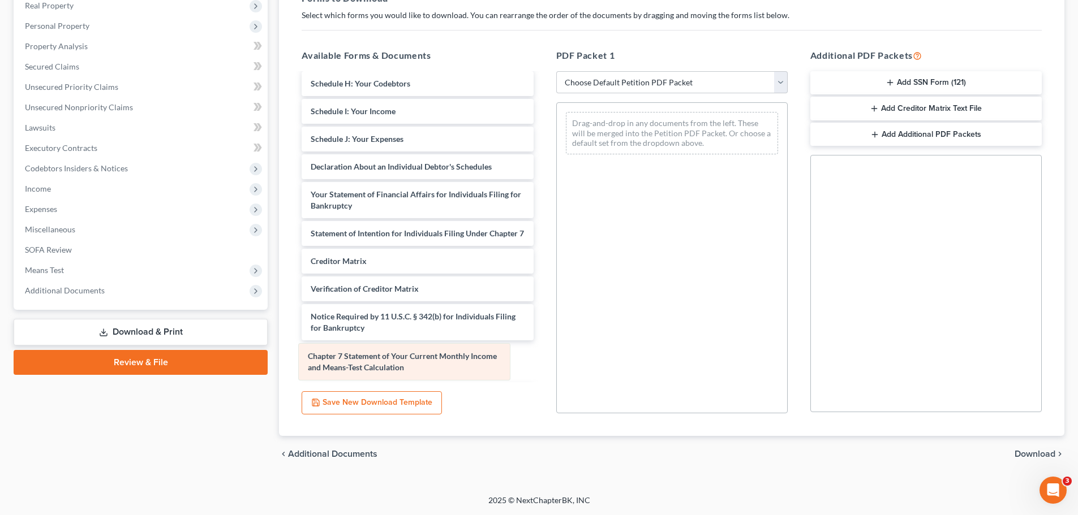
drag, startPoint x: 661, startPoint y: 126, endPoint x: 394, endPoint y: 357, distance: 353.8
click at [525, 164] on div "Chapter 7 Statement of Your Current Monthly Income and Means-Test Calculation C…" at bounding box center [672, 133] width 230 height 61
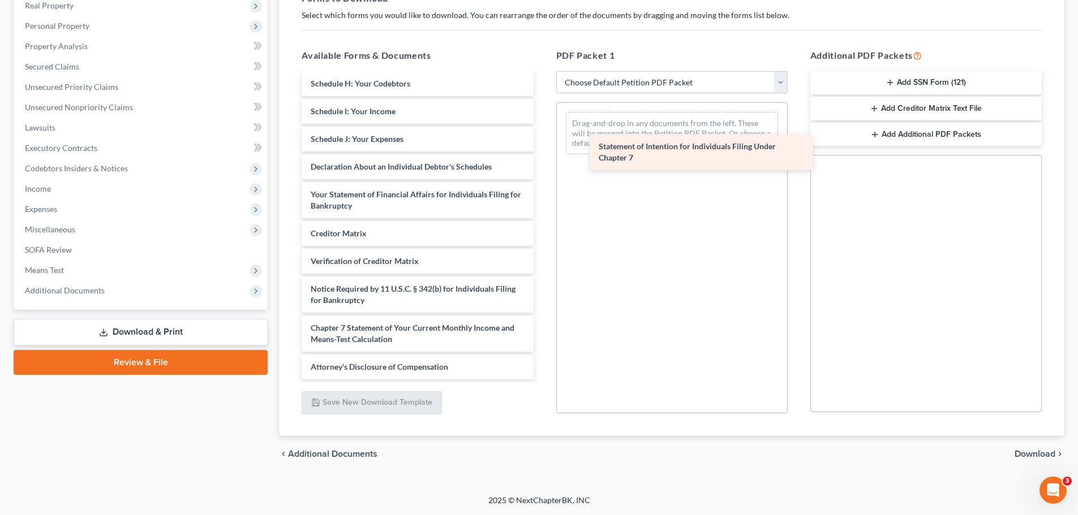
drag, startPoint x: 374, startPoint y: 236, endPoint x: 631, endPoint y: 135, distance: 276.6
click at [525, 135] on div "Statement of Intention for Individuals Filing Under Chapter 7 Certificate-pdf V…" at bounding box center [418, 108] width 250 height 541
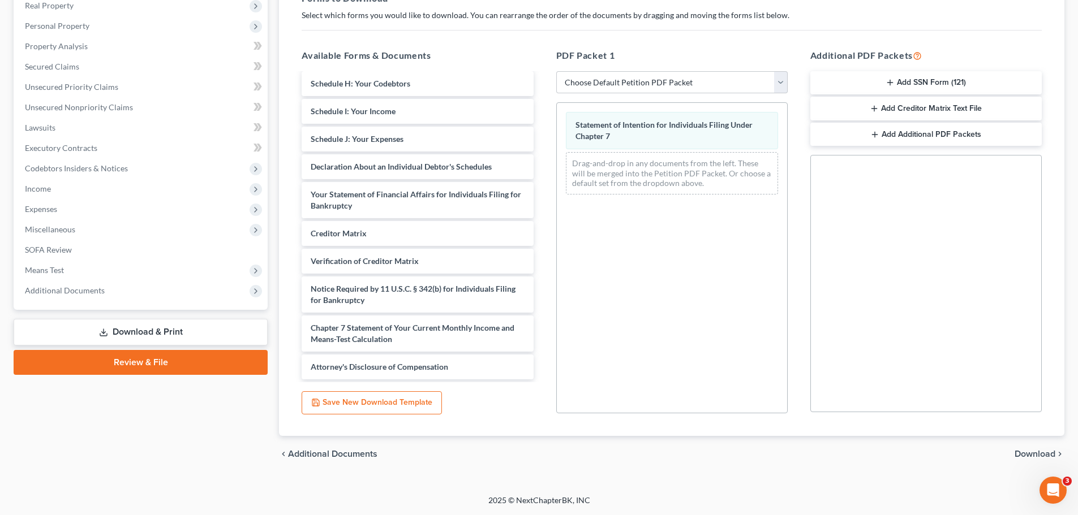
click at [525, 338] on div "chevron_left Additional Documents Download chevron_right" at bounding box center [671, 454] width 785 height 36
click at [525, 338] on span "Download" at bounding box center [1034, 454] width 41 height 9
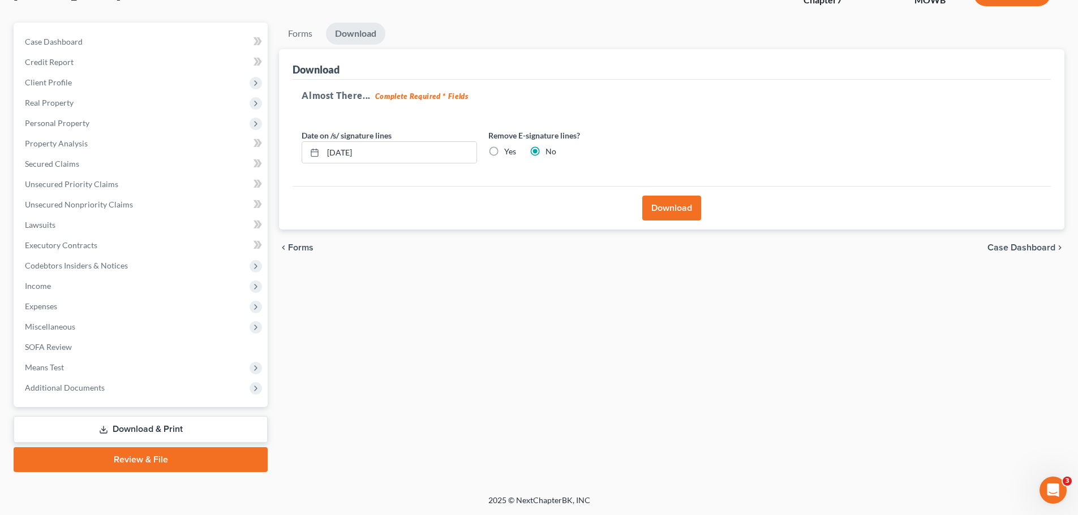
click at [525, 204] on button "Download" at bounding box center [671, 208] width 59 height 25
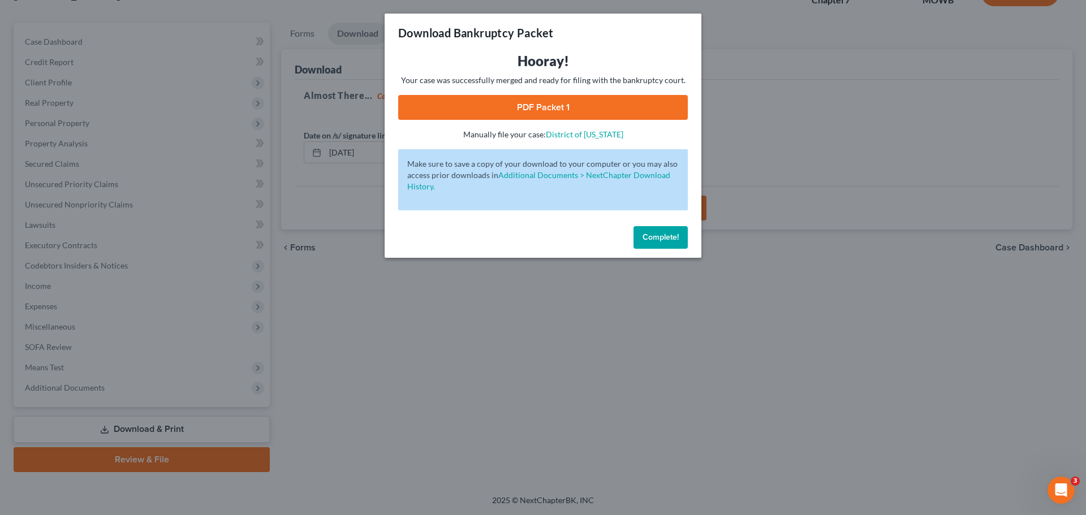
click at [525, 107] on link "PDF Packet 1" at bounding box center [543, 107] width 290 height 25
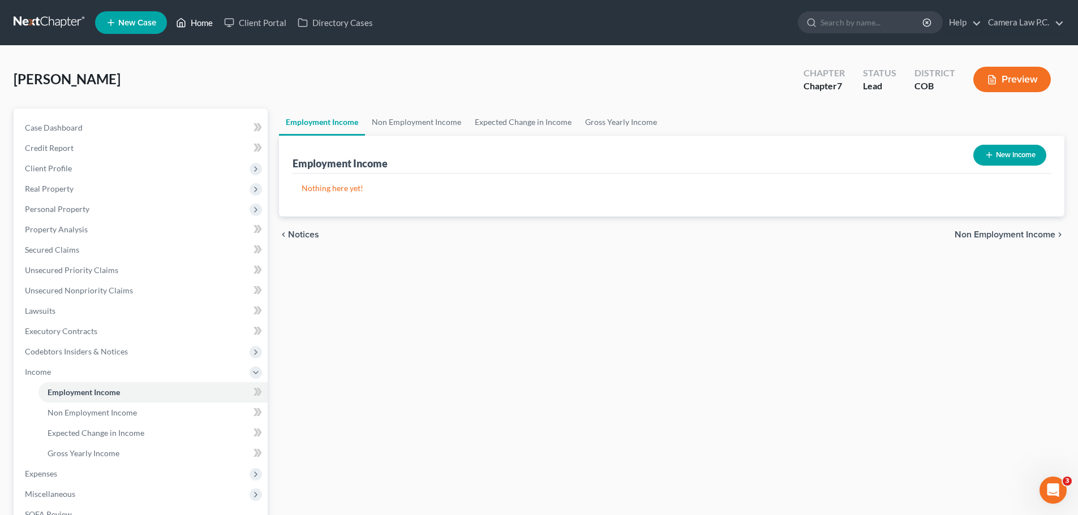
click at [192, 19] on link "Home" at bounding box center [194, 22] width 48 height 20
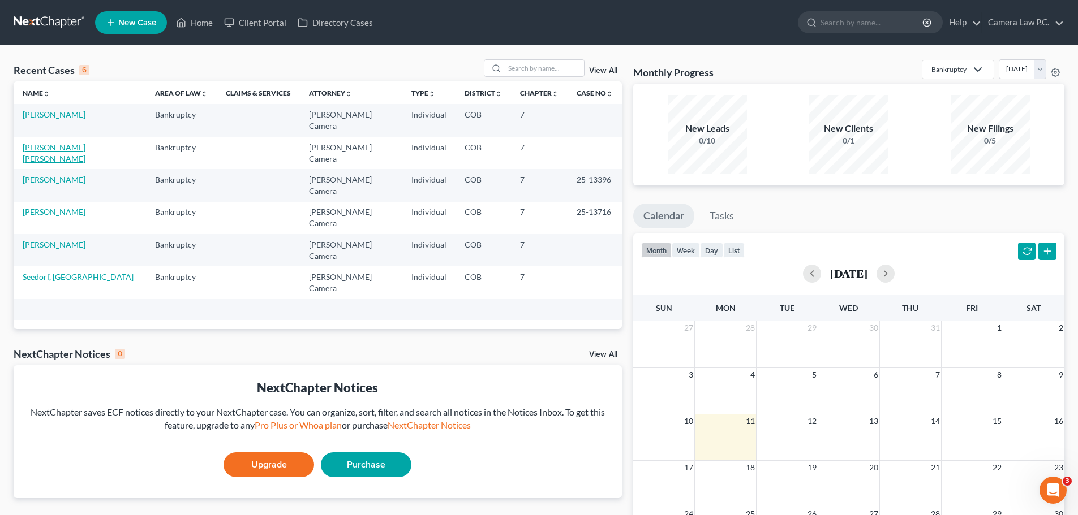
click at [78, 143] on link "[PERSON_NAME] [PERSON_NAME]" at bounding box center [54, 153] width 63 height 21
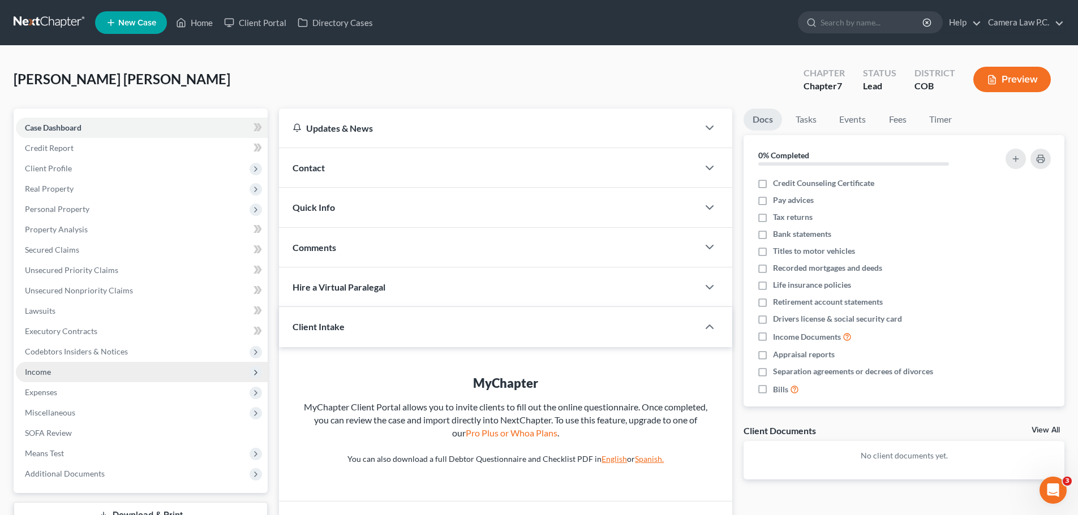
click at [51, 365] on span "Income" at bounding box center [142, 372] width 252 height 20
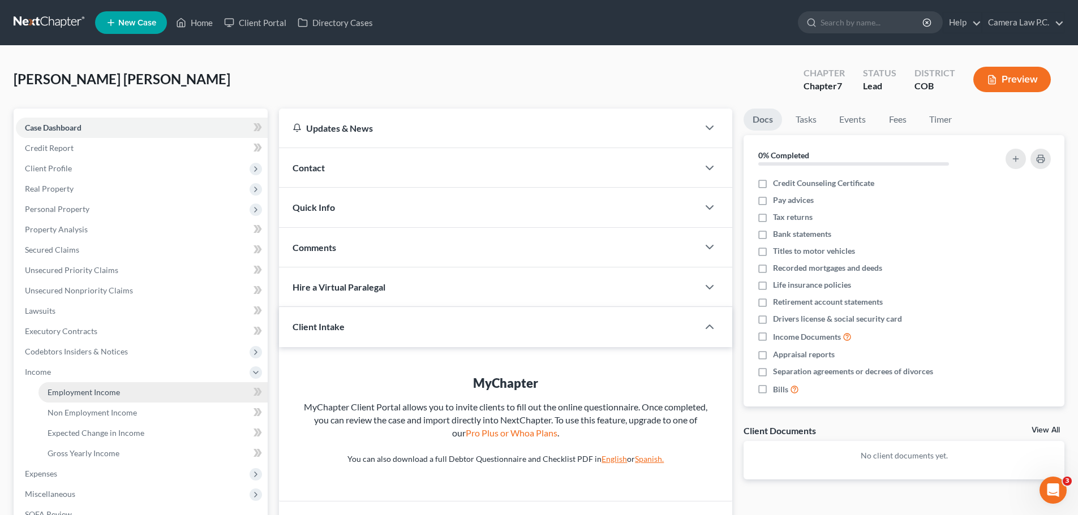
click at [102, 392] on span "Employment Income" at bounding box center [84, 393] width 72 height 10
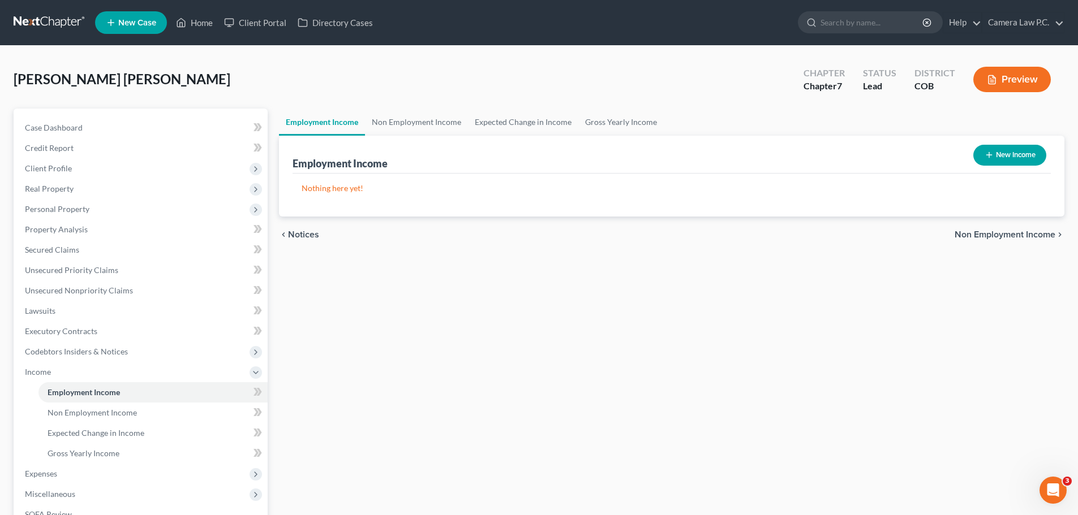
click at [987, 157] on icon "button" at bounding box center [988, 154] width 9 height 9
select select "0"
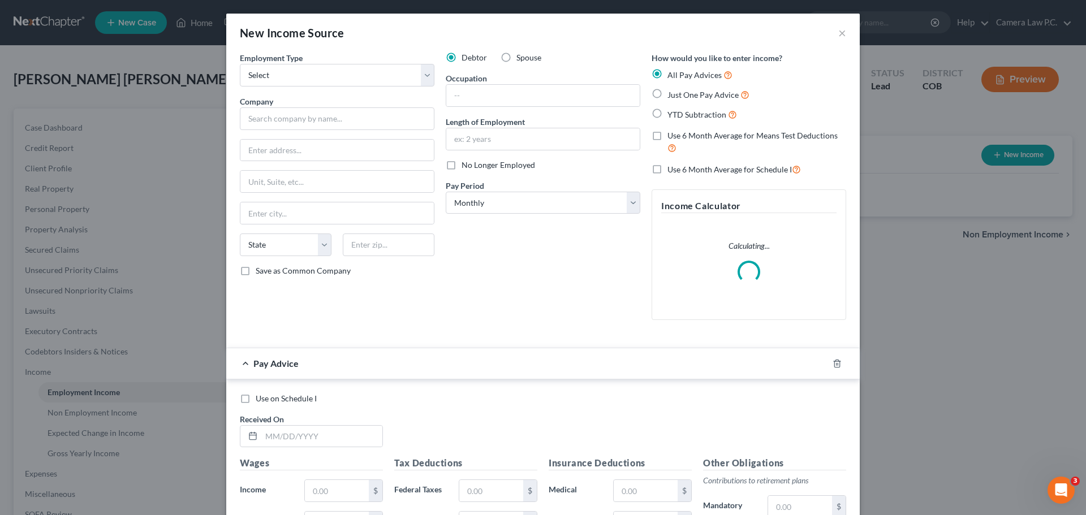
click at [517, 59] on label "Spouse" at bounding box center [529, 57] width 25 height 11
click at [521, 59] on input "Spouse" at bounding box center [524, 55] width 7 height 7
radio input "true"
click at [330, 78] on select "Select Full or [DEMOGRAPHIC_DATA] Employment Self Employment" at bounding box center [337, 75] width 195 height 23
select select "1"
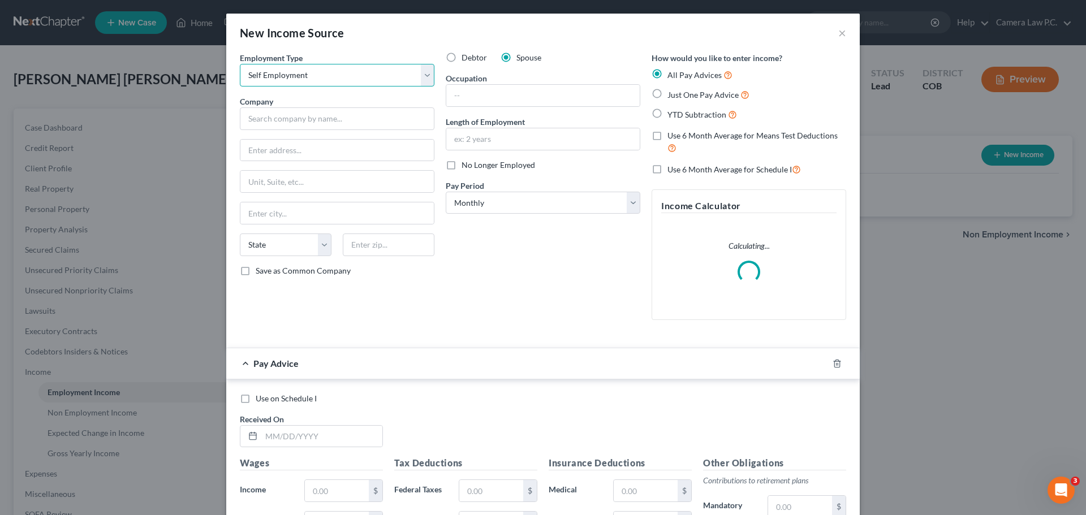
click at [240, 64] on select "Select Full or [DEMOGRAPHIC_DATA] Employment Self Employment" at bounding box center [337, 75] width 195 height 23
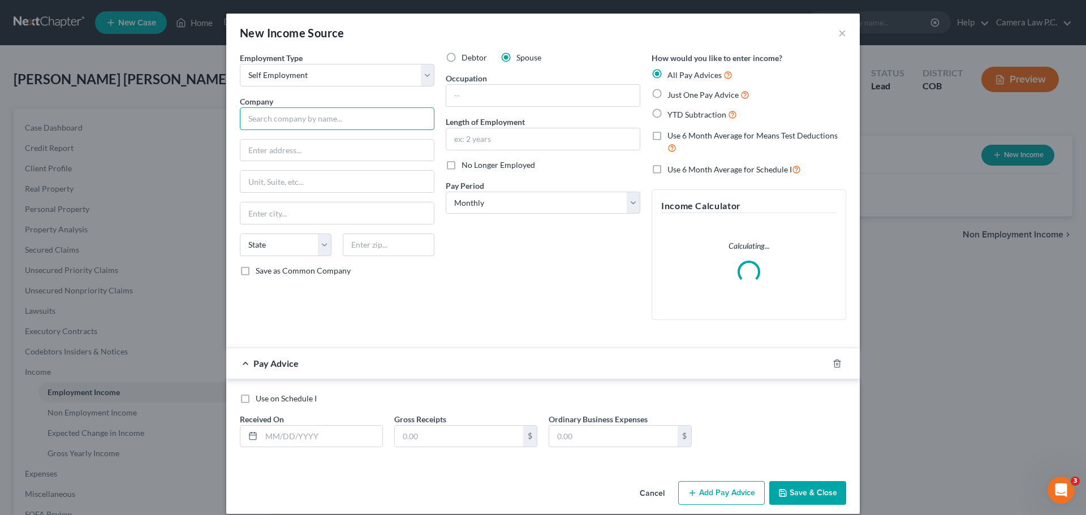
click at [283, 122] on input "text" at bounding box center [337, 118] width 195 height 23
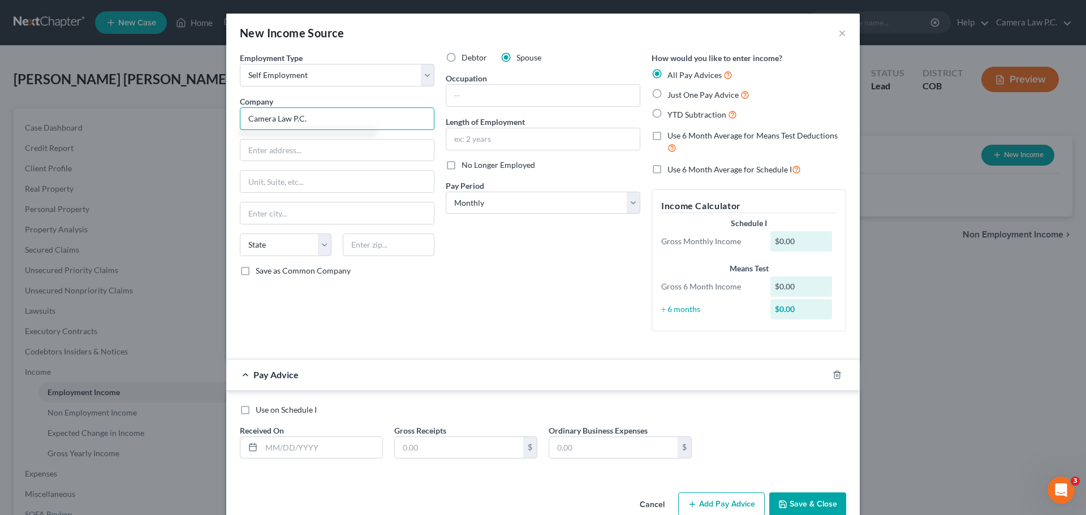
type input "Camera Law P.C."
type input "1560 Broadway"
type input "Ste. 1708"
type input "[GEOGRAPHIC_DATA]"
select select "5"
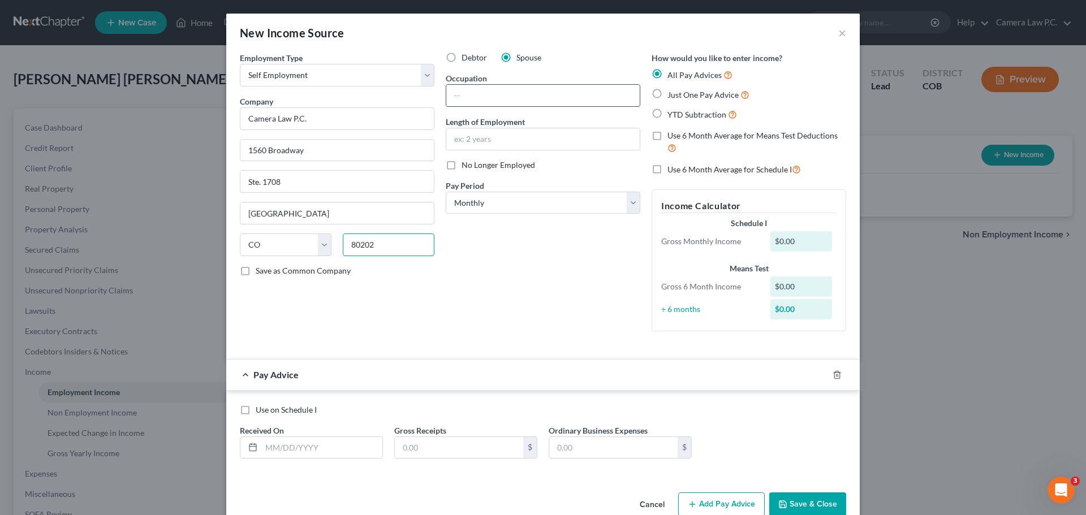
type input "80202"
click at [472, 101] on input "text" at bounding box center [542, 95] width 193 height 21
type input "Attorney"
click at [491, 141] on input "text" at bounding box center [542, 138] width 193 height 21
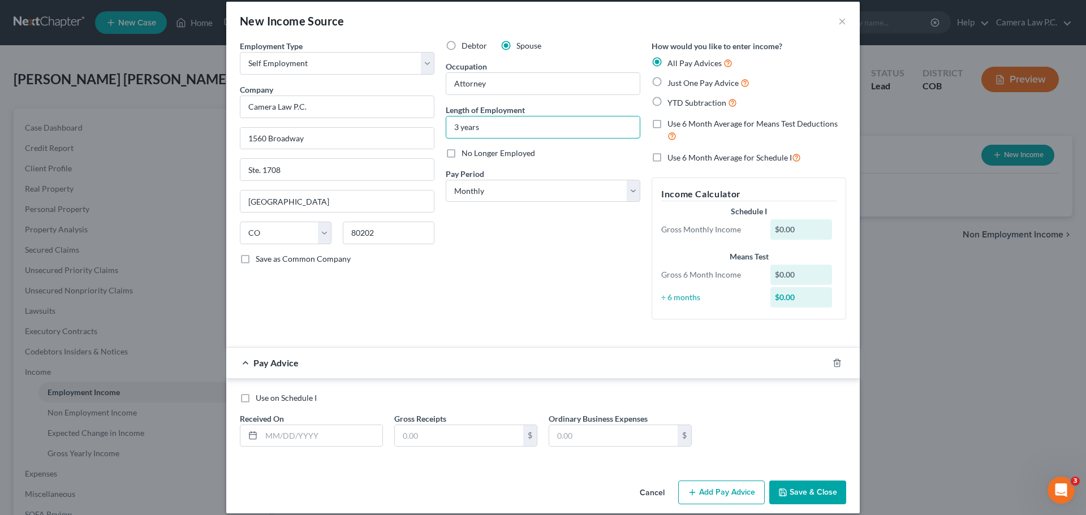
scroll to position [24, 0]
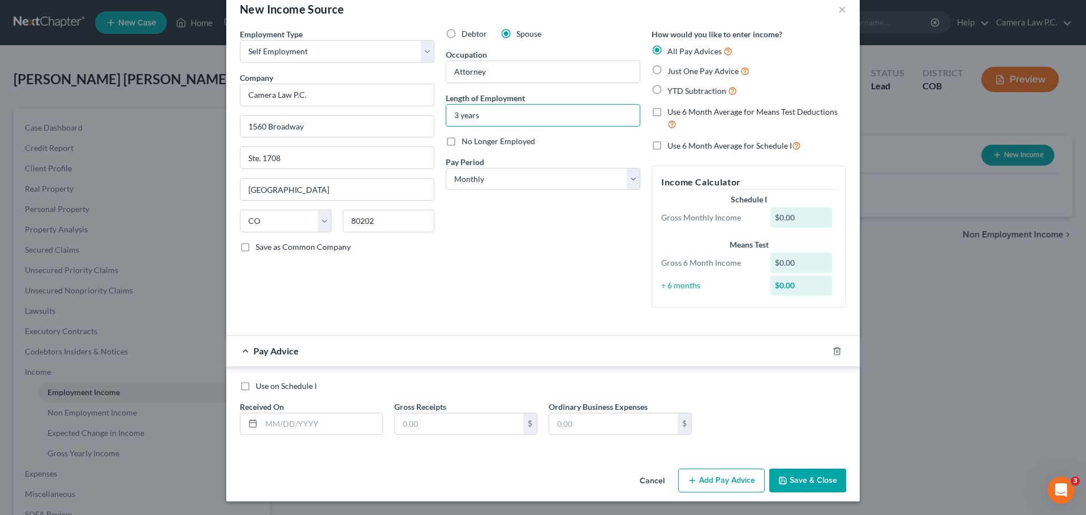
type input "3 years"
click at [265, 427] on input "text" at bounding box center [321, 424] width 121 height 21
type input "[DATE]"
click at [454, 426] on input "text" at bounding box center [459, 424] width 128 height 21
type input "2,919.63"
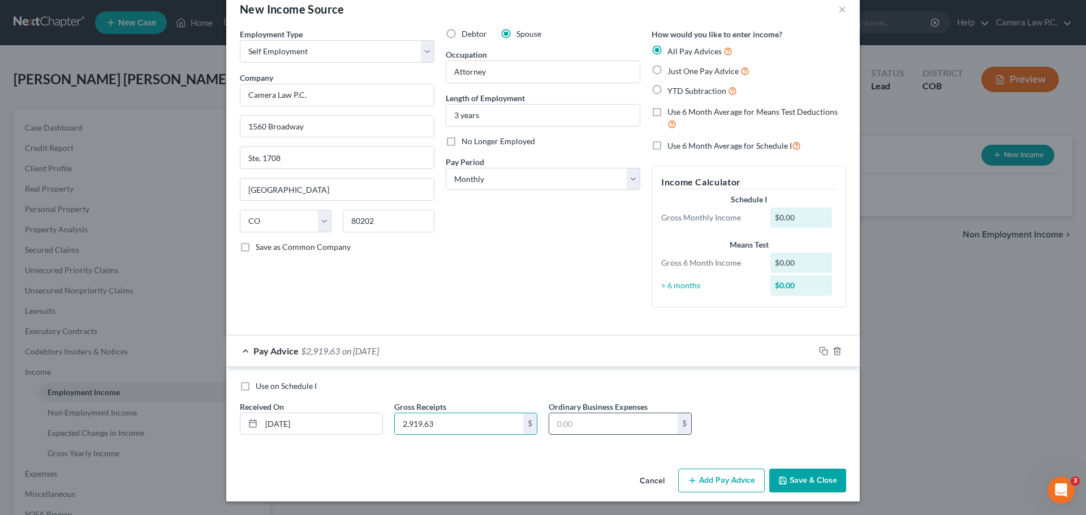
click at [577, 422] on input "text" at bounding box center [613, 424] width 128 height 21
type input "1,356.07"
click at [711, 478] on button "Add Pay Advice" at bounding box center [721, 481] width 87 height 24
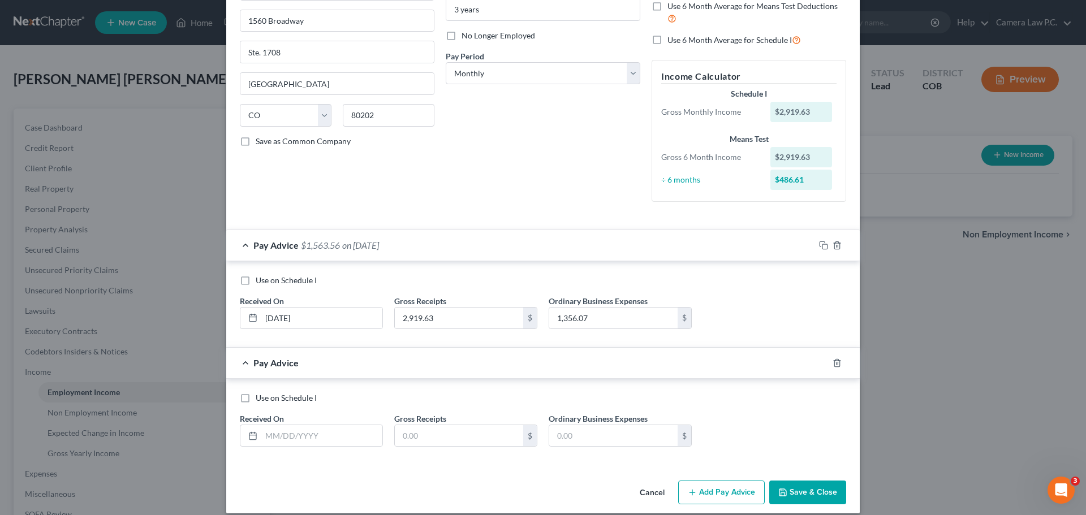
scroll to position [141, 0]
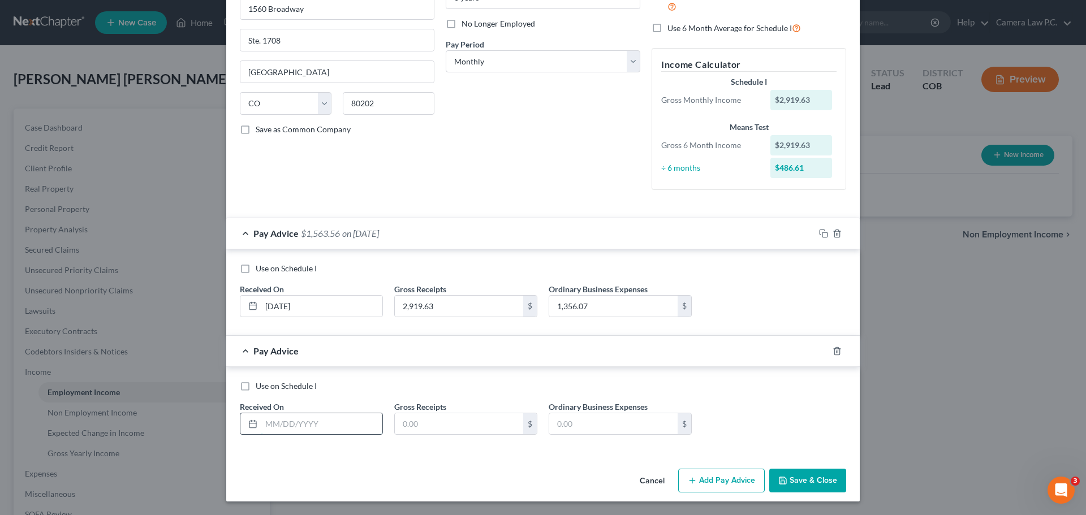
click at [279, 428] on input "text" at bounding box center [321, 424] width 121 height 21
type input "[DATE]"
type input "4,185.72"
type input "1,231.04"
click at [696, 479] on button "Add Pay Advice" at bounding box center [721, 481] width 87 height 24
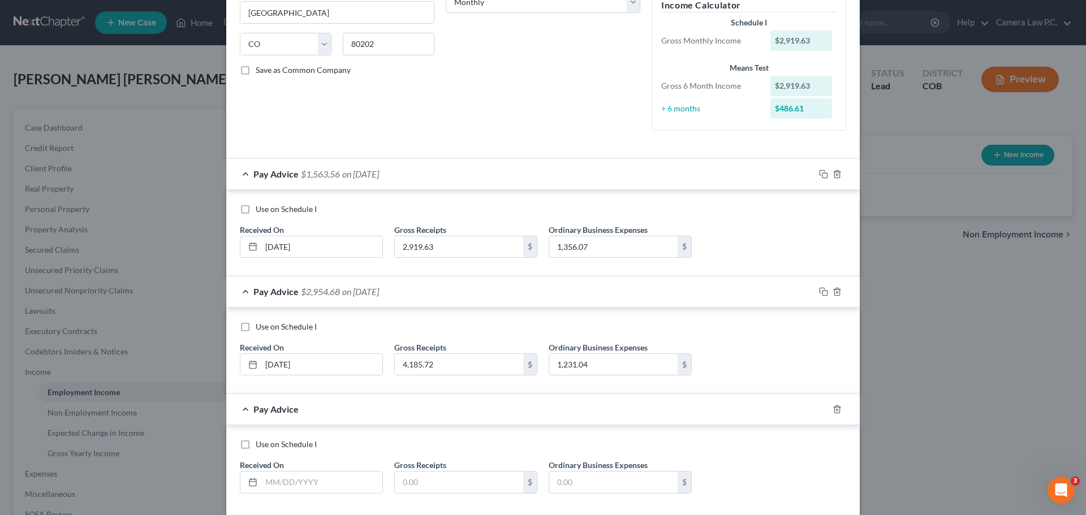
scroll to position [259, 0]
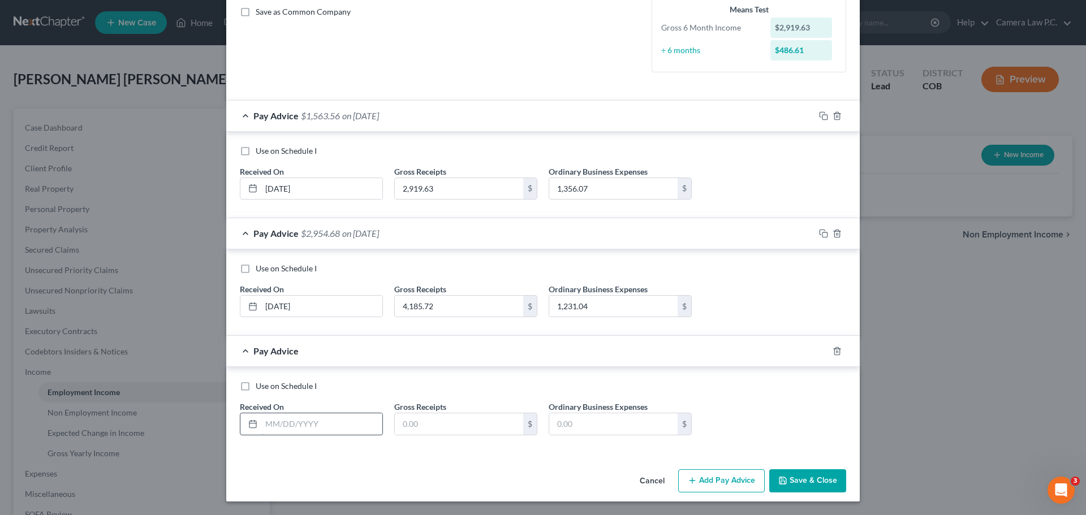
click at [278, 424] on input "text" at bounding box center [321, 424] width 121 height 21
type input "[DATE]"
click at [436, 428] on input "text" at bounding box center [459, 424] width 128 height 21
type input "1,921.85"
click at [636, 424] on input "text" at bounding box center [613, 424] width 128 height 21
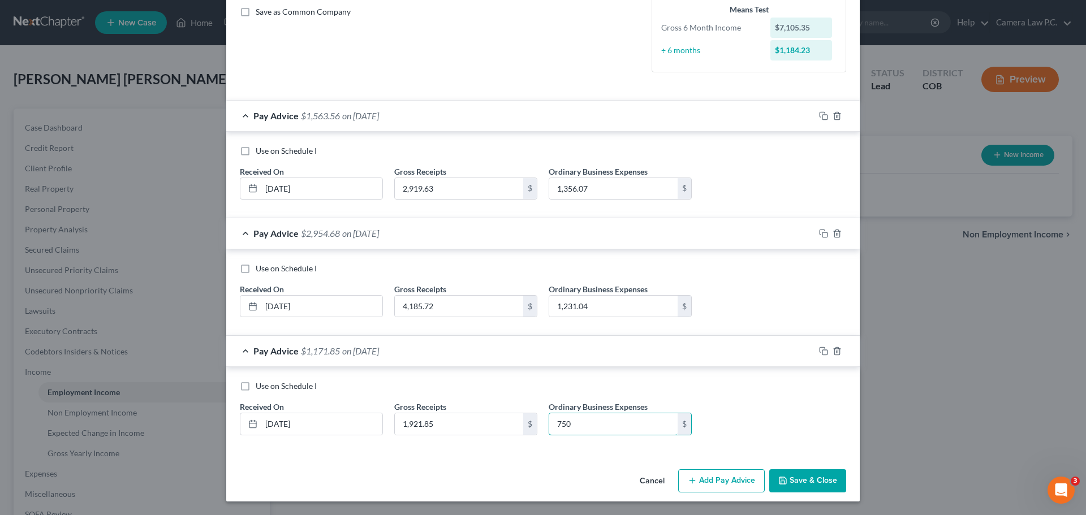
type input "750"
click at [716, 485] on button "Add Pay Advice" at bounding box center [721, 482] width 87 height 24
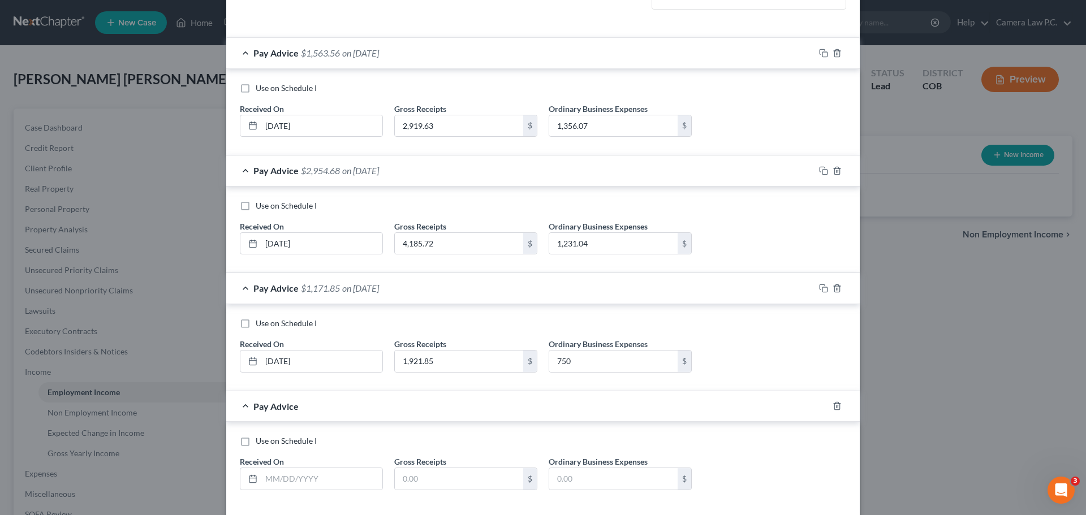
scroll to position [377, 0]
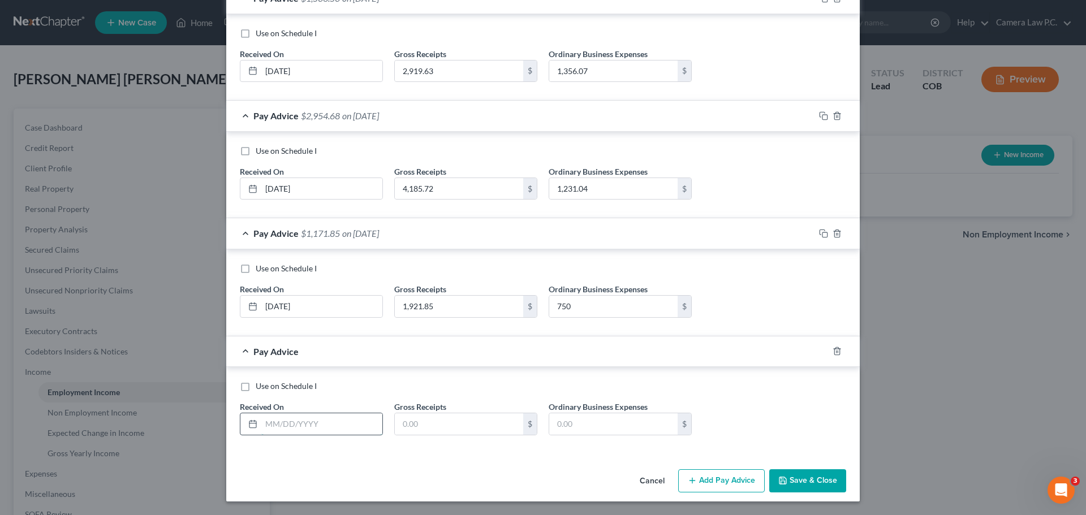
click at [310, 424] on input "text" at bounding box center [321, 424] width 121 height 21
type input "[DATE]"
click at [476, 425] on input "text" at bounding box center [459, 424] width 128 height 21
type input "1,789.64"
type input "750"
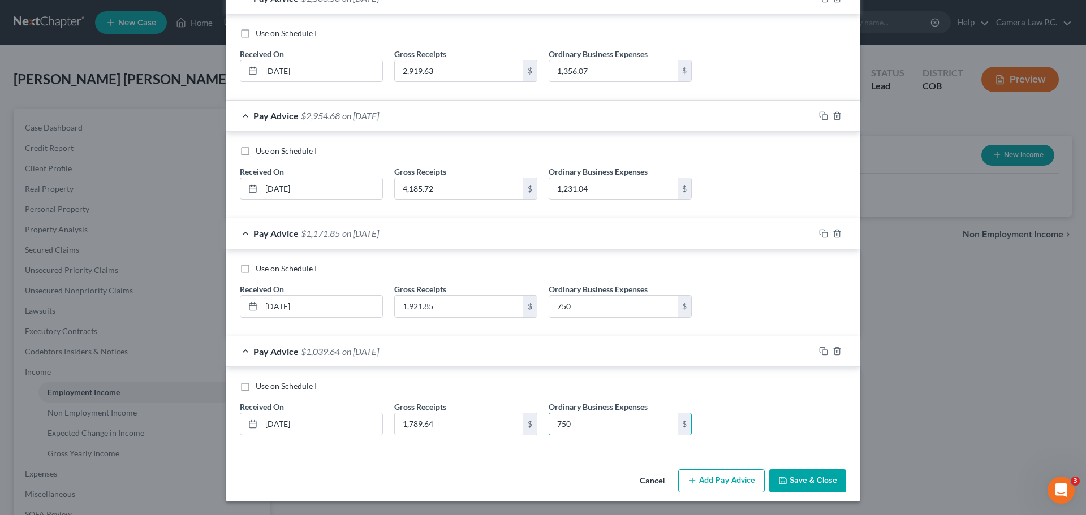
click at [720, 405] on div "Use on Schedule I Received On * [DATE] Gross Receipts 1,789.64 $ Ordinary Busin…" at bounding box center [543, 413] width 618 height 64
click at [805, 484] on button "Save & Close" at bounding box center [807, 482] width 77 height 24
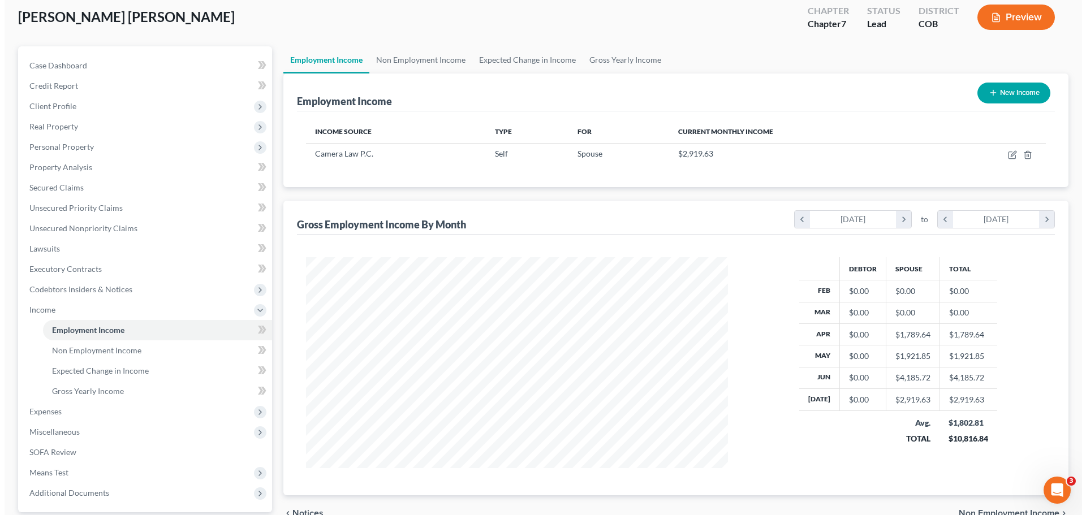
scroll to position [0, 0]
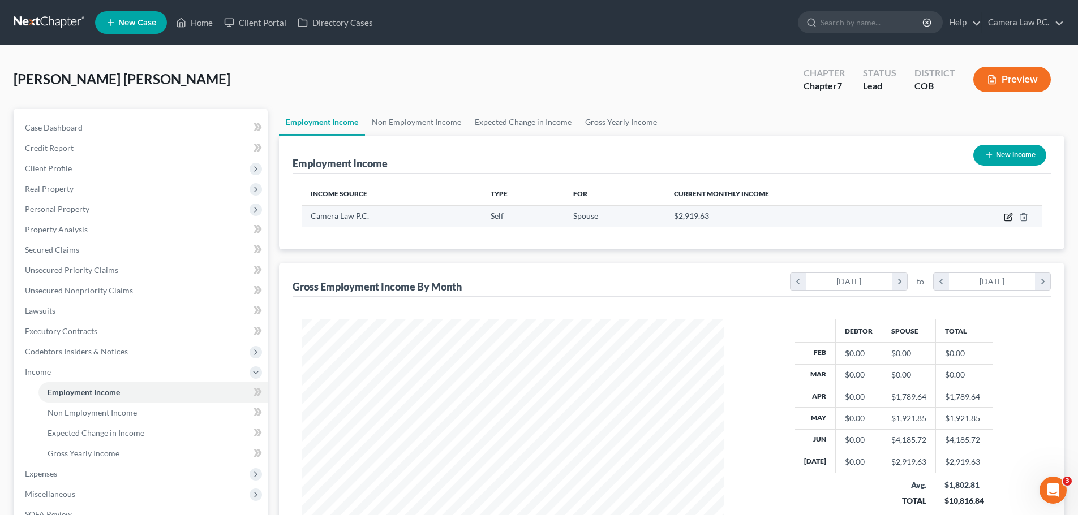
click at [1004, 217] on icon "button" at bounding box center [1007, 217] width 7 height 7
select select "1"
select select "5"
select select "0"
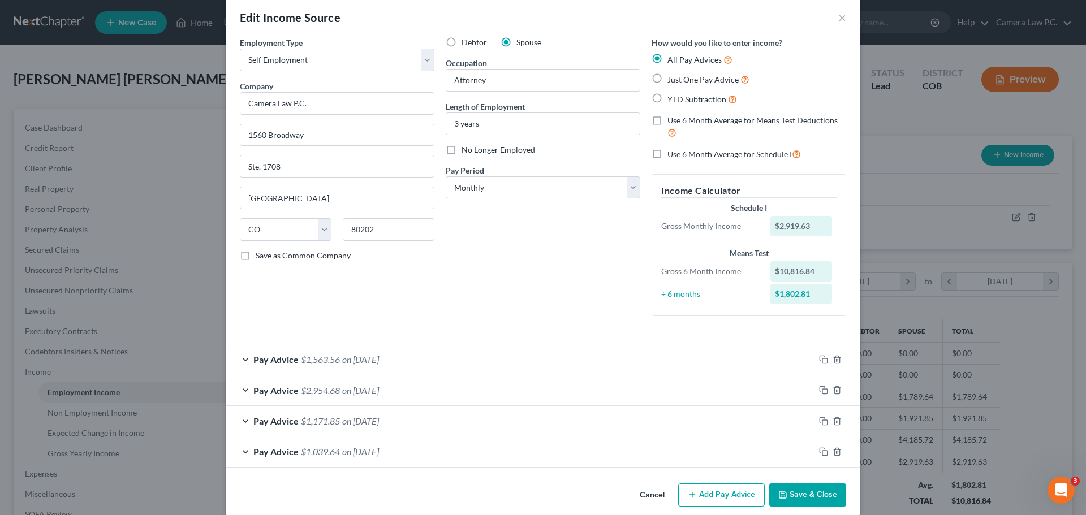
scroll to position [29, 0]
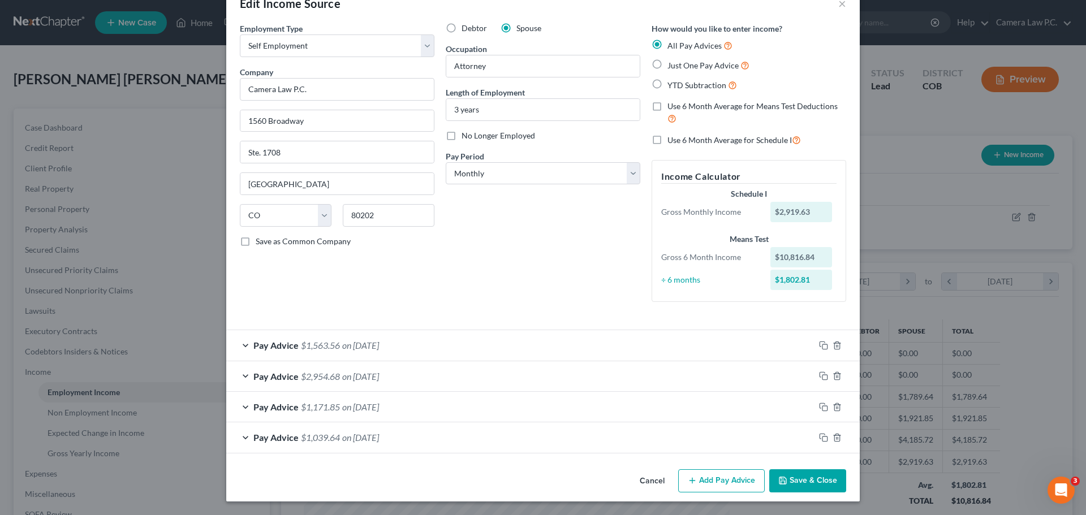
click at [717, 477] on button "Add Pay Advice" at bounding box center [721, 482] width 87 height 24
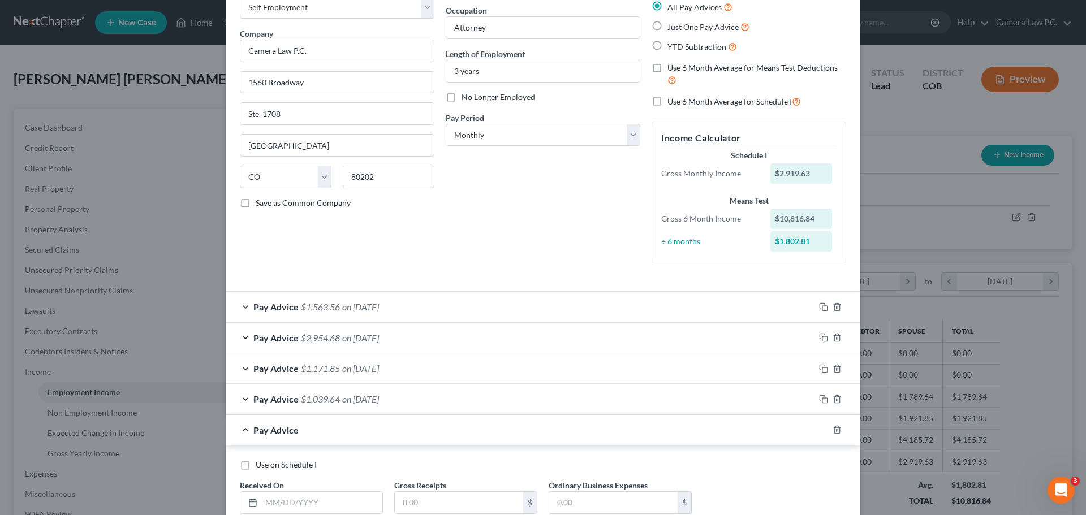
scroll to position [143, 0]
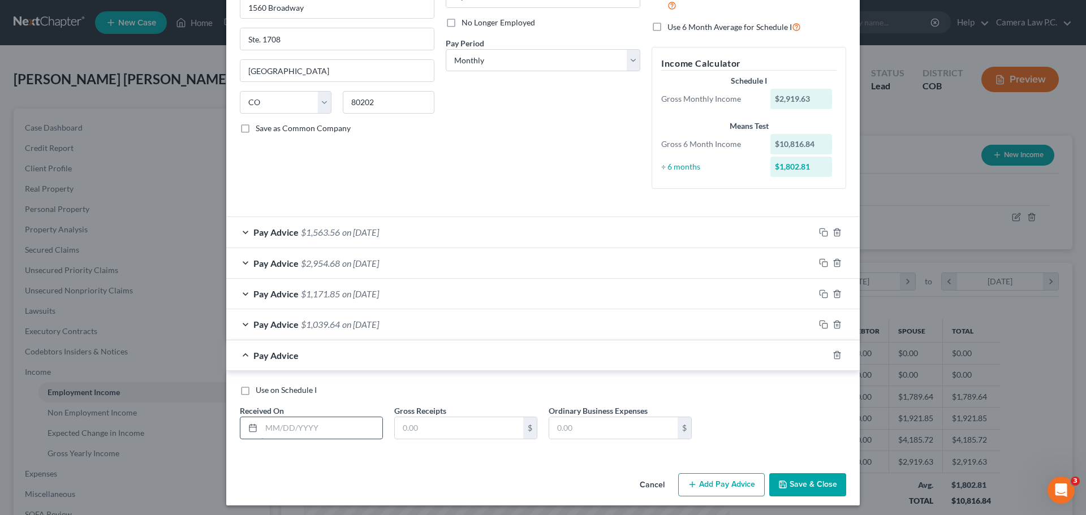
click at [315, 432] on input "text" at bounding box center [321, 428] width 121 height 21
type input "[DATE]"
type input "0"
click at [706, 482] on button "Add Pay Advice" at bounding box center [721, 486] width 87 height 24
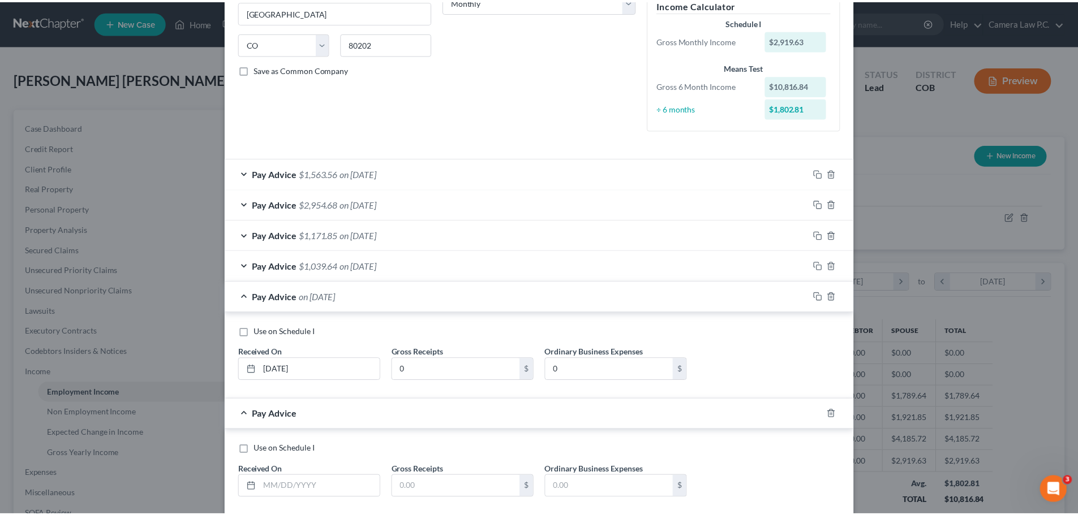
scroll to position [264, 0]
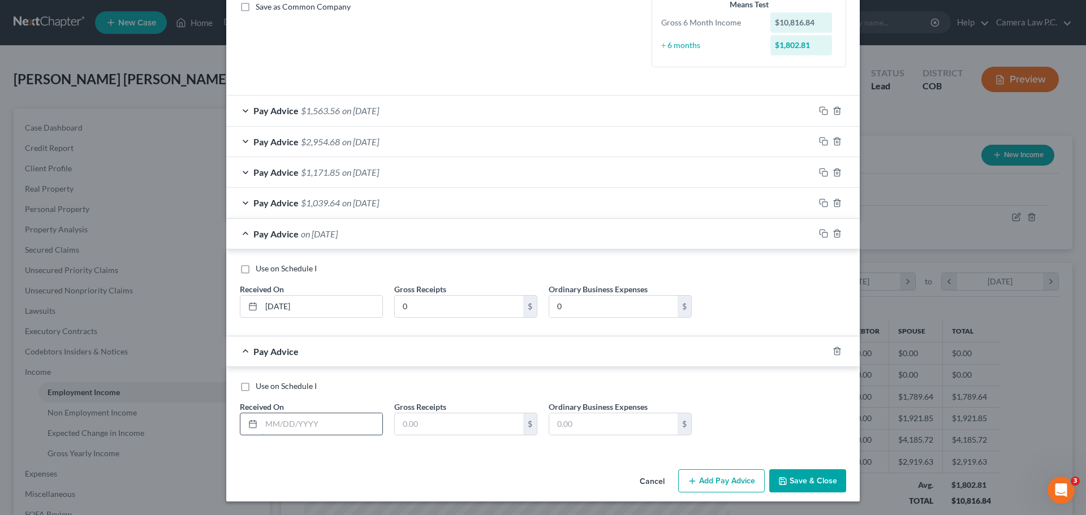
click at [287, 426] on input "text" at bounding box center [321, 424] width 121 height 21
type input "[DATE]"
click at [588, 424] on input "text" at bounding box center [613, 424] width 128 height 21
type input "6,383.3"
click at [498, 454] on div "Employment Type * Select Full or [DEMOGRAPHIC_DATA] Employment Self Employment …" at bounding box center [543, 126] width 634 height 677
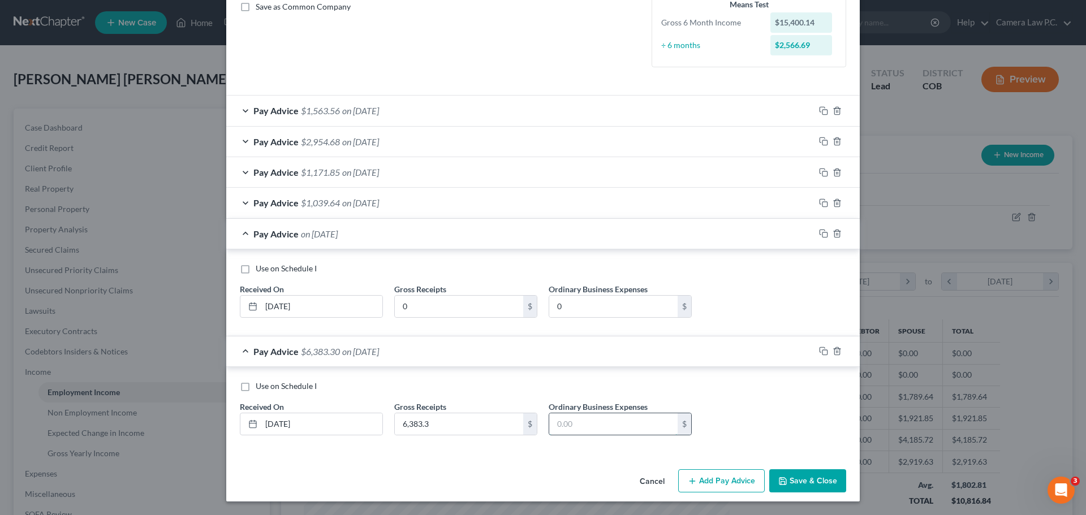
click at [559, 427] on input "text" at bounding box center [613, 424] width 128 height 21
type input "966"
click at [582, 479] on div "Cancel Add Pay Advice Save & Close" at bounding box center [543, 483] width 634 height 37
click at [791, 479] on button "Save & Close" at bounding box center [807, 482] width 77 height 24
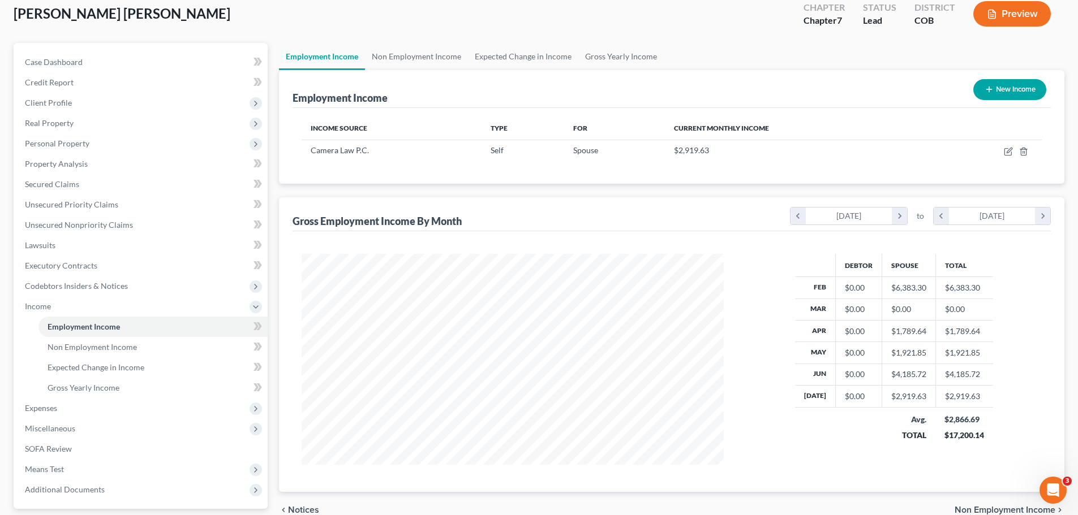
scroll to position [0, 0]
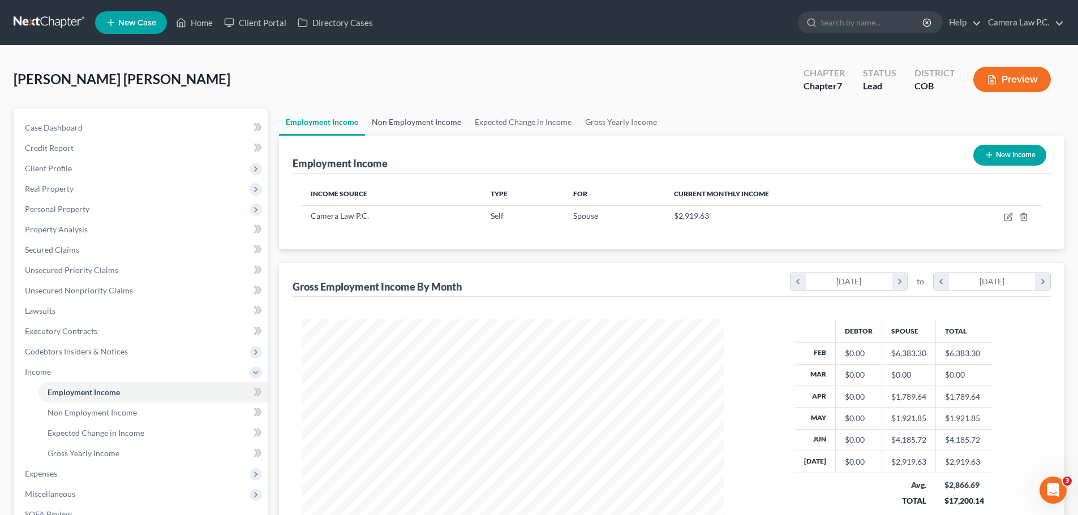
click at [432, 121] on link "Non Employment Income" at bounding box center [416, 122] width 103 height 27
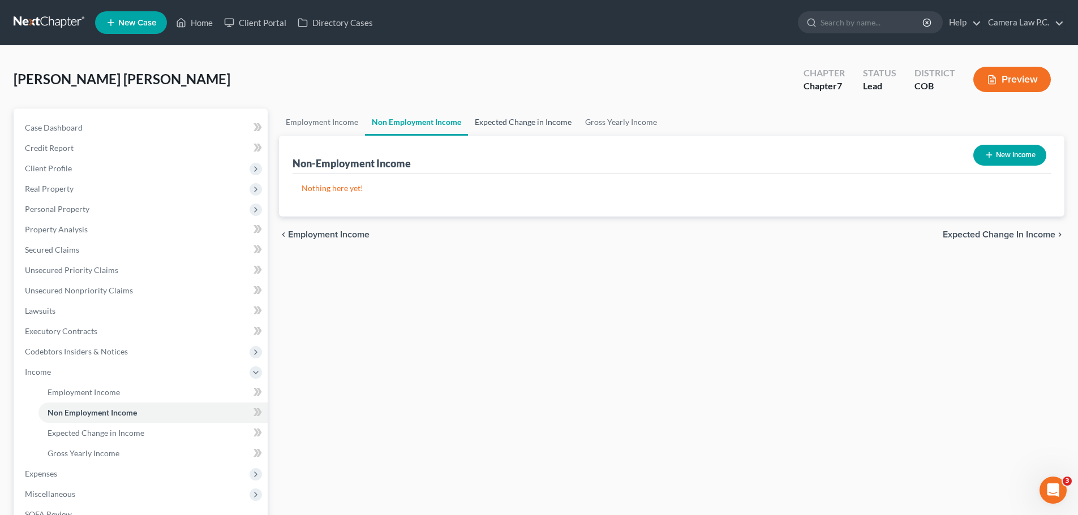
click at [494, 119] on link "Expected Change in Income" at bounding box center [523, 122] width 110 height 27
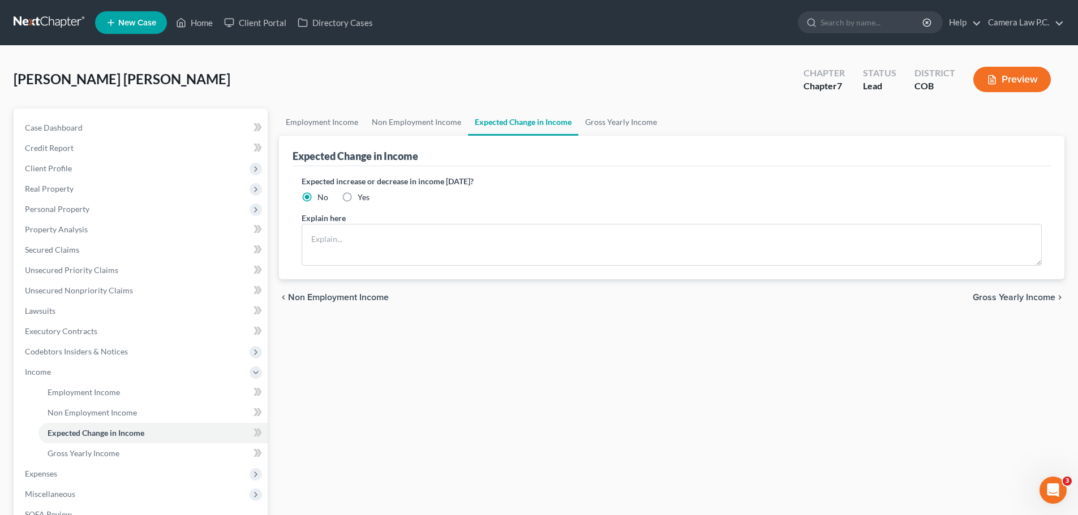
click at [358, 196] on label "Yes" at bounding box center [364, 197] width 12 height 11
click at [362, 196] on input "Yes" at bounding box center [365, 195] width 7 height 7
radio input "true"
click at [342, 237] on textarea at bounding box center [672, 245] width 740 height 42
type textarea "G"
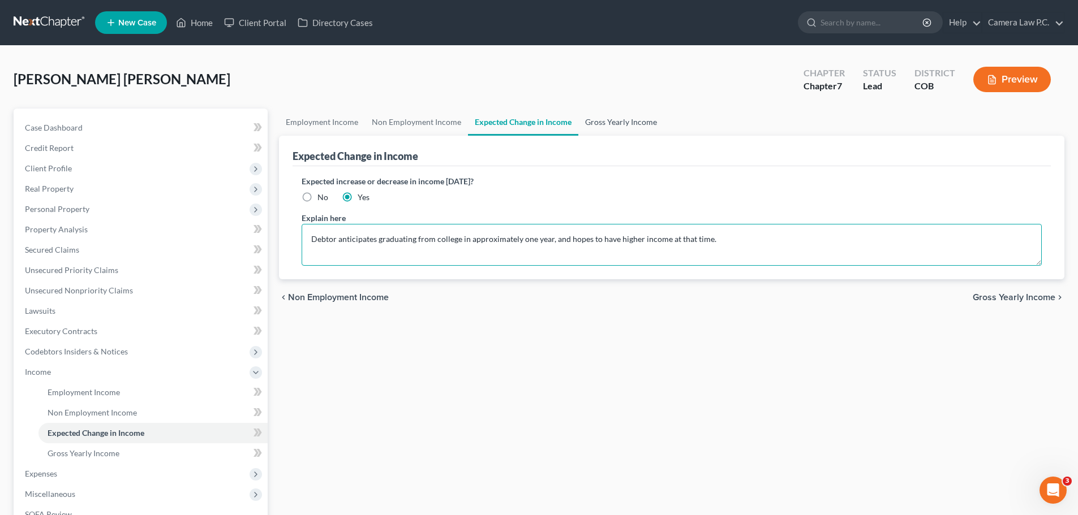
type textarea "Debtor anticipates graduating from college in approximately one year, and hopes…"
click at [632, 125] on link "Gross Yearly Income" at bounding box center [620, 122] width 85 height 27
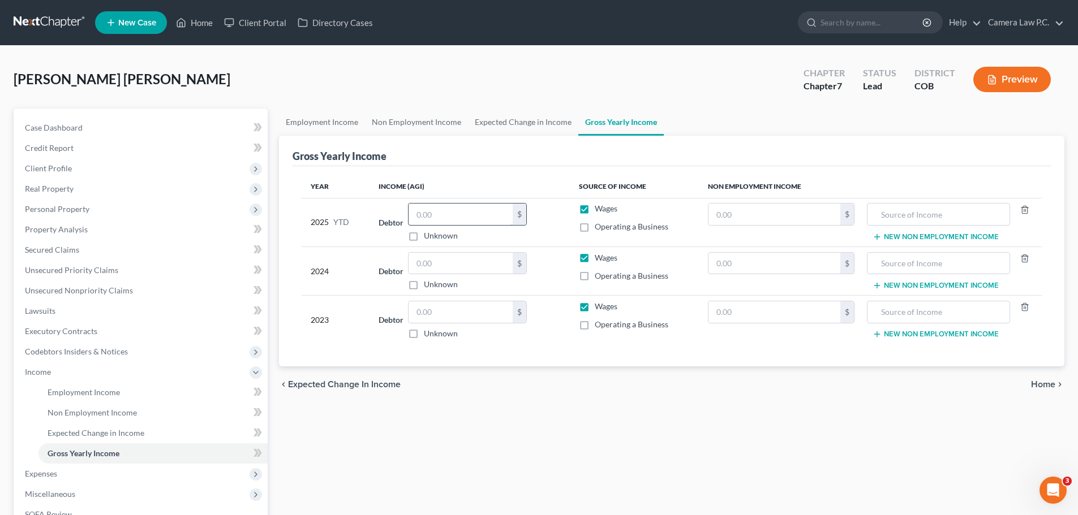
click at [445, 214] on input "text" at bounding box center [460, 214] width 104 height 21
type input "0"
click at [450, 427] on div "Employment Income Non Employment Income Expected Change in Income Gross Yearly …" at bounding box center [671, 374] width 797 height 531
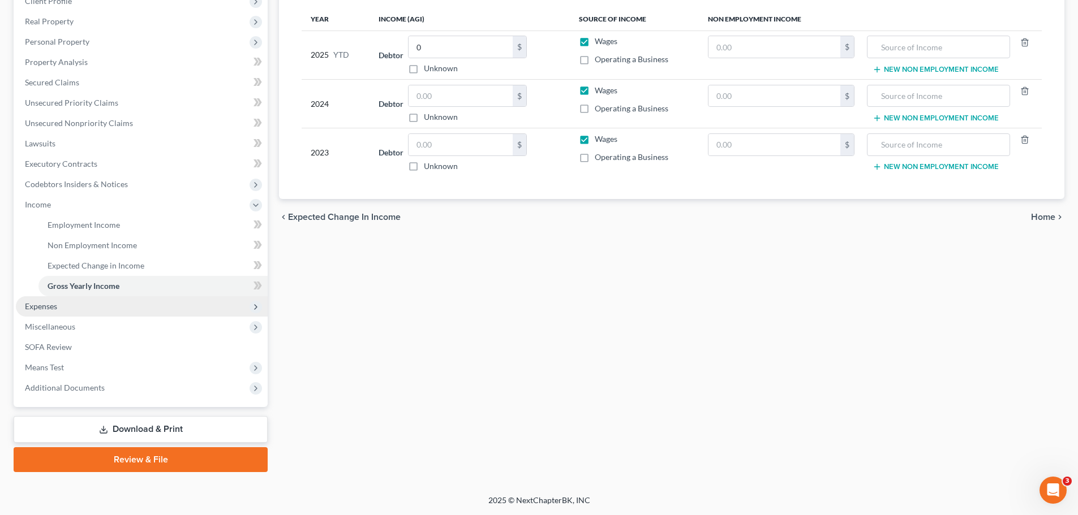
click at [48, 307] on span "Expenses" at bounding box center [41, 307] width 32 height 10
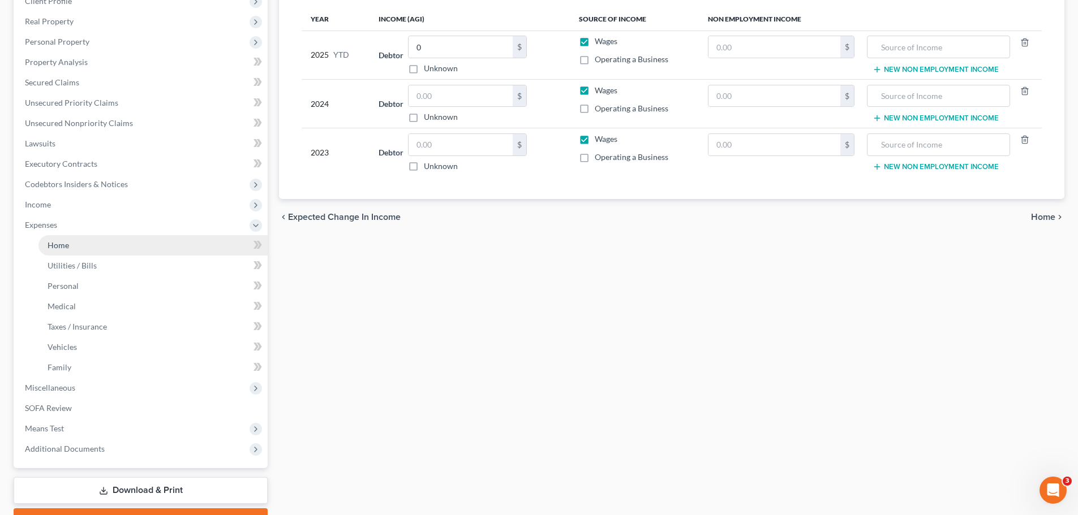
click at [62, 243] on span "Home" at bounding box center [58, 245] width 21 height 10
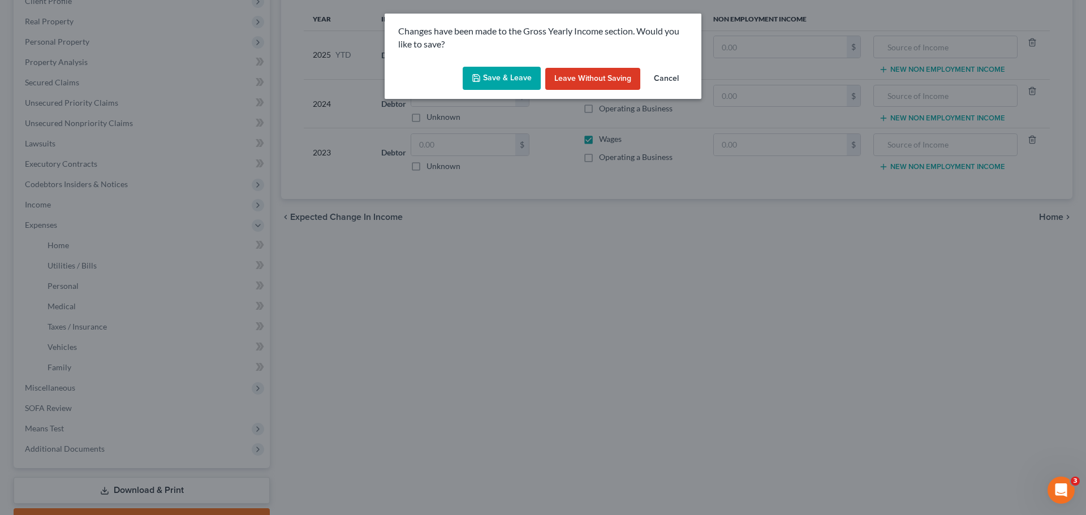
click at [505, 80] on button "Save & Leave" at bounding box center [502, 79] width 78 height 24
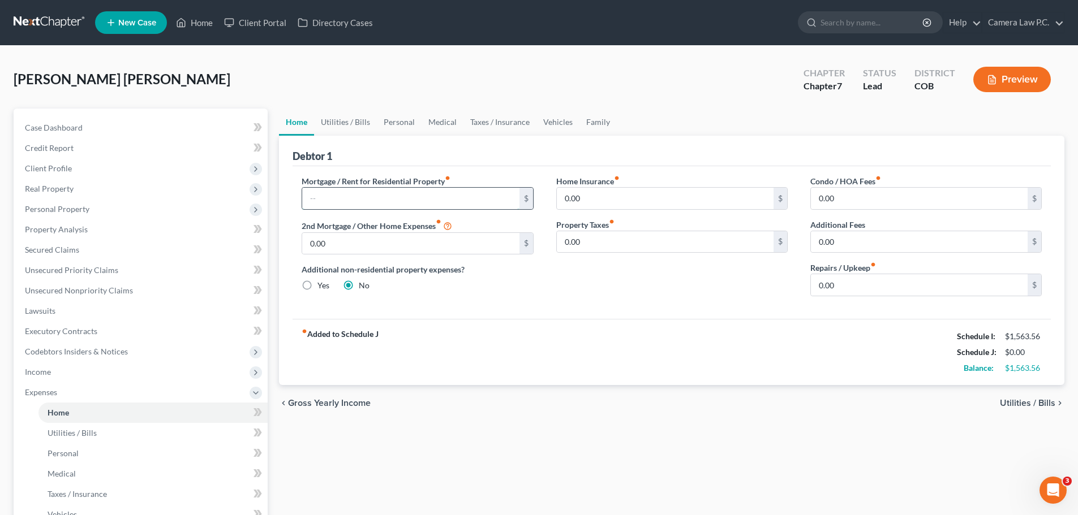
click at [383, 201] on input "text" at bounding box center [410, 198] width 217 height 21
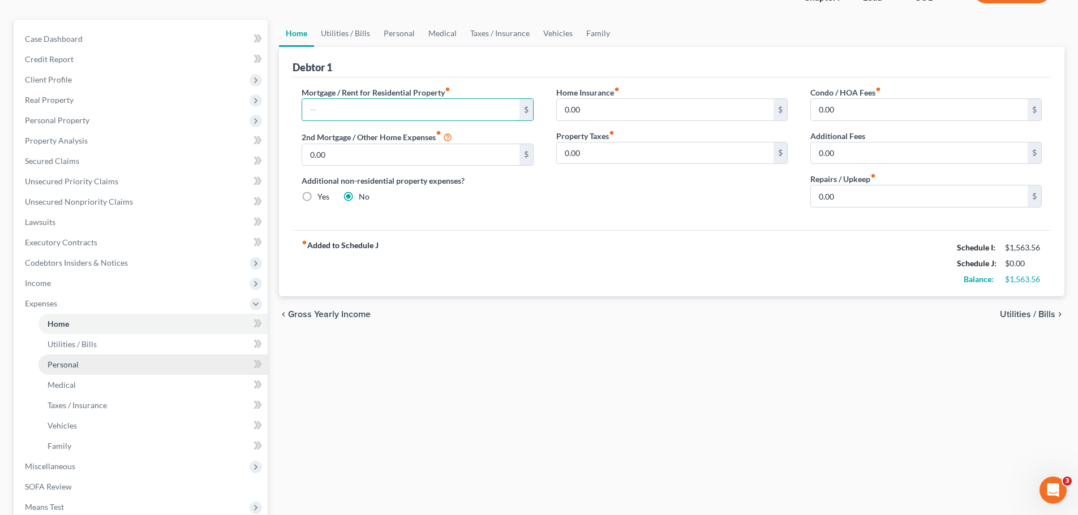
scroll to position [229, 0]
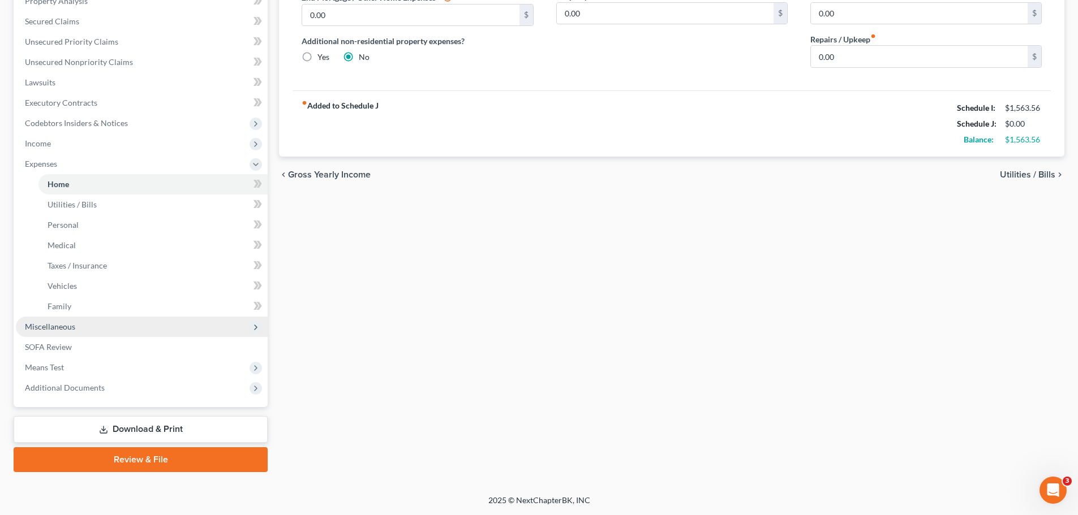
click at [61, 326] on span "Miscellaneous" at bounding box center [50, 327] width 50 height 10
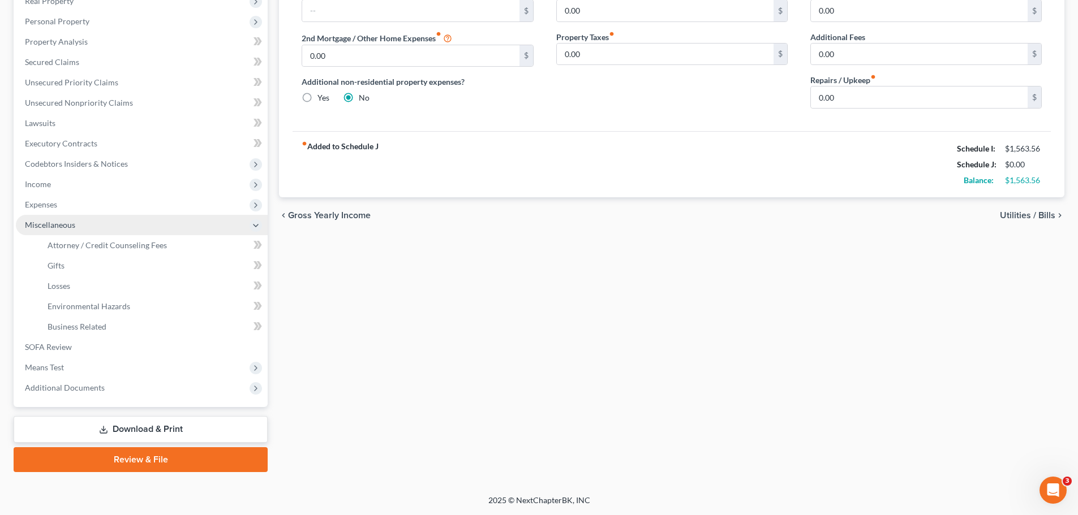
scroll to position [188, 0]
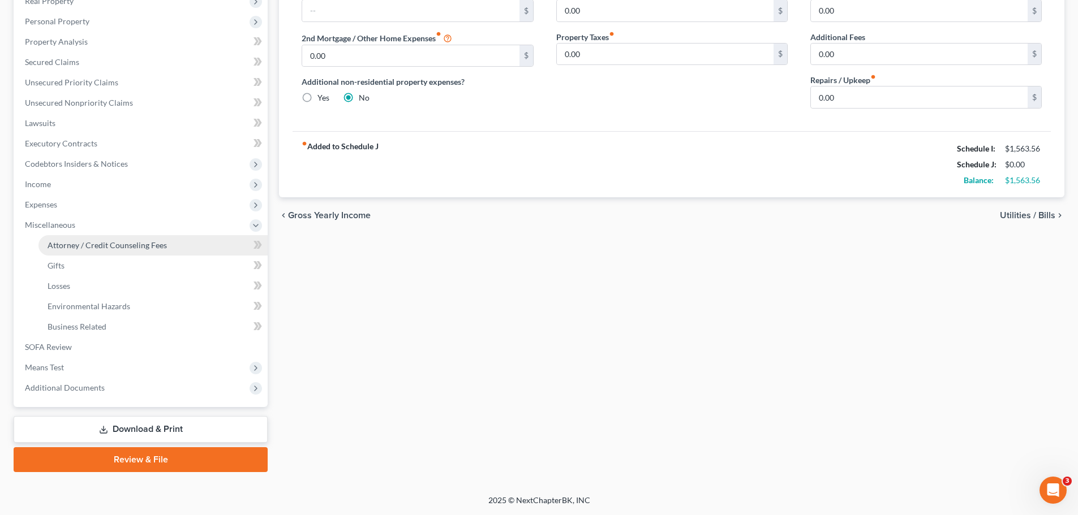
click at [94, 247] on span "Attorney / Credit Counseling Fees" at bounding box center [107, 245] width 119 height 10
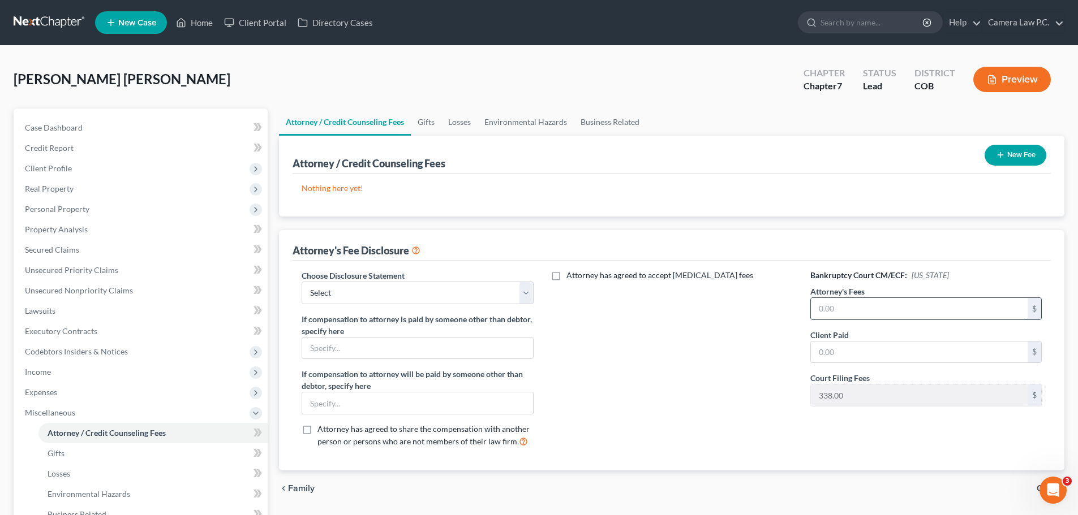
click at [854, 306] on input "text" at bounding box center [919, 308] width 217 height 21
type input "0"
click at [846, 356] on input "text" at bounding box center [919, 352] width 217 height 21
type input "0"
click at [685, 325] on div "Attorney has agreed to accept [MEDICAL_DATA] fees" at bounding box center [672, 363] width 254 height 187
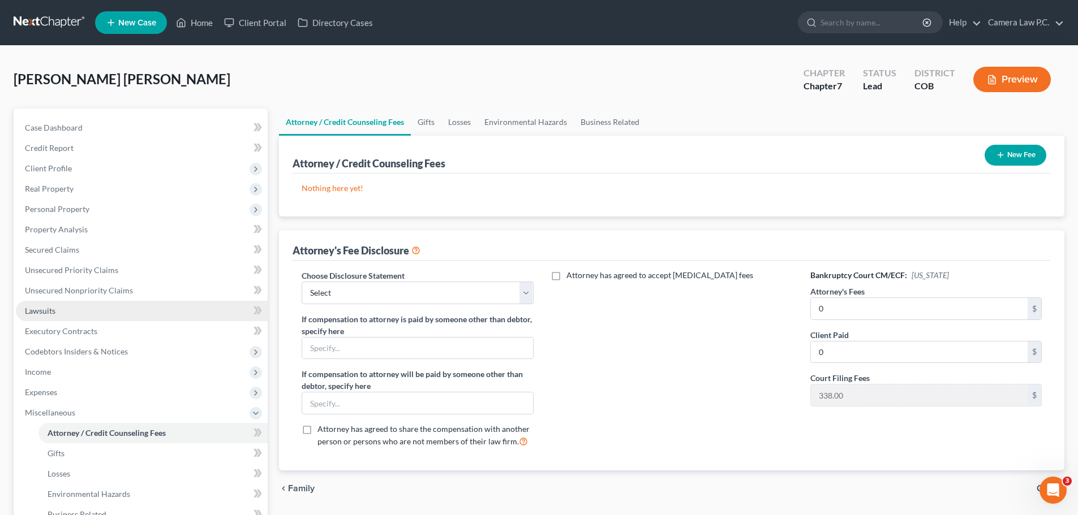
click at [37, 308] on span "Lawsuits" at bounding box center [40, 311] width 31 height 10
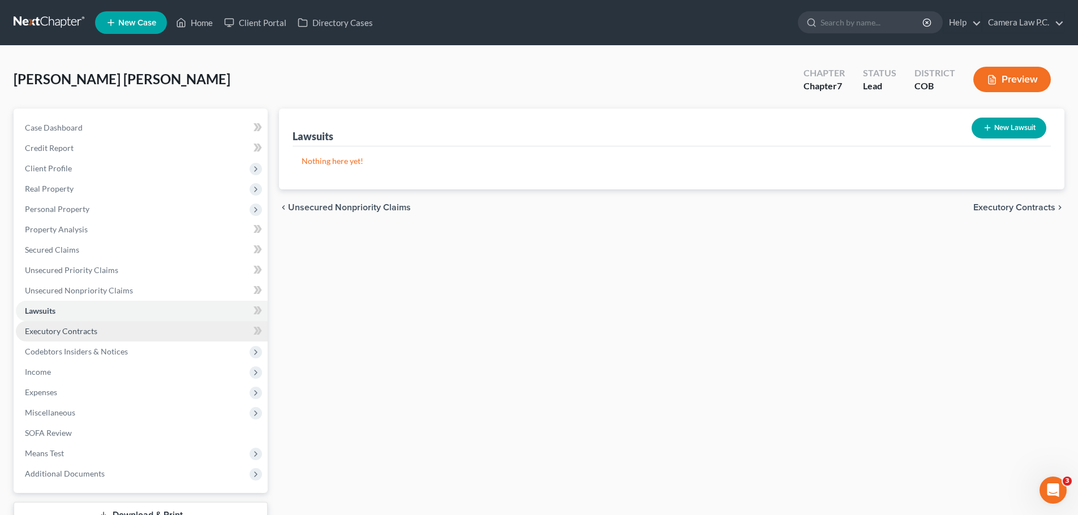
click at [69, 330] on span "Executory Contracts" at bounding box center [61, 331] width 72 height 10
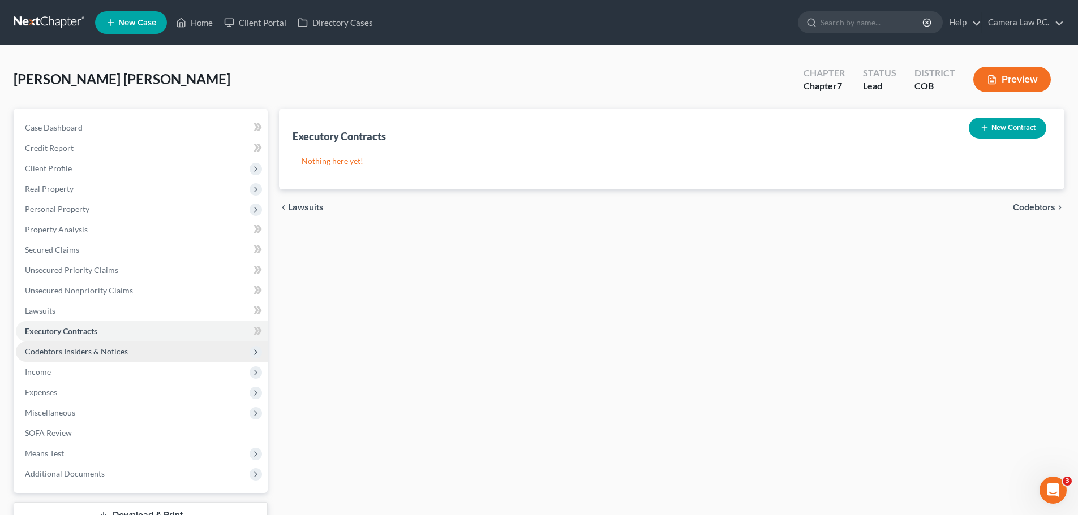
click at [86, 347] on span "Codebtors Insiders & Notices" at bounding box center [76, 352] width 103 height 10
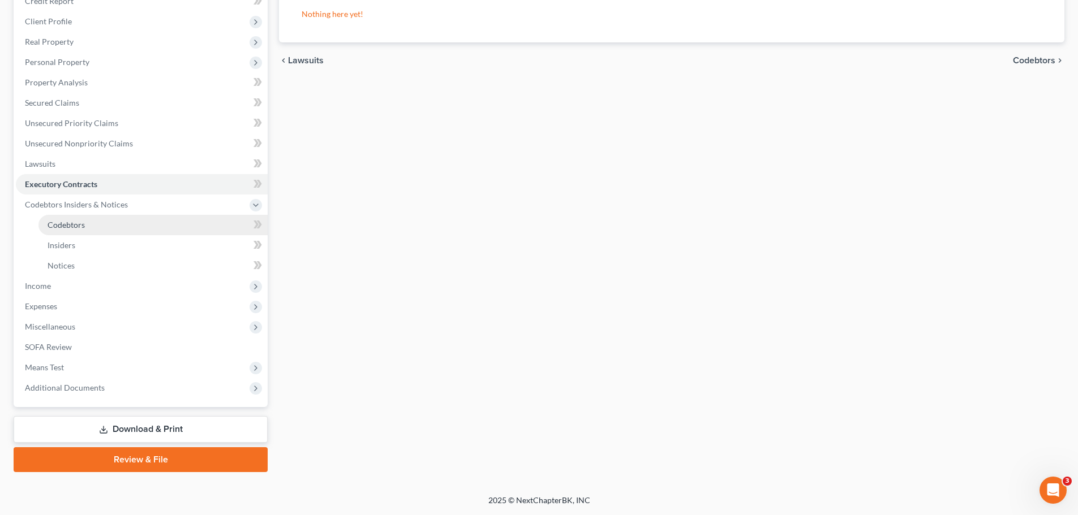
click at [68, 223] on span "Codebtors" at bounding box center [66, 225] width 37 height 10
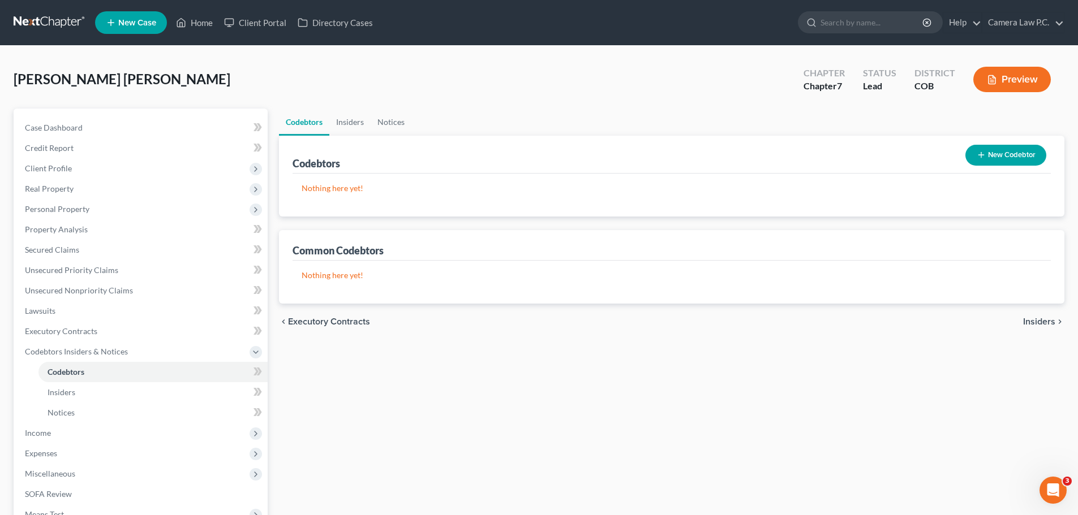
click at [1002, 157] on button "New Codebtor" at bounding box center [1005, 155] width 81 height 21
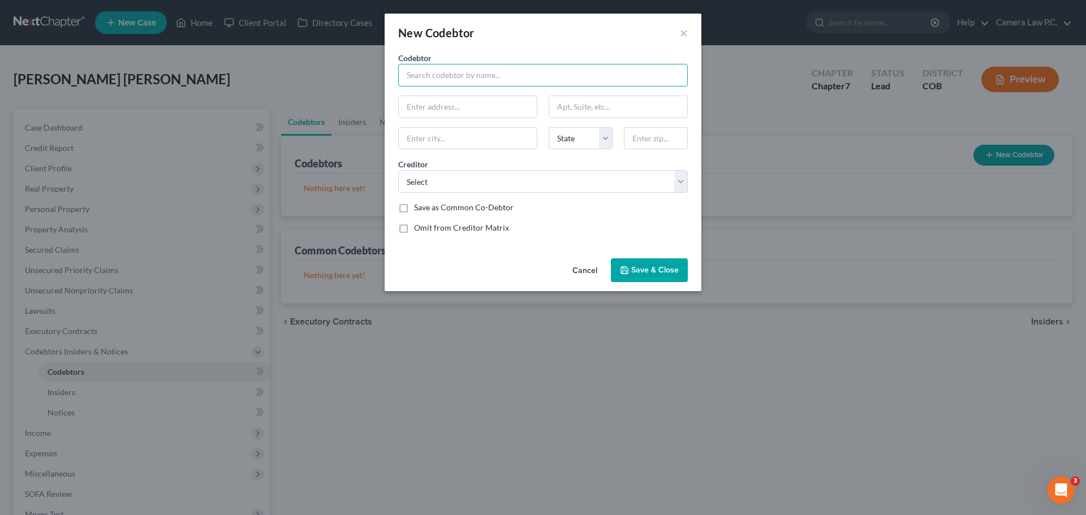
click at [472, 77] on input "text" at bounding box center [543, 75] width 290 height 23
type input "[PERSON_NAME] [PERSON_NAME] V"
click at [436, 105] on input "text" at bounding box center [468, 106] width 138 height 21
type input "4960 [PERSON_NAME] ave."
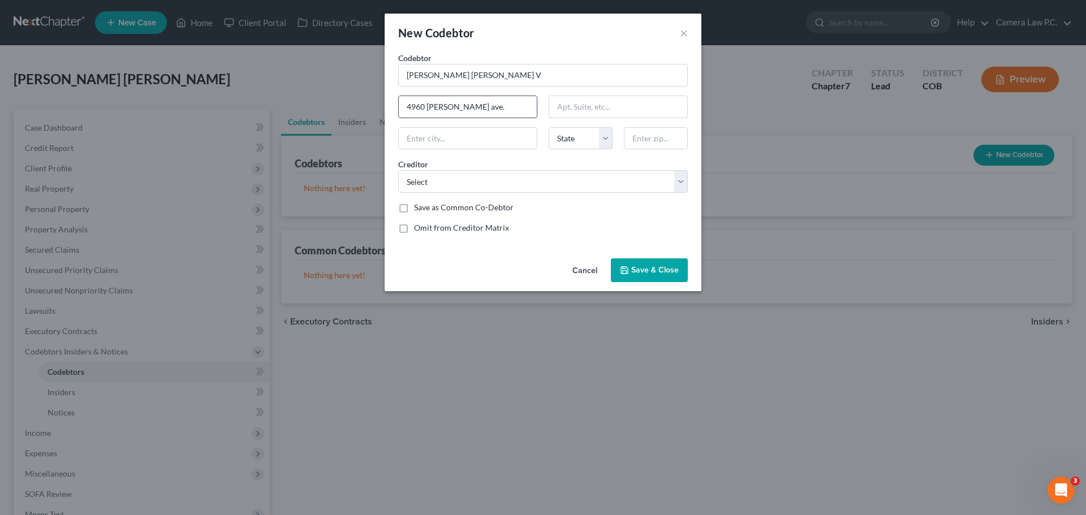
type input "Apt. 9"
type input "[GEOGRAPHIC_DATA]"
select select "5"
type input "80222"
click at [430, 180] on select "Select" at bounding box center [543, 181] width 290 height 23
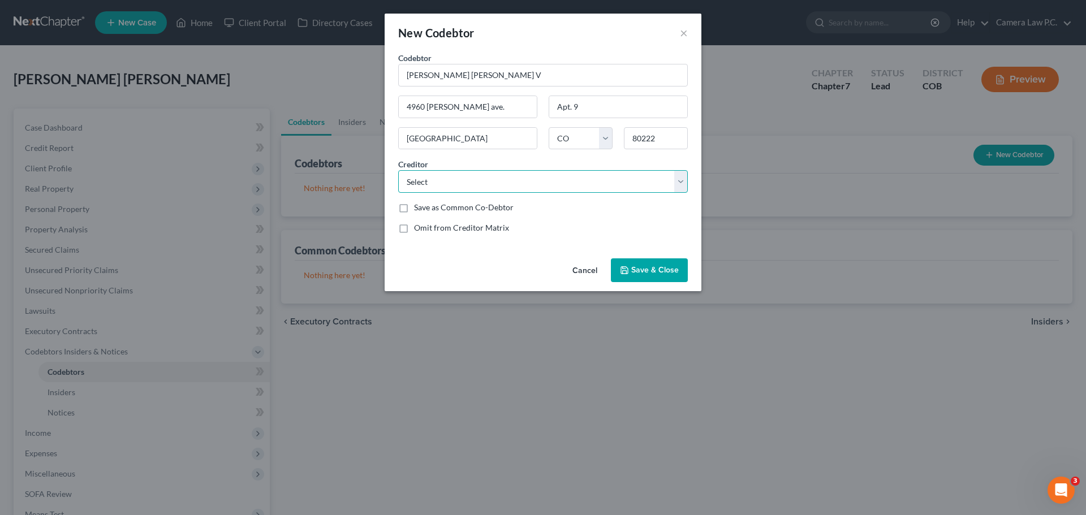
drag, startPoint x: 467, startPoint y: 181, endPoint x: 474, endPoint y: 180, distance: 6.8
click at [467, 180] on select "Select" at bounding box center [543, 181] width 290 height 23
click at [414, 207] on label "Save as Common Co-Debtor" at bounding box center [464, 207] width 100 height 11
click at [419, 207] on input "Save as Common Co-Debtor" at bounding box center [422, 205] width 7 height 7
checkbox input "true"
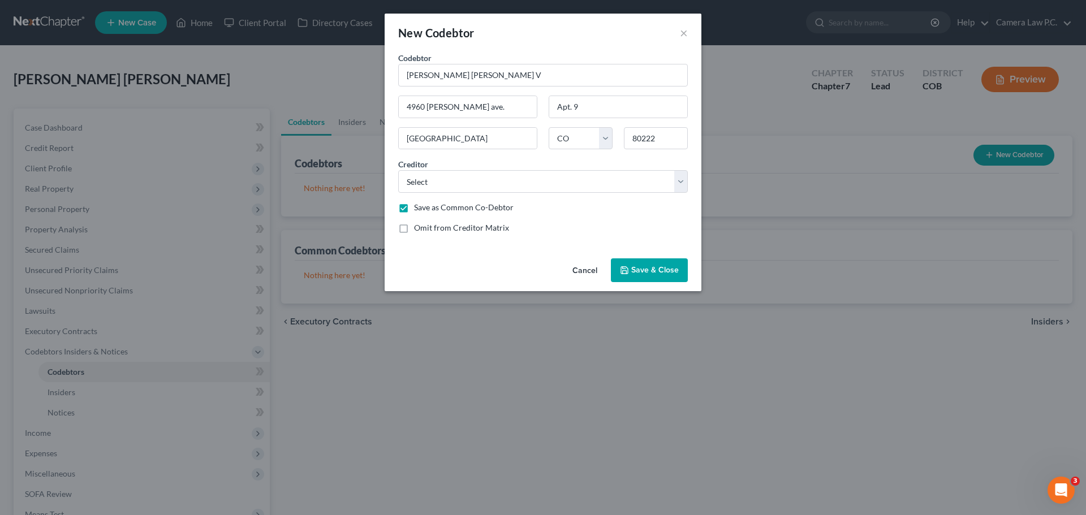
click at [652, 270] on span "Save & Close" at bounding box center [655, 270] width 48 height 10
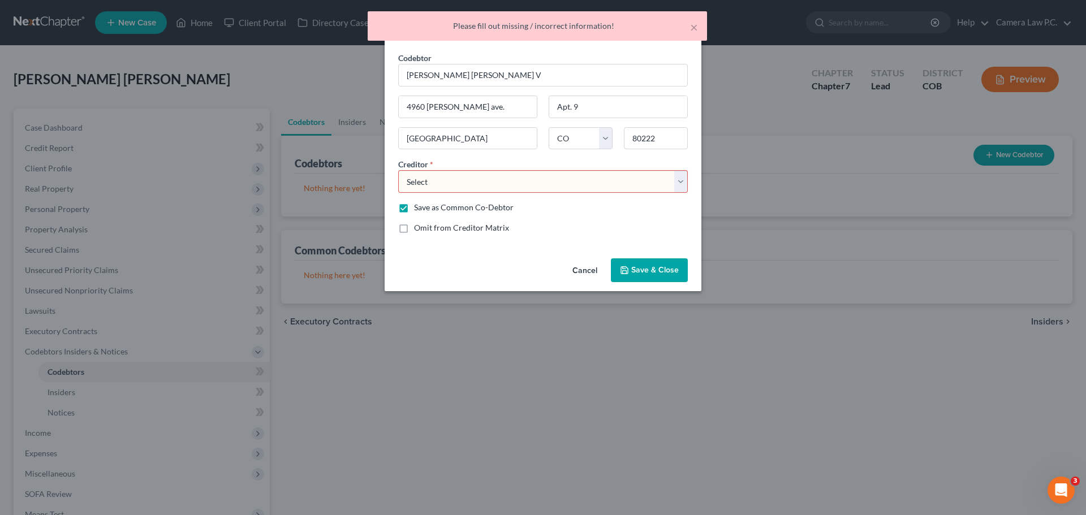
click at [491, 186] on select "Select" at bounding box center [543, 181] width 290 height 23
click at [554, 259] on div "Cancel Save & Close" at bounding box center [543, 272] width 317 height 37
click at [594, 266] on button "Cancel" at bounding box center [585, 271] width 43 height 23
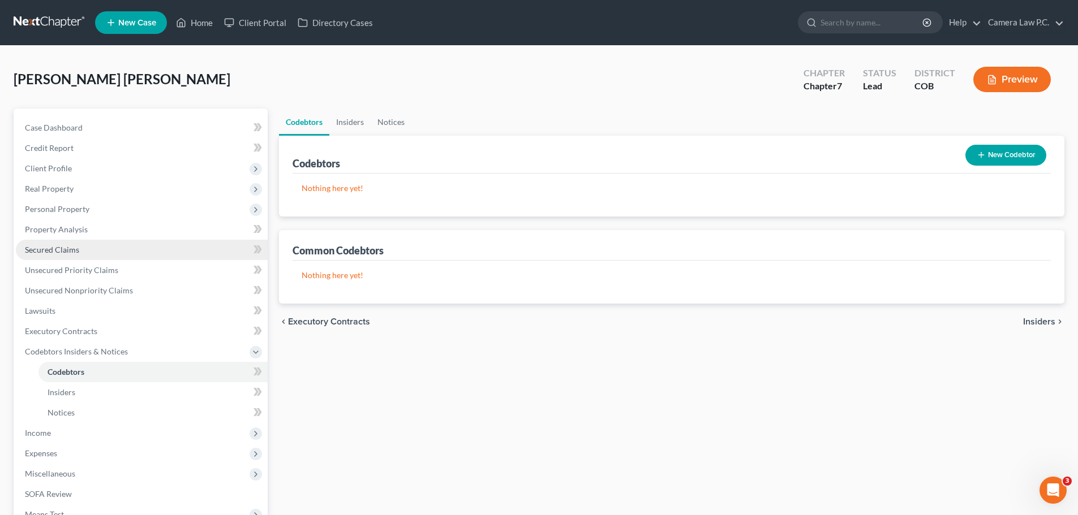
click at [48, 248] on span "Secured Claims" at bounding box center [52, 250] width 54 height 10
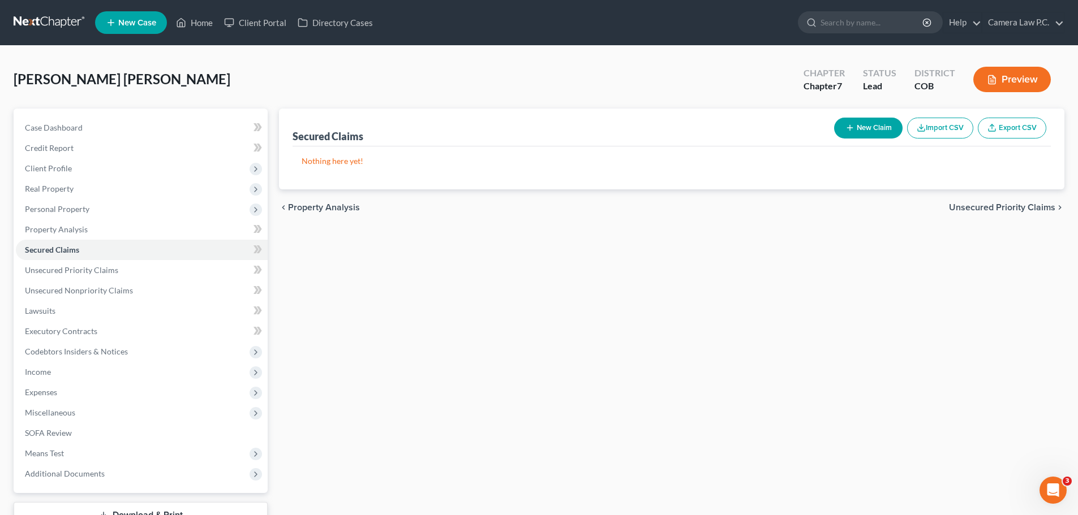
click at [871, 124] on button "New Claim" at bounding box center [868, 128] width 68 height 21
select select "0"
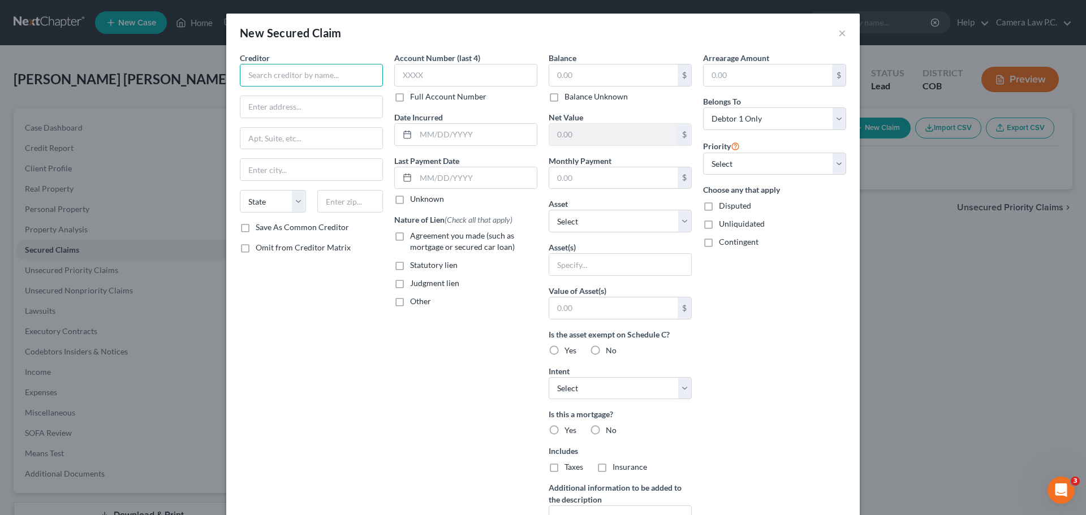
click at [289, 75] on input "text" at bounding box center [311, 75] width 143 height 23
